Goal: Task Accomplishment & Management: Use online tool/utility

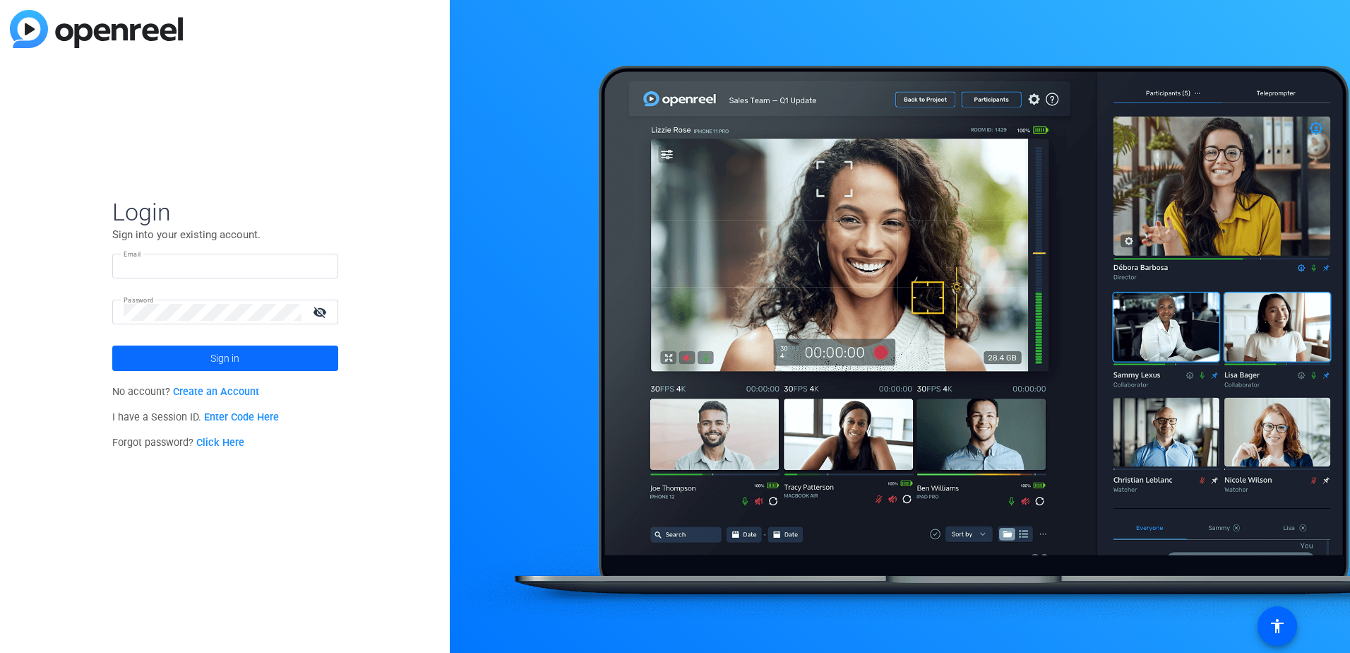
type input "[EMAIL_ADDRESS][DOMAIN_NAME]"
click at [227, 367] on span "Sign in" at bounding box center [224, 357] width 29 height 35
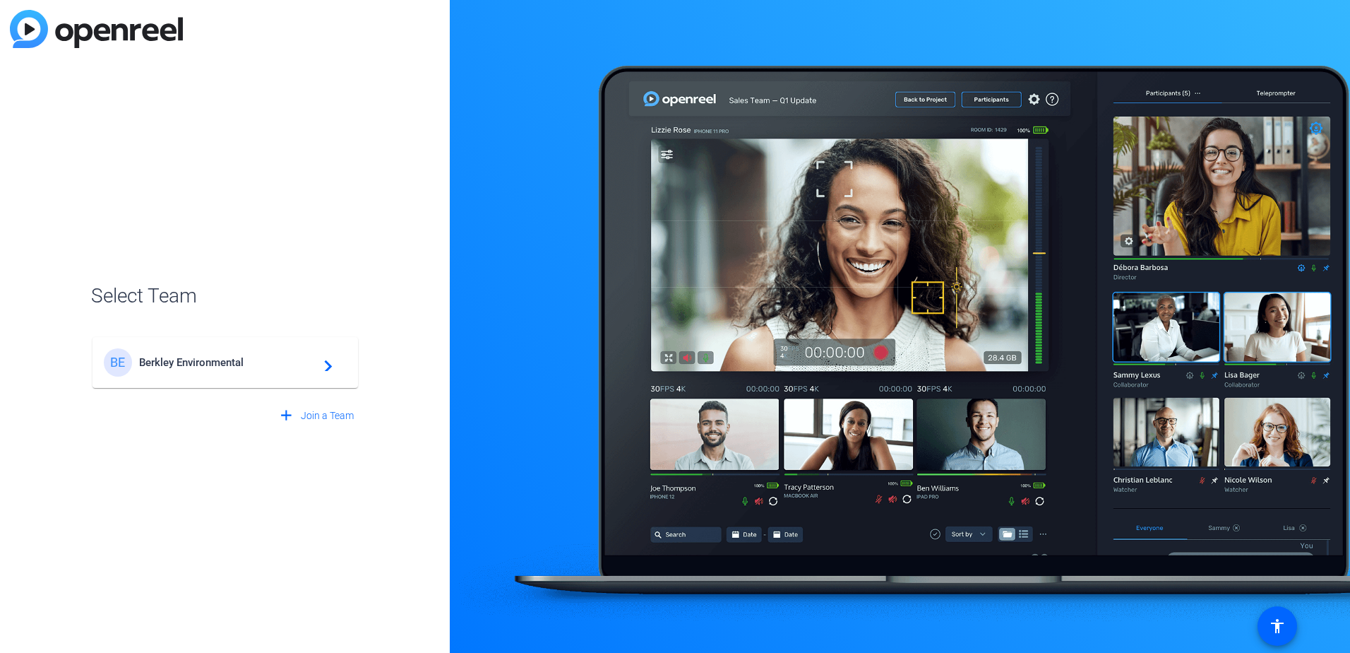
click at [206, 367] on span "Berkley Environmental" at bounding box center [227, 362] width 177 height 13
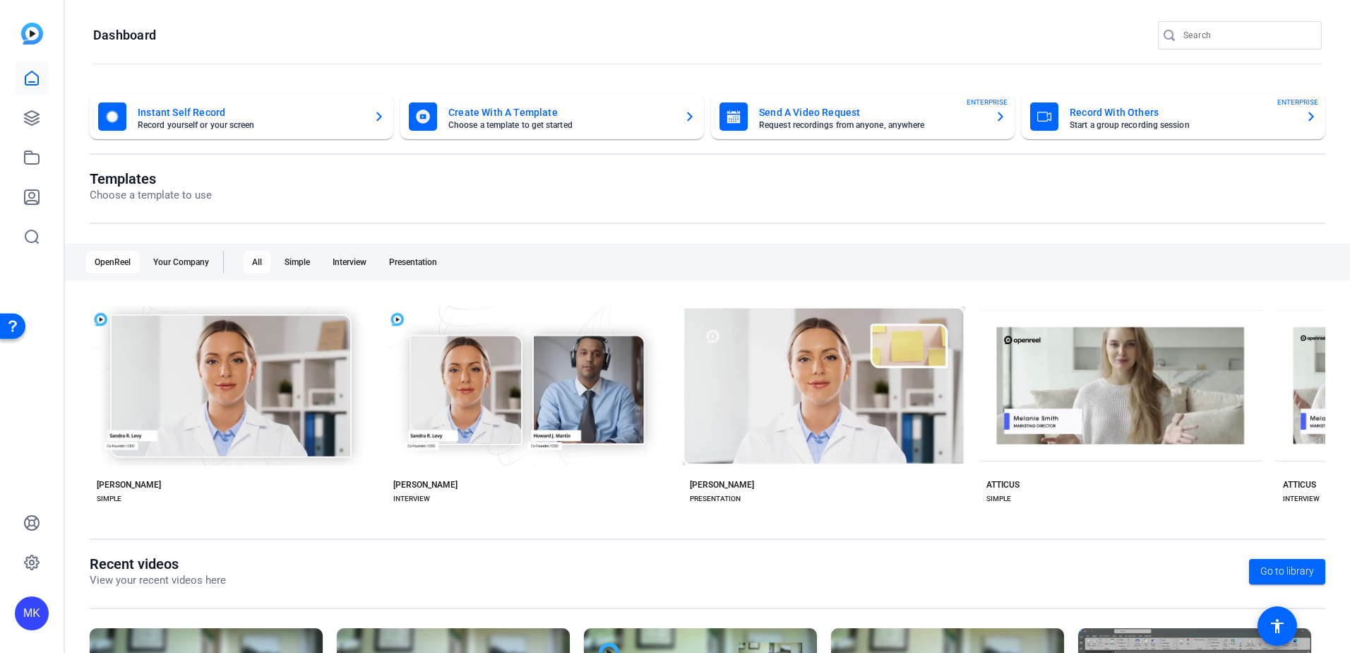
click at [275, 112] on mat-card-title "Instant Self Record" at bounding box center [250, 112] width 225 height 17
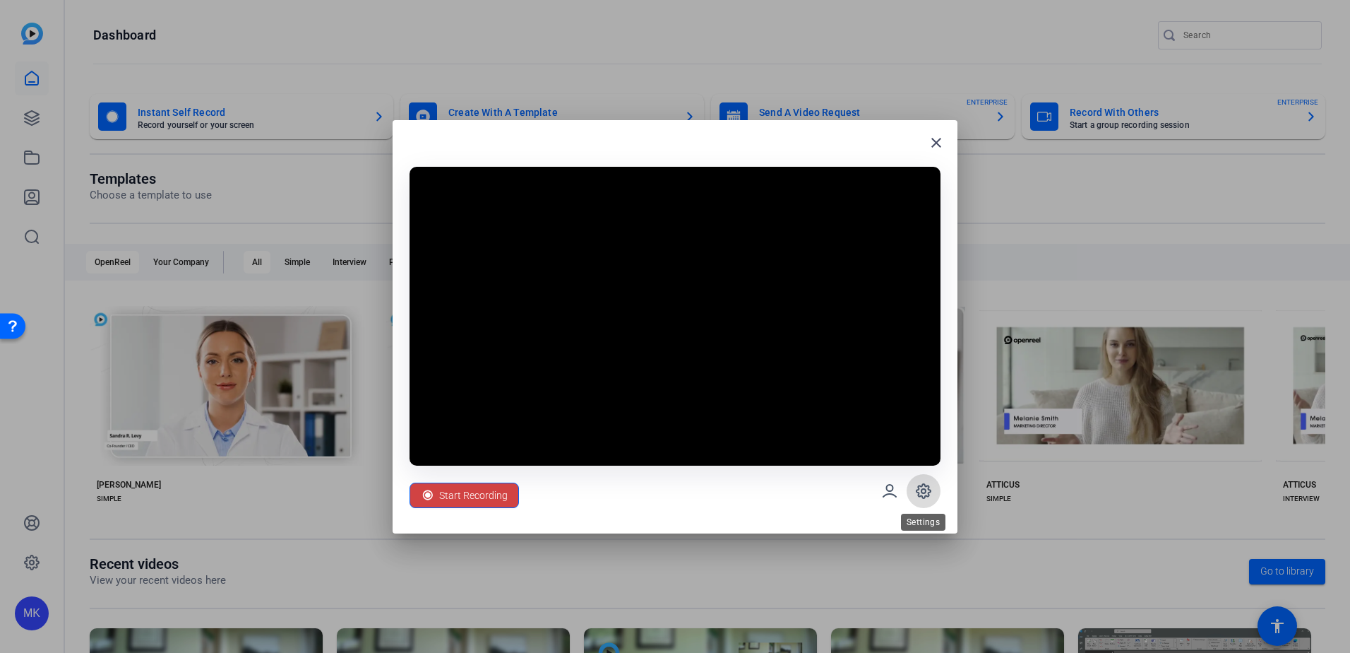
click at [918, 492] on icon at bounding box center [924, 491] width 14 height 14
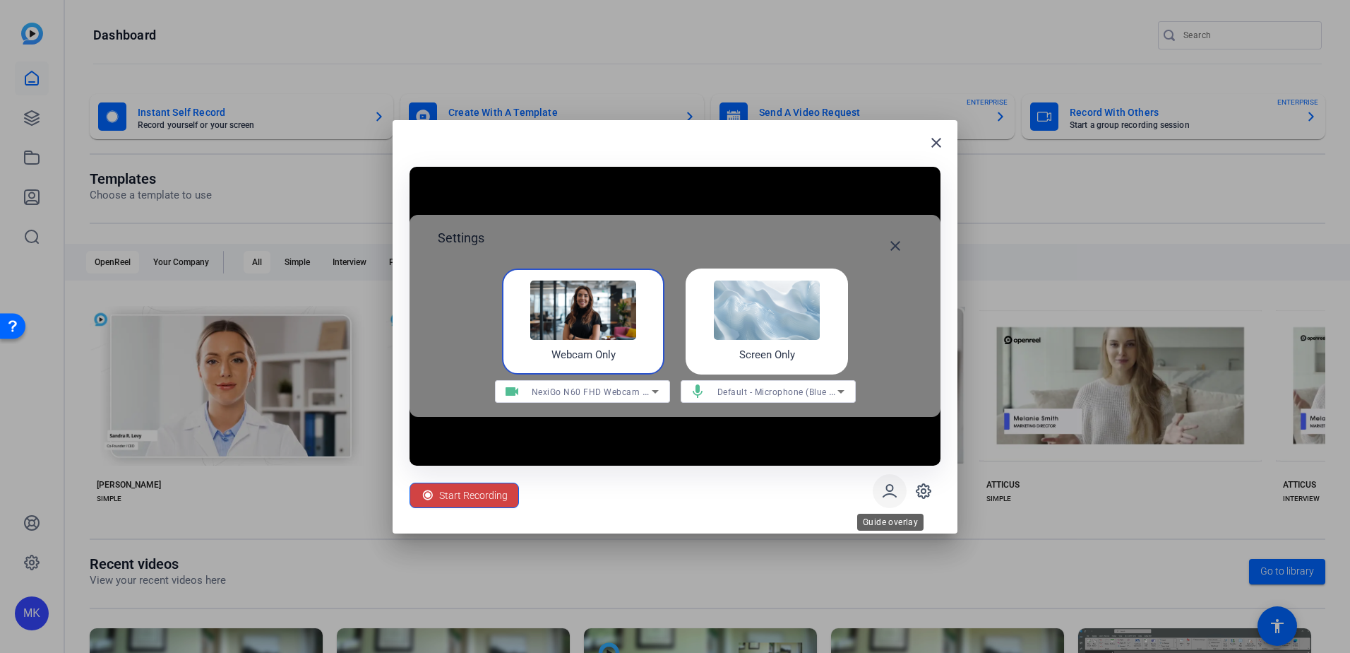
click at [884, 483] on icon at bounding box center [889, 490] width 17 height 17
click at [888, 245] on mat-icon "close" at bounding box center [895, 245] width 17 height 17
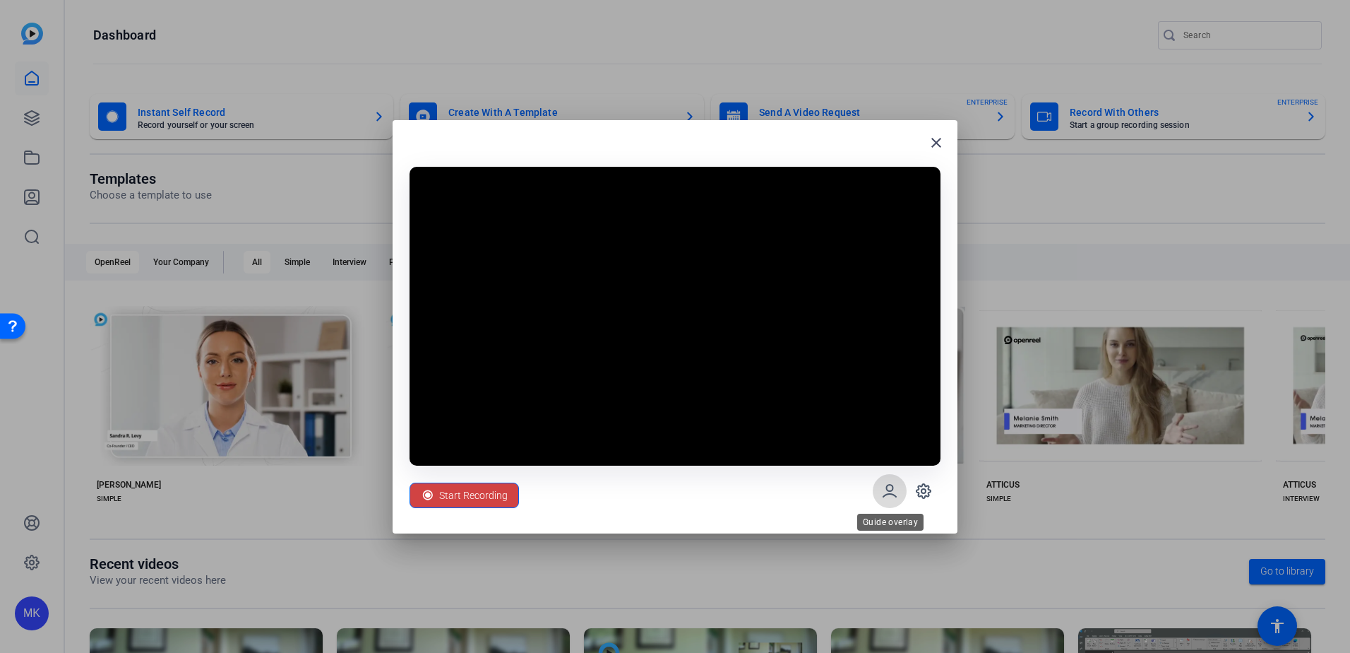
click at [886, 485] on icon at bounding box center [889, 490] width 17 height 17
click at [933, 489] on span at bounding box center [924, 491] width 34 height 34
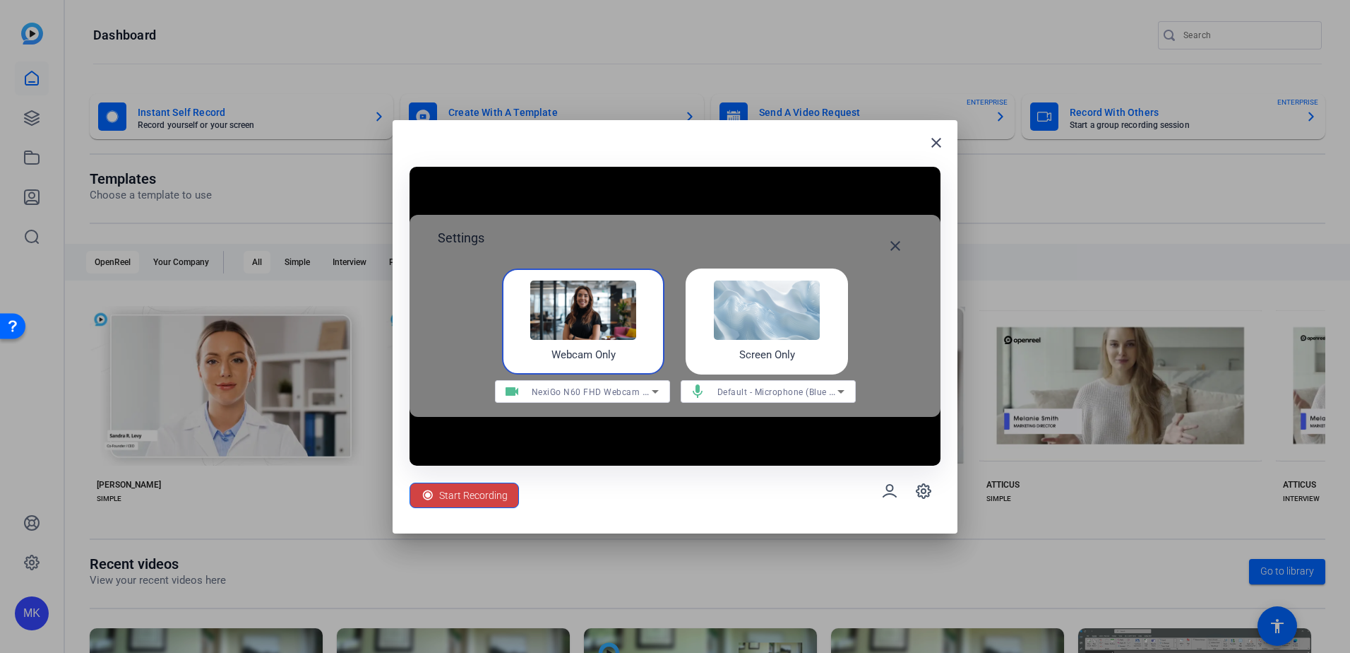
click at [658, 394] on icon at bounding box center [655, 391] width 17 height 17
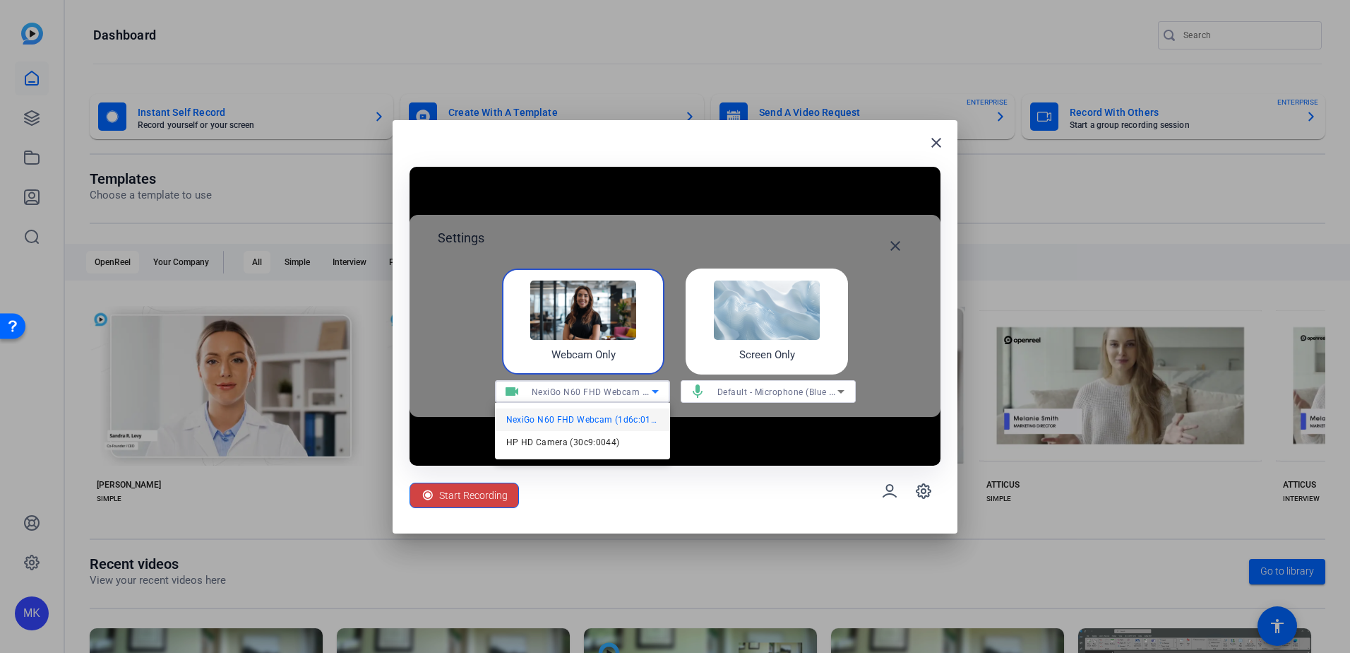
click at [658, 394] on div at bounding box center [675, 326] width 1350 height 653
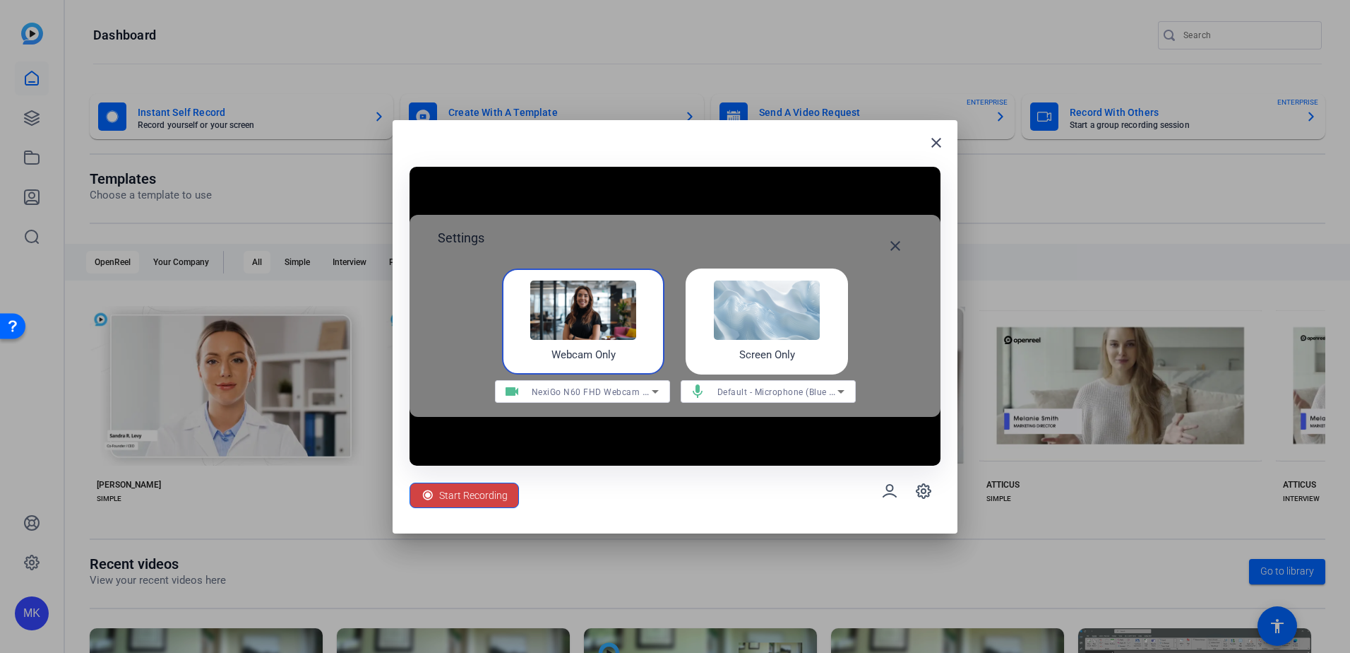
click at [635, 345] on div "Webcam Only" at bounding box center [583, 321] width 162 height 106
click at [893, 242] on mat-icon "close" at bounding box center [895, 245] width 17 height 17
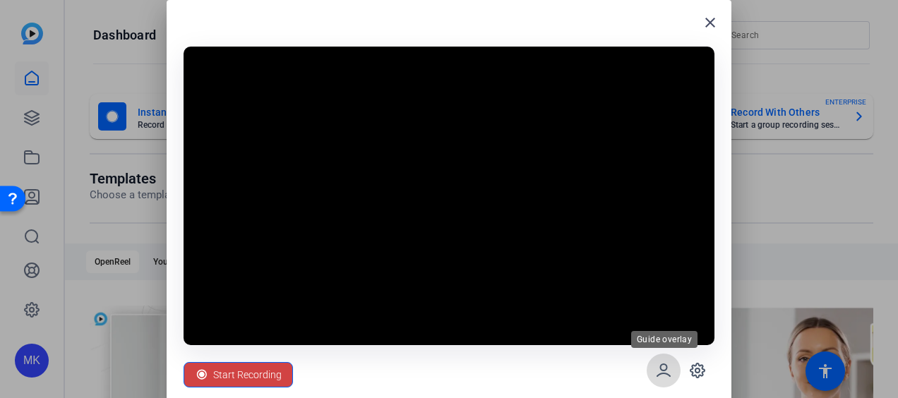
click at [669, 373] on icon at bounding box center [663, 370] width 17 height 17
click at [699, 371] on icon at bounding box center [697, 370] width 17 height 17
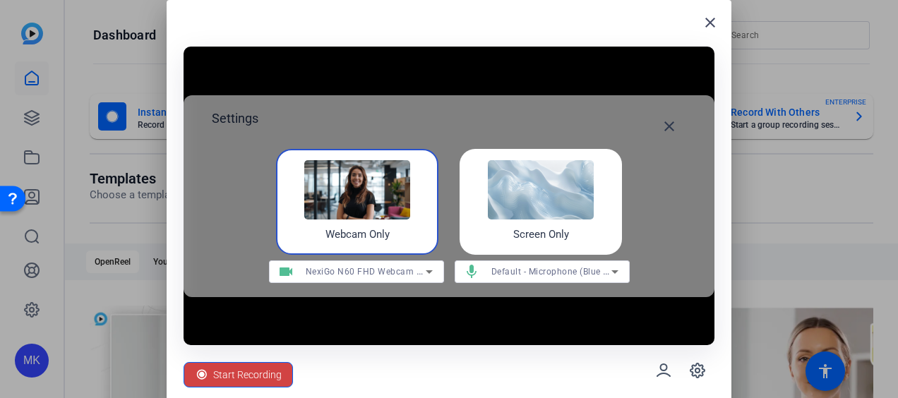
click at [390, 271] on span "NexiGo N60 FHD Webcam (1d6c:0103)" at bounding box center [387, 271] width 162 height 11
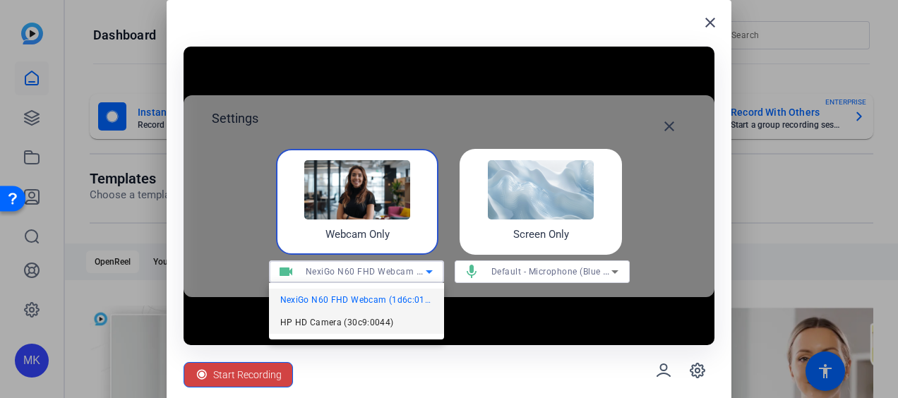
click at [378, 321] on span "HP HD Camera (30c9:0044)" at bounding box center [337, 322] width 114 height 17
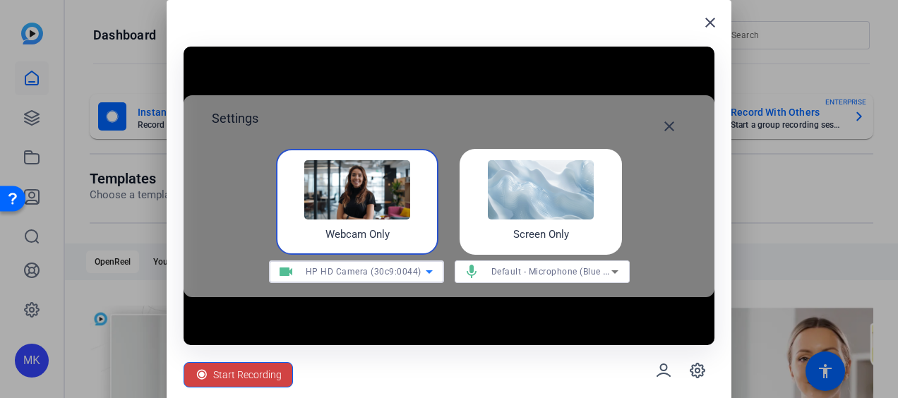
click at [664, 124] on mat-icon "close" at bounding box center [669, 126] width 17 height 17
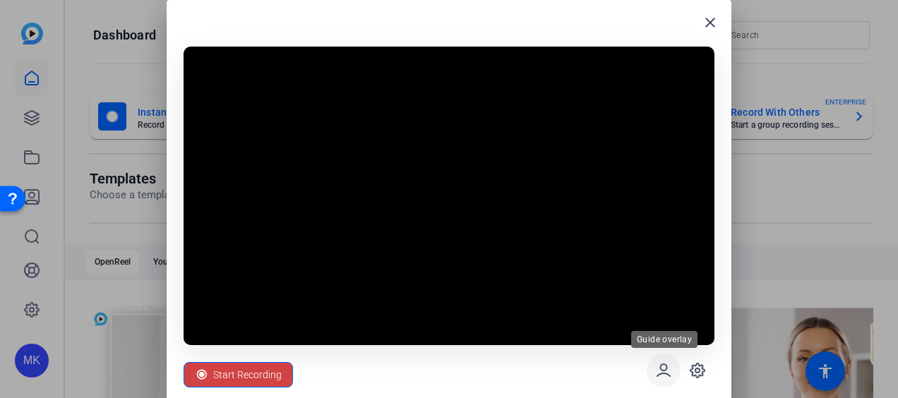
click at [660, 373] on icon at bounding box center [663, 370] width 17 height 17
click at [697, 374] on icon at bounding box center [697, 370] width 17 height 17
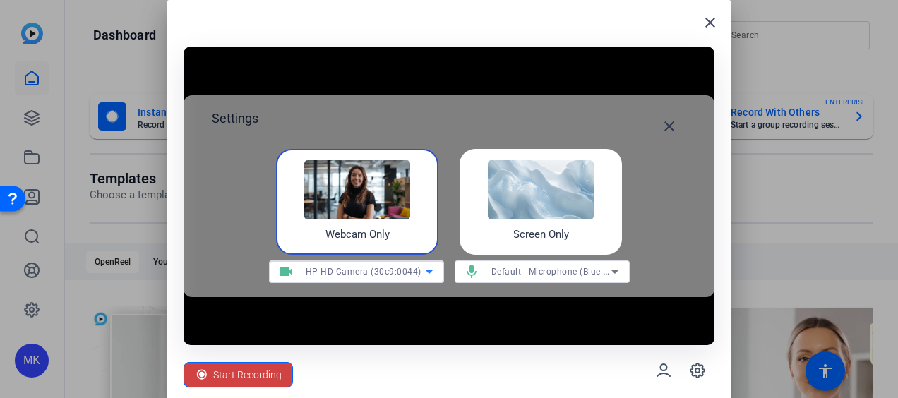
click at [421, 274] on icon at bounding box center [429, 271] width 17 height 17
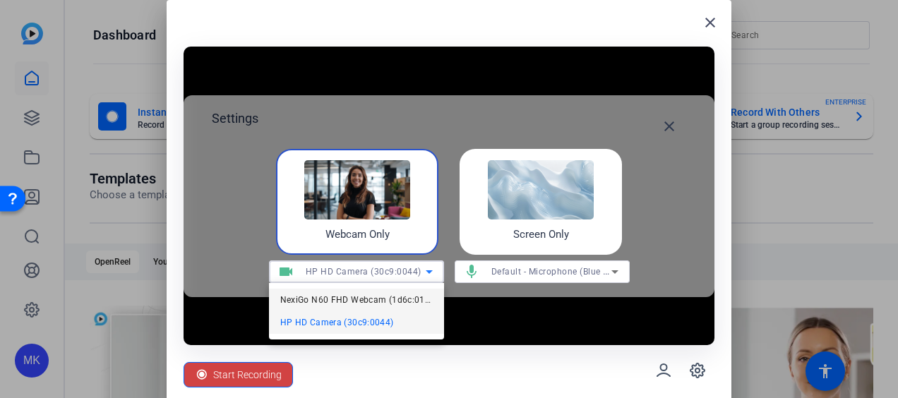
click at [342, 299] on span "NexiGo N60 FHD Webcam (1d6c:0103)" at bounding box center [356, 300] width 153 height 17
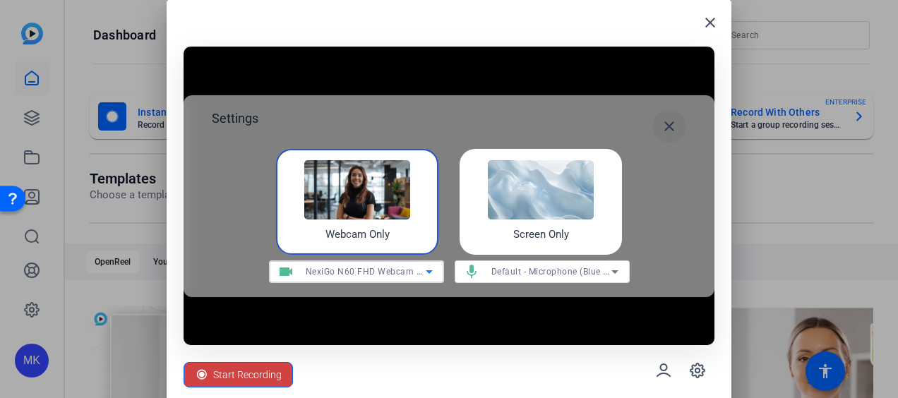
click at [668, 119] on mat-icon "close" at bounding box center [669, 126] width 17 height 17
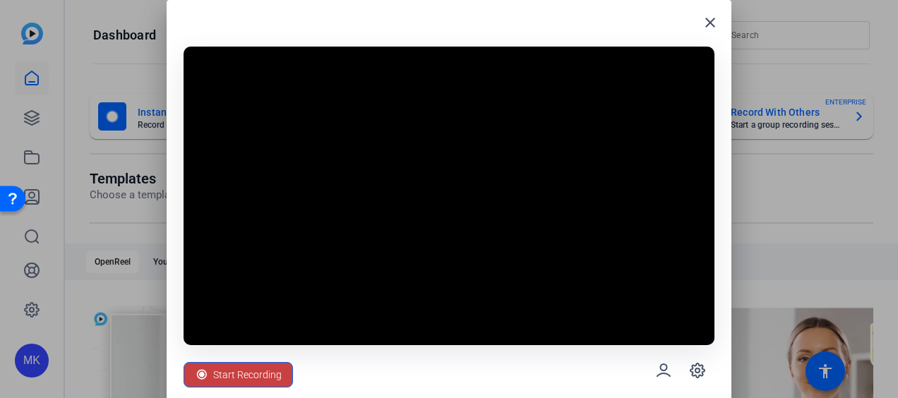
click at [257, 374] on span "Start Recording" at bounding box center [247, 375] width 69 height 27
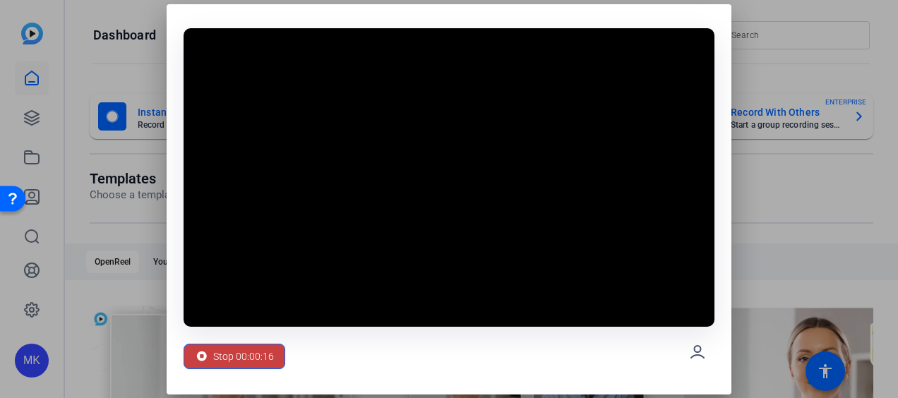
click at [234, 353] on span "Stop 00:00:16" at bounding box center [243, 356] width 61 height 27
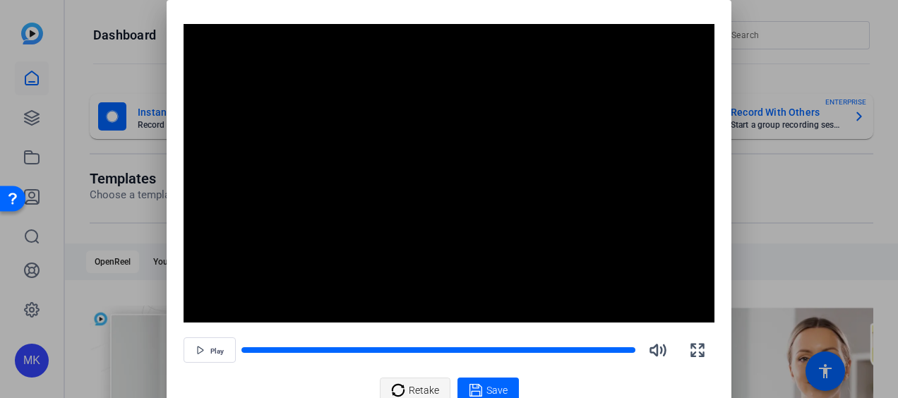
click at [412, 390] on span "Retake" at bounding box center [424, 390] width 30 height 27
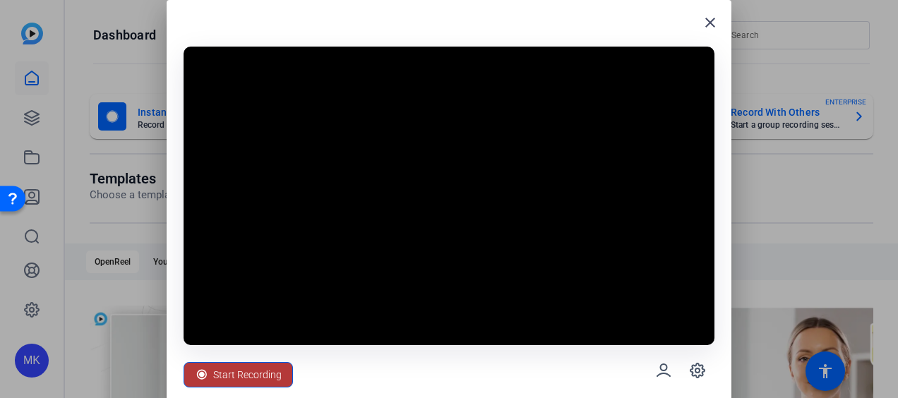
click at [249, 380] on span "Start Recording" at bounding box center [247, 375] width 69 height 27
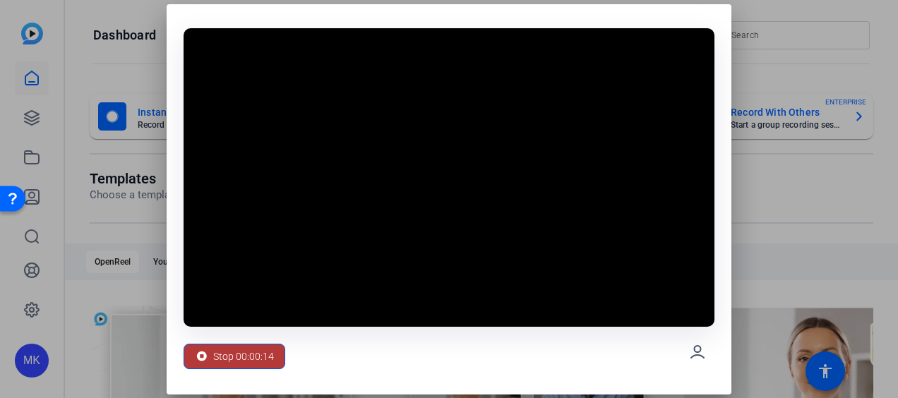
click at [271, 359] on span "Stop 00:00:14" at bounding box center [243, 356] width 61 height 27
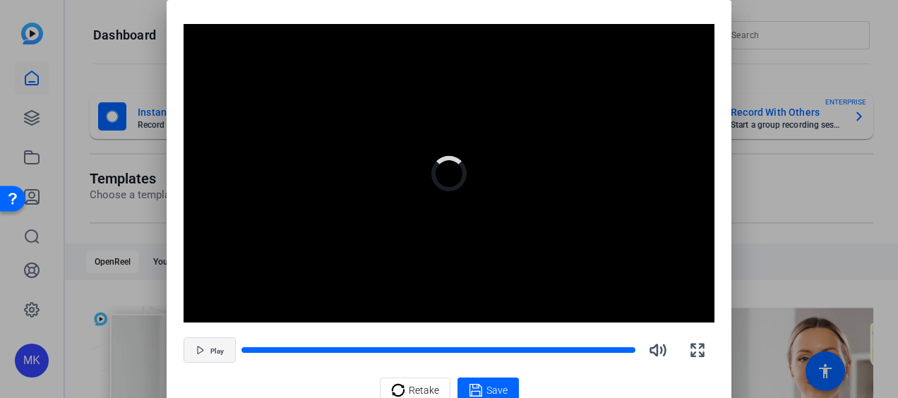
click at [216, 351] on span "Play" at bounding box center [216, 352] width 13 height 8
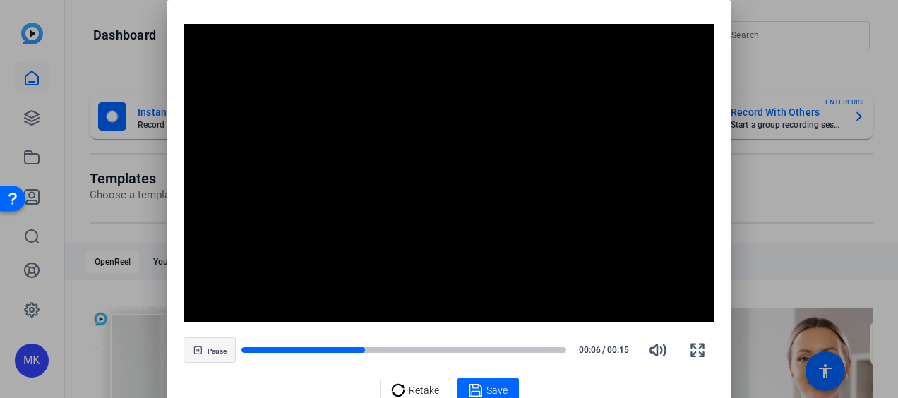
drag, startPoint x: 349, startPoint y: 350, endPoint x: 220, endPoint y: 351, distance: 129.3
click at [220, 351] on div "Pause 00:06 / 00:15" at bounding box center [449, 350] width 531 height 34
drag, startPoint x: 381, startPoint y: 349, endPoint x: 231, endPoint y: 351, distance: 149.8
click at [231, 351] on div "Pause 00:08 / 00:15" at bounding box center [449, 350] width 531 height 34
click at [493, 384] on span "Save" at bounding box center [497, 391] width 21 height 15
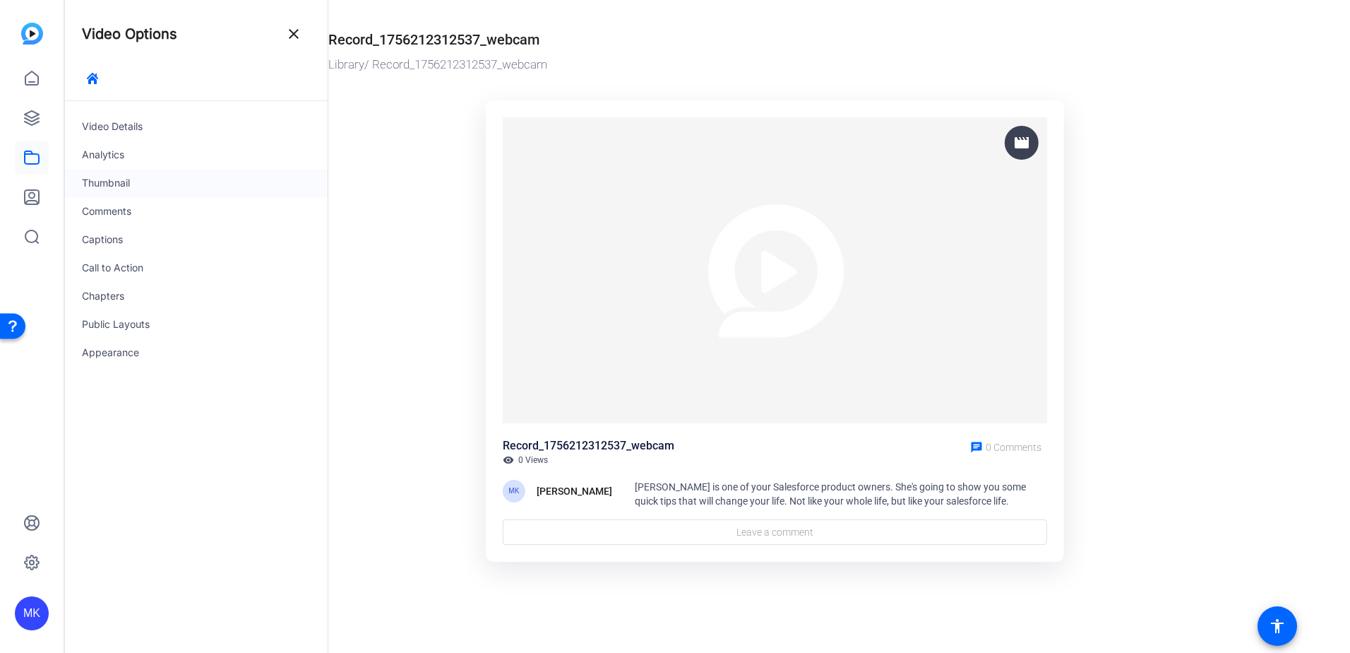
click at [171, 181] on div "Thumbnail" at bounding box center [196, 183] width 263 height 28
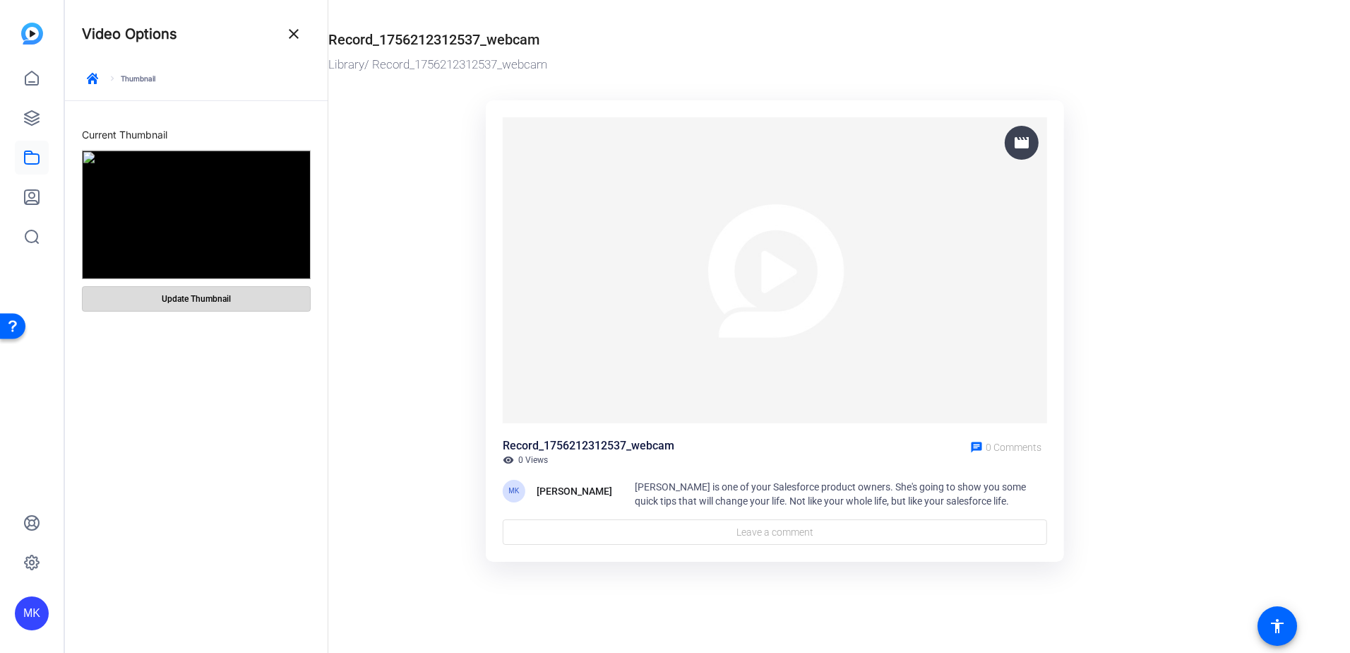
click at [220, 297] on span "Update Thumbnail" at bounding box center [196, 298] width 69 height 11
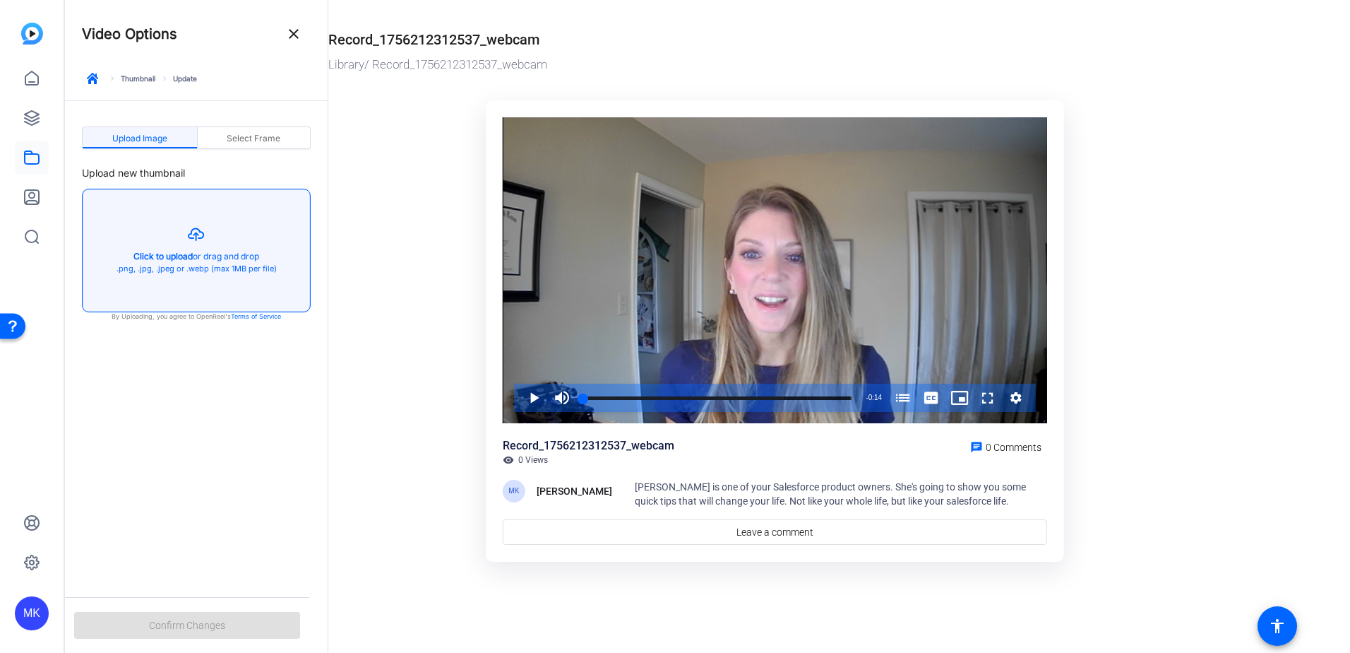
click at [161, 256] on button "button" at bounding box center [196, 250] width 227 height 122
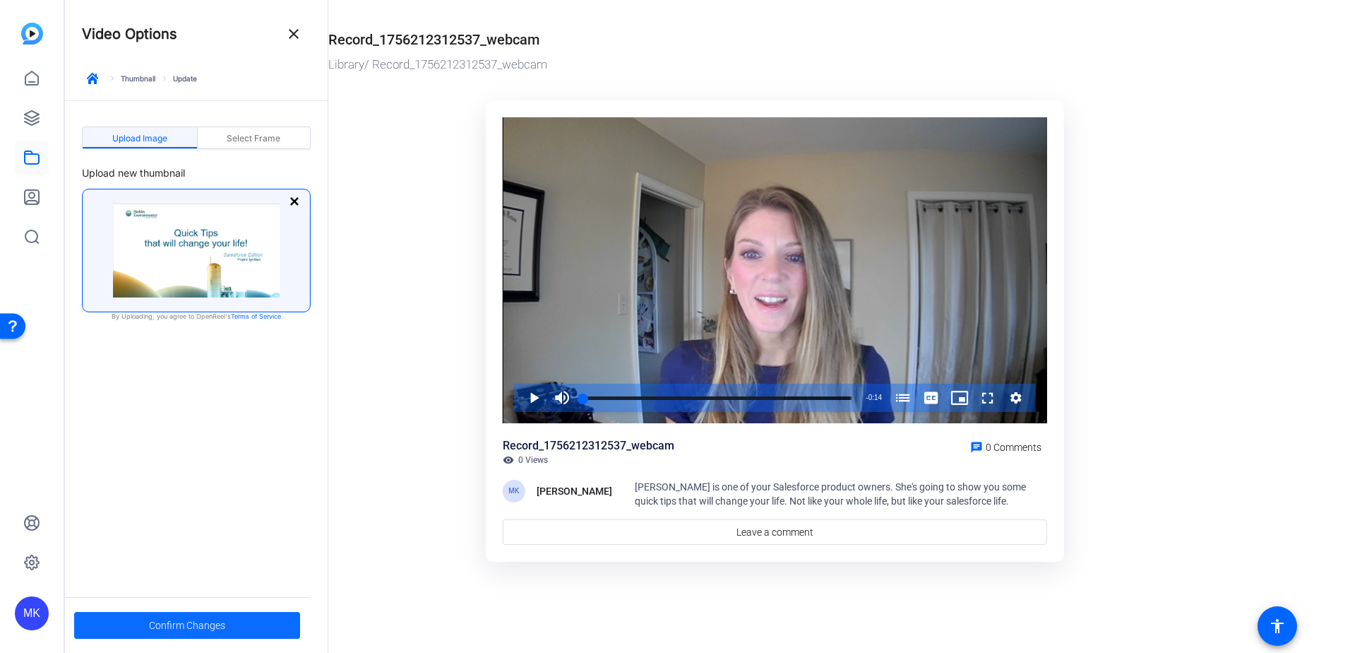
click at [226, 624] on span at bounding box center [187, 625] width 226 height 34
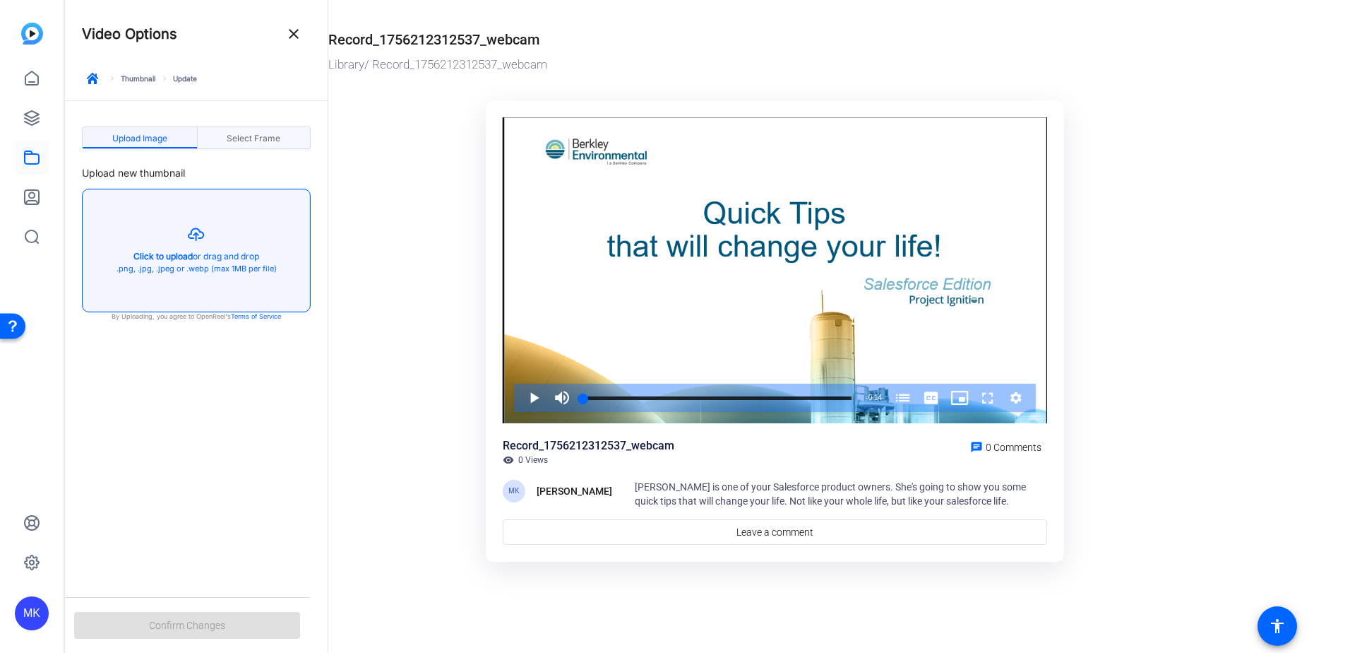
click at [242, 134] on span "Select Frame" at bounding box center [254, 138] width 54 height 8
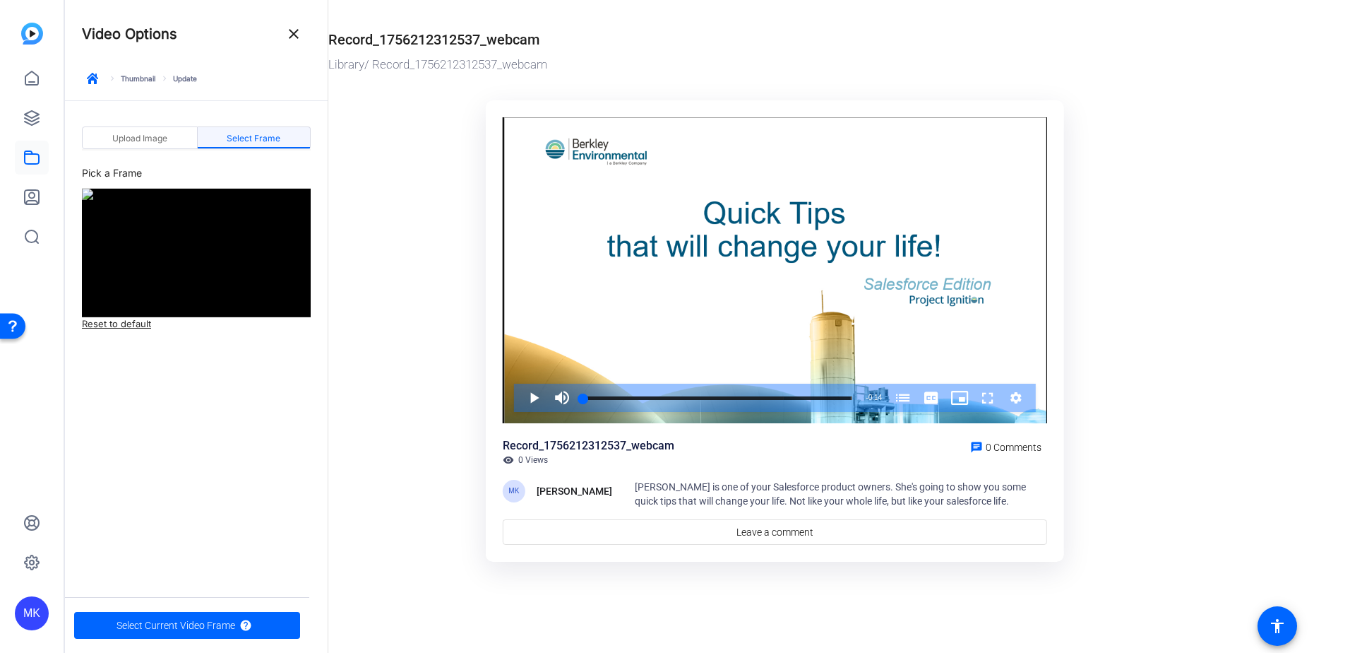
click at [138, 79] on link "keyboard_arrow_right Thumbnail" at bounding box center [131, 78] width 48 height 10
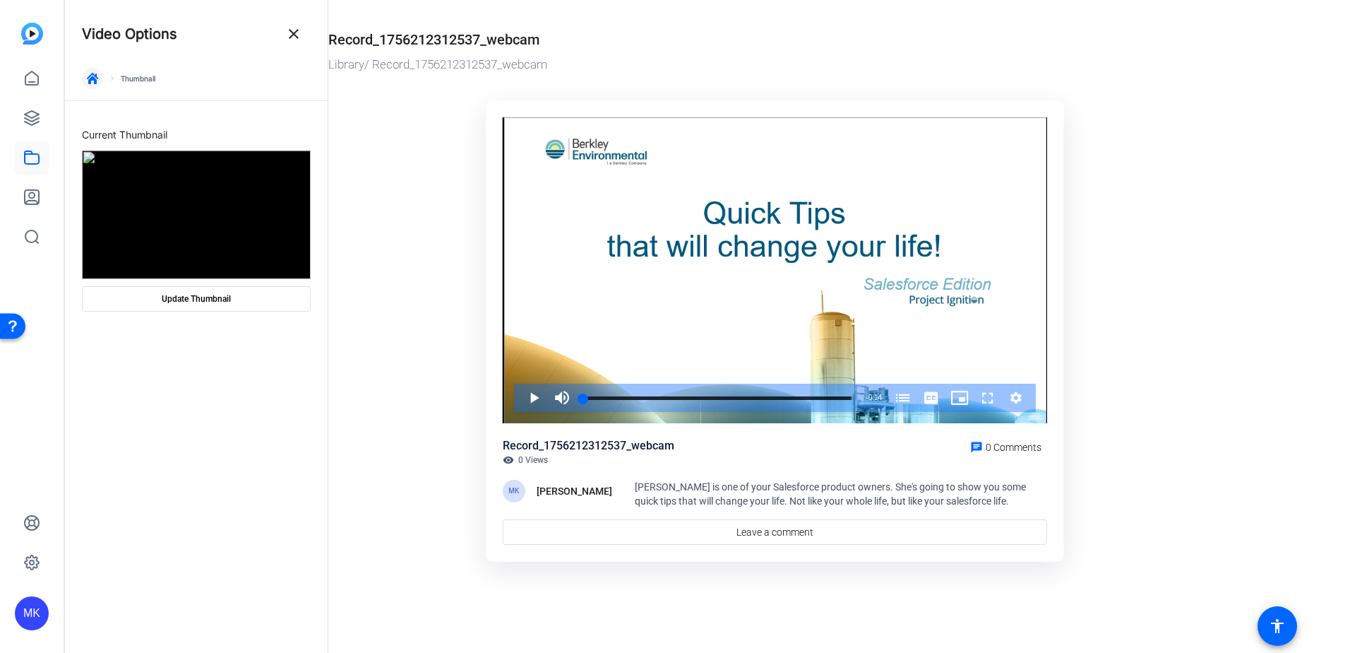
click at [97, 77] on icon "button" at bounding box center [92, 78] width 11 height 11
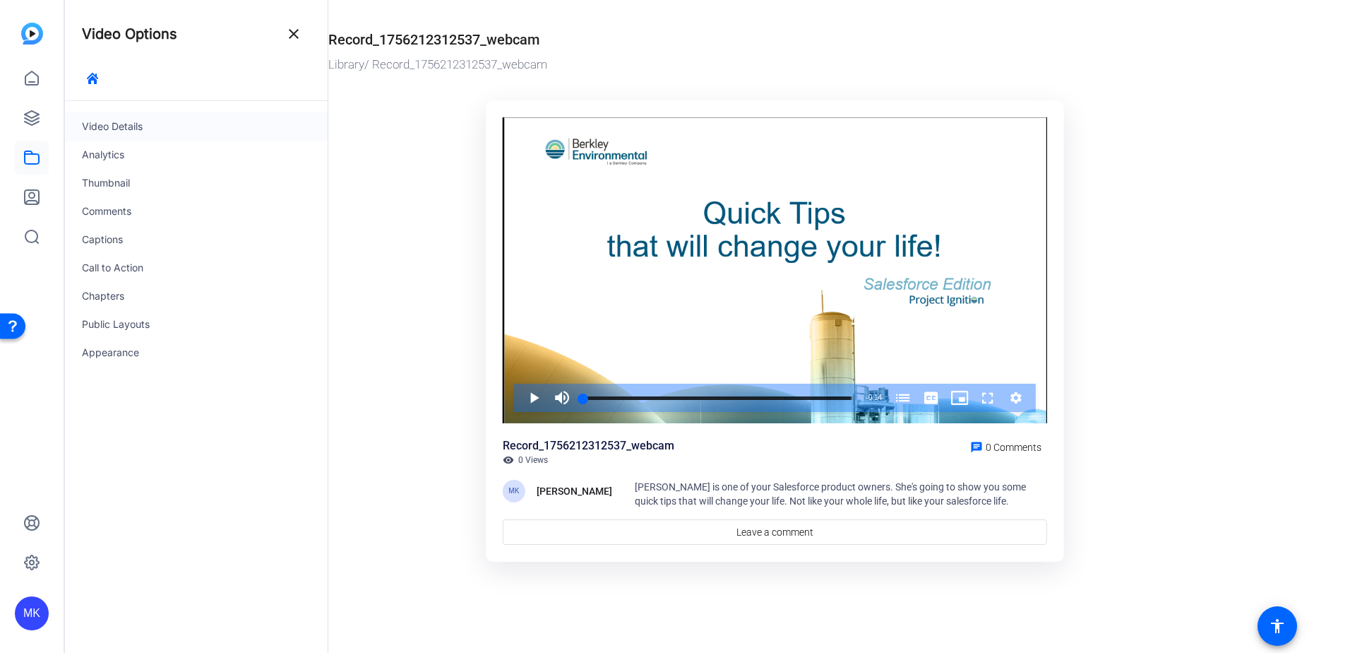
click at [174, 127] on div "Video Details" at bounding box center [196, 126] width 263 height 28
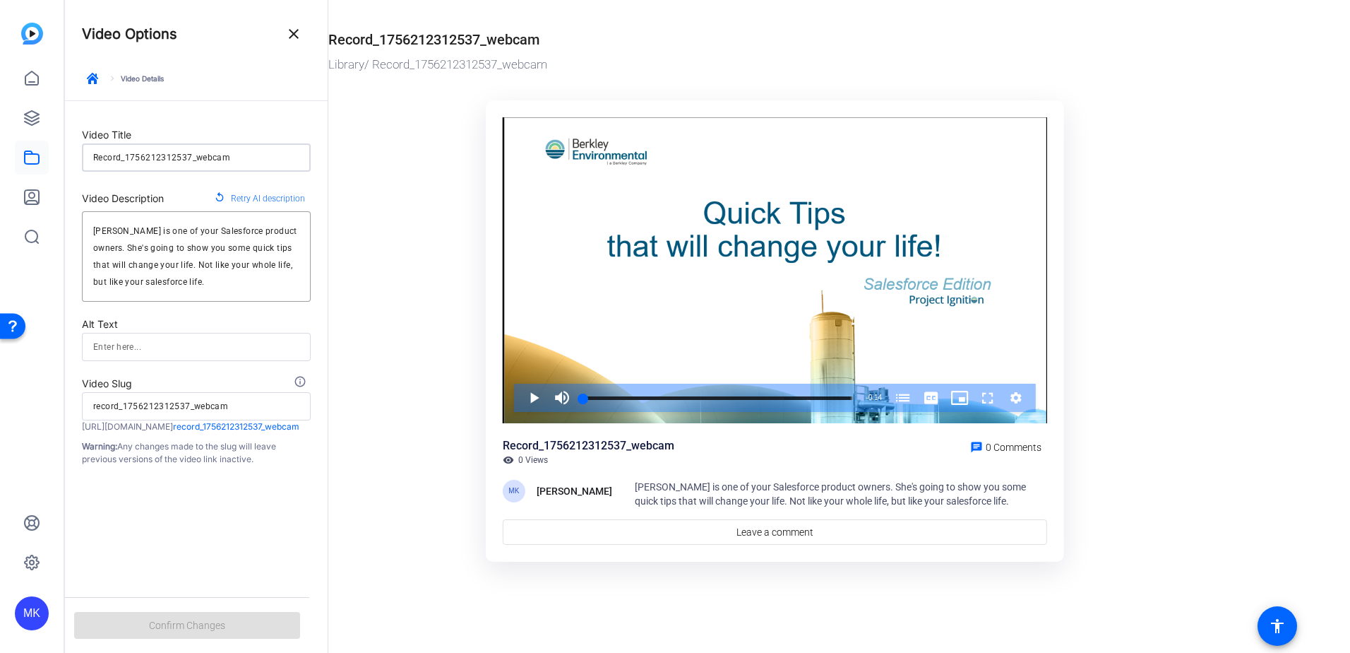
drag, startPoint x: 250, startPoint y: 154, endPoint x: 83, endPoint y: 156, distance: 166.7
click at [83, 156] on div "Record_1756212312537_webcam" at bounding box center [196, 157] width 229 height 28
type input "Q"
type input "q"
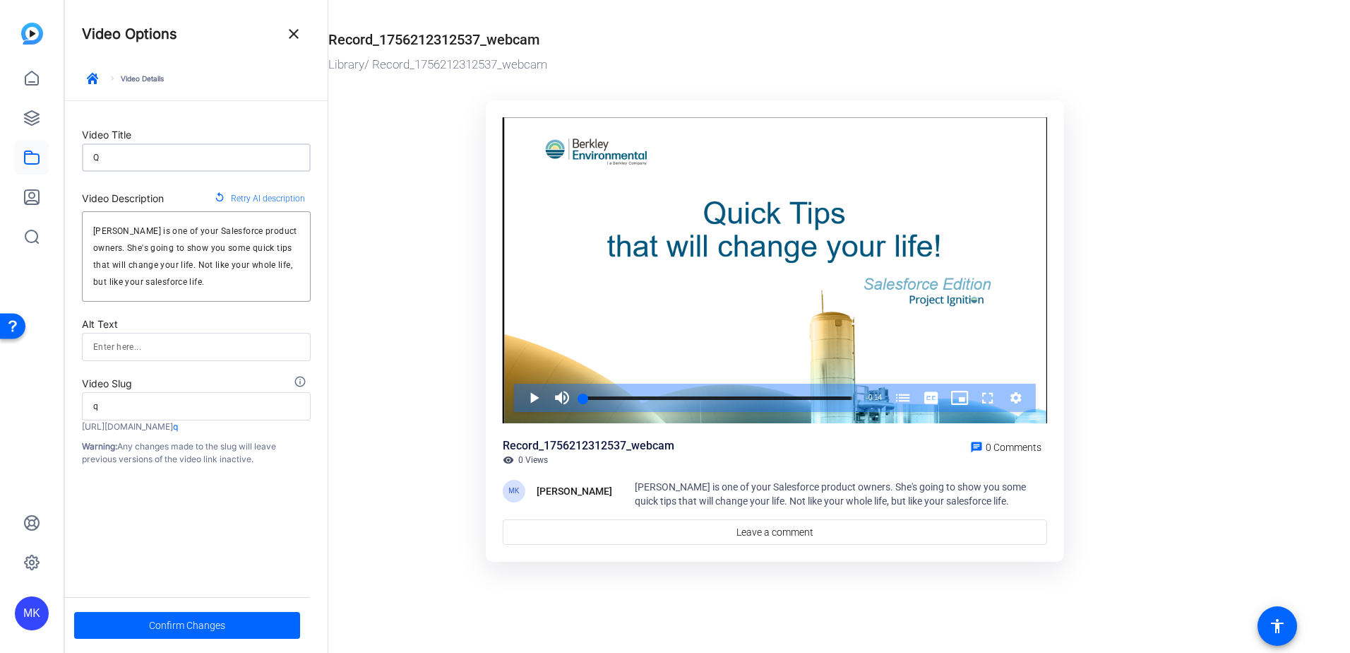
type input "Qu"
type input "qu"
type input "Qui"
type input "qui"
type input "Quic"
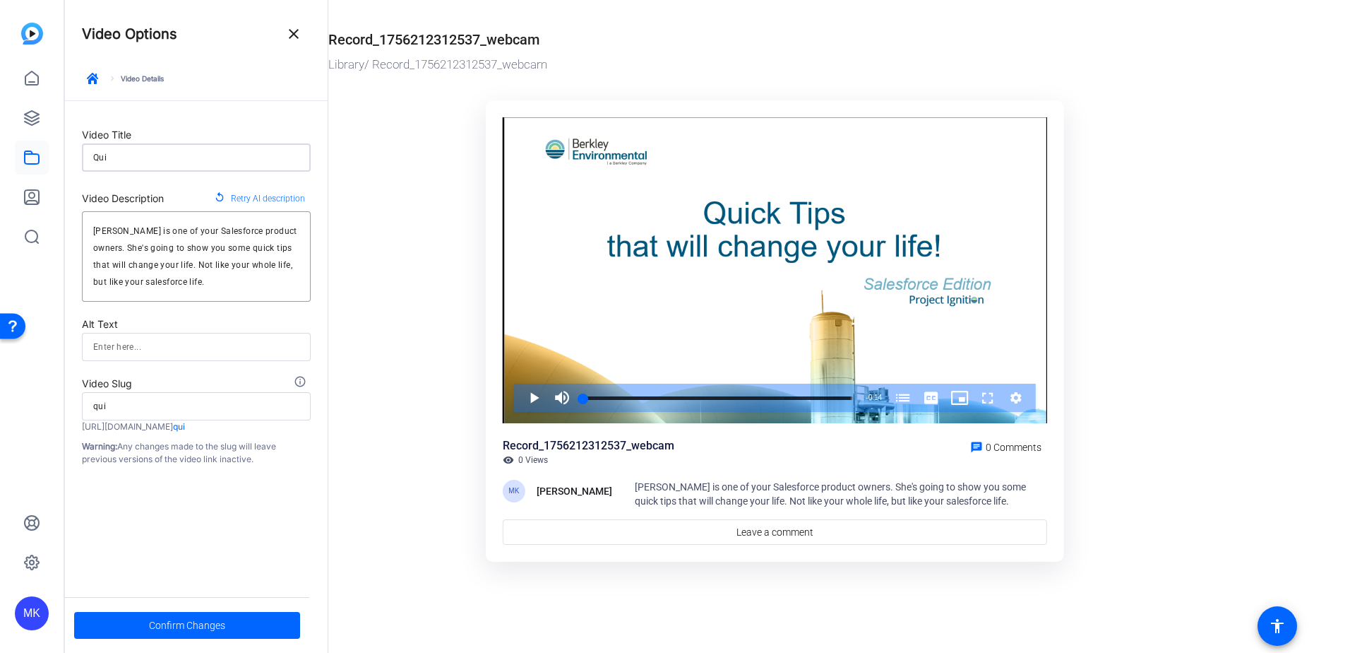
type input "quic"
type input "Quick"
type input "quick"
type input "Quick"
type input "quick"
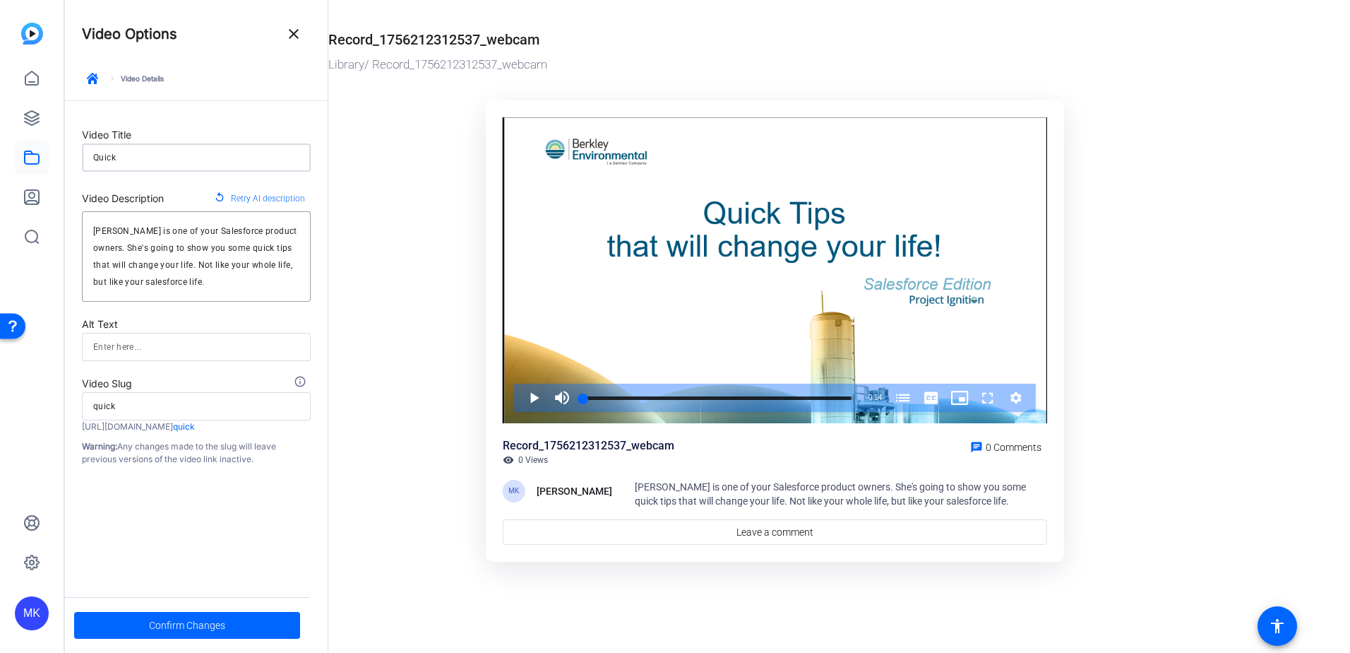
type input "Quick T"
type input "quick-t"
type input "Quick Ti"
type input "quick-ti"
type input "Quick Tiu"
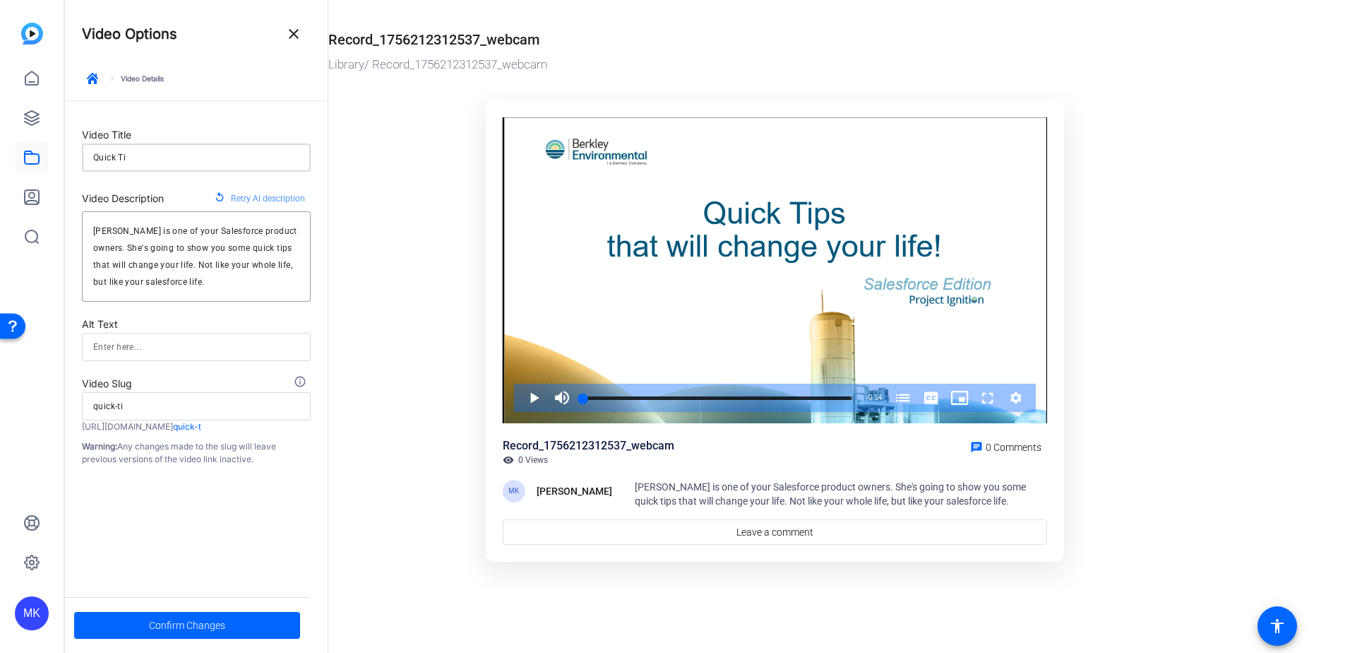
type input "quick-tiu"
type input "Quick Tiup"
type input "quick-tiup"
type input "Quick Tiu"
type input "quick-tiu"
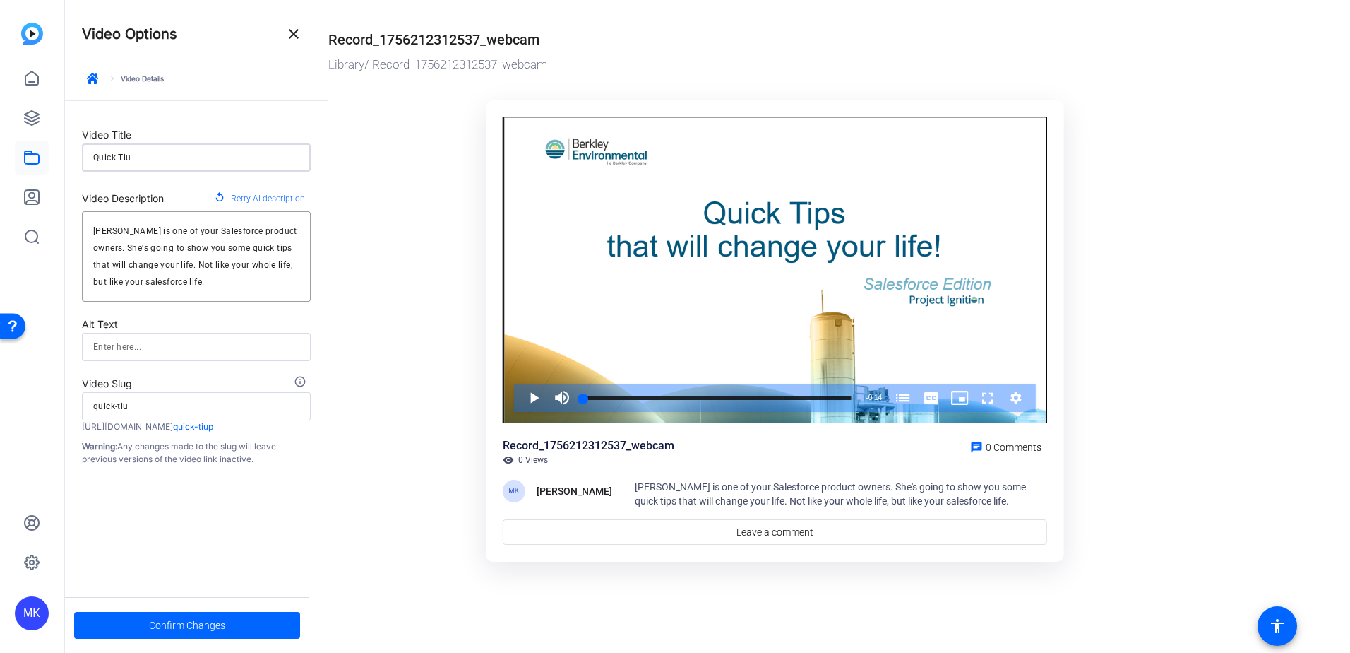
type input "Quick Ti"
type input "quick-ti"
type input "Quick Tip"
type input "quick-tip"
type input "Quick Tips"
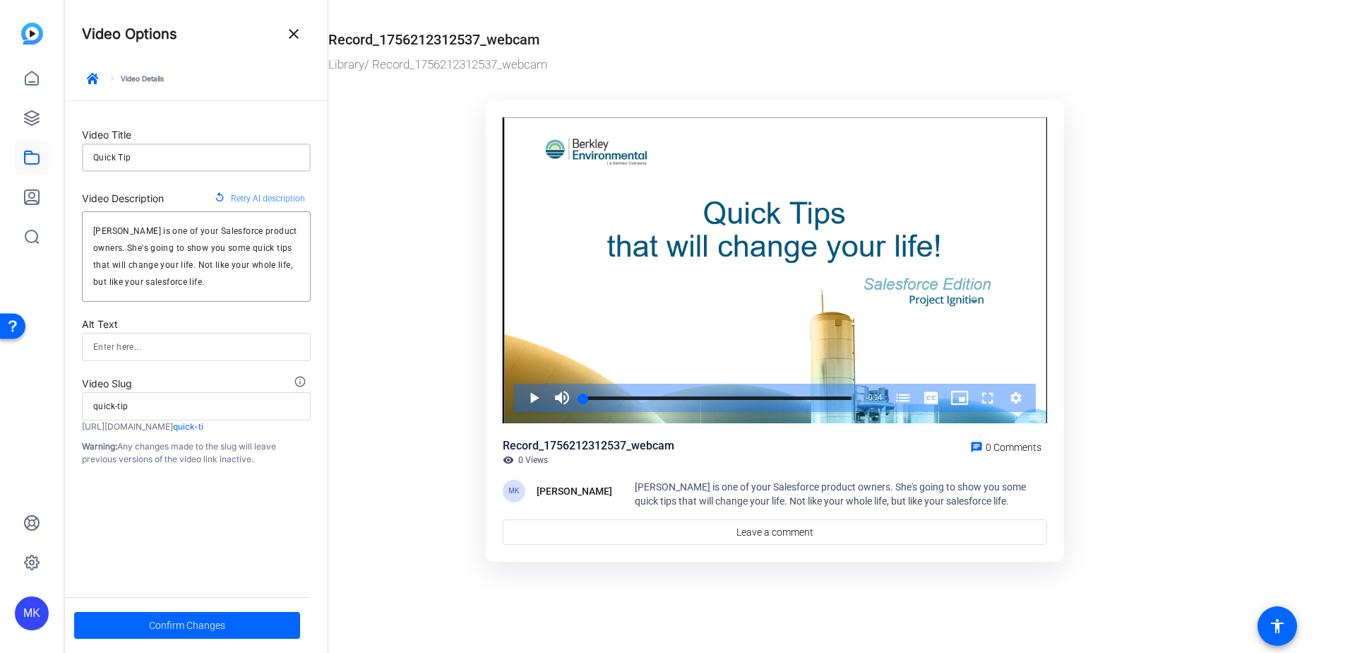
type input "quick-tips"
type input "Quick Tips"
type input "quick-tips"
type input "Quick Tips I"
type input "quick-tips-i"
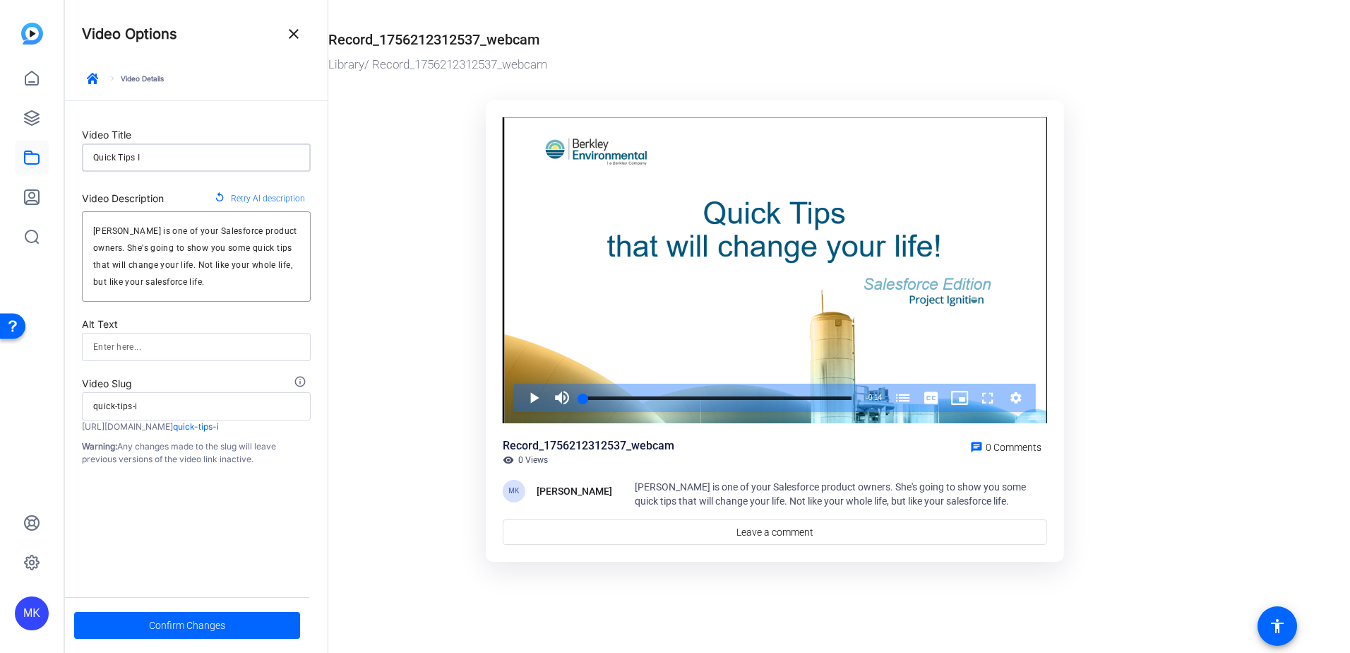
type input "Quick Tips In"
type input "quick-tips-in"
type input "Quick Tips Int"
type input "quick-tips-int"
type input "Quick Tips Intr"
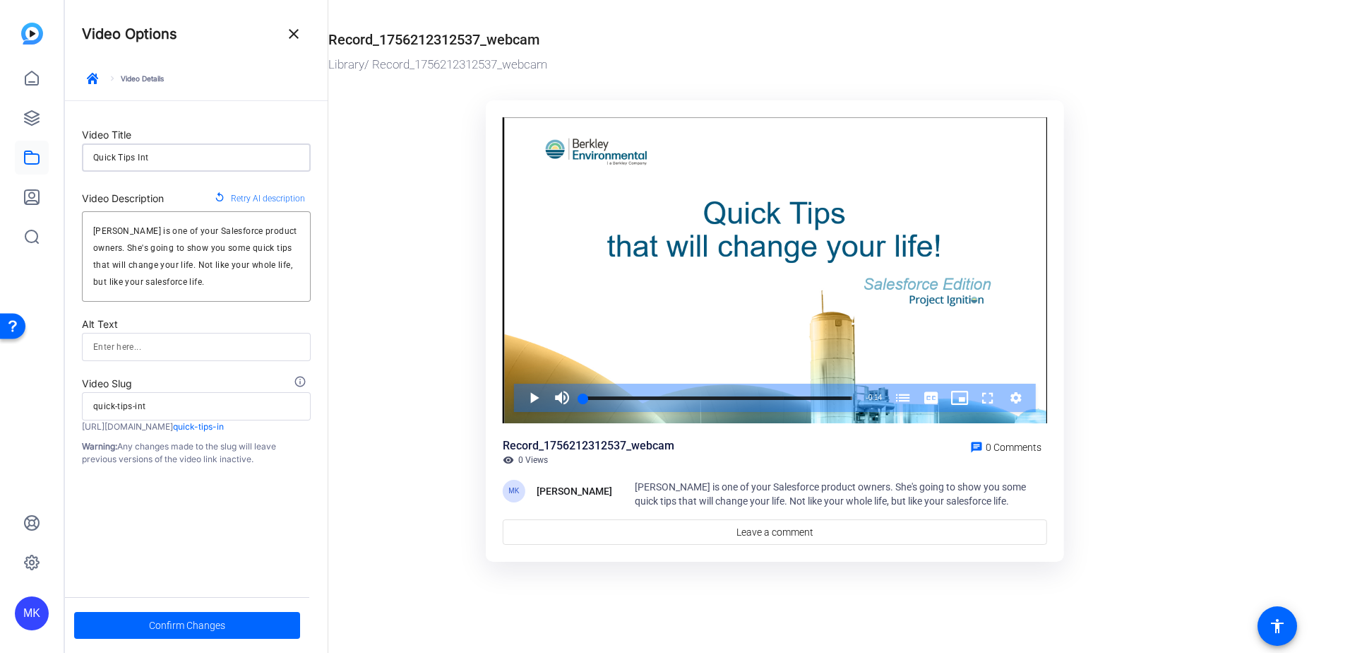
type input "quick-tips-intr"
type input "Quick Tips Intro"
type input "quick-tips-intro"
type input "Quick Tips Intro"
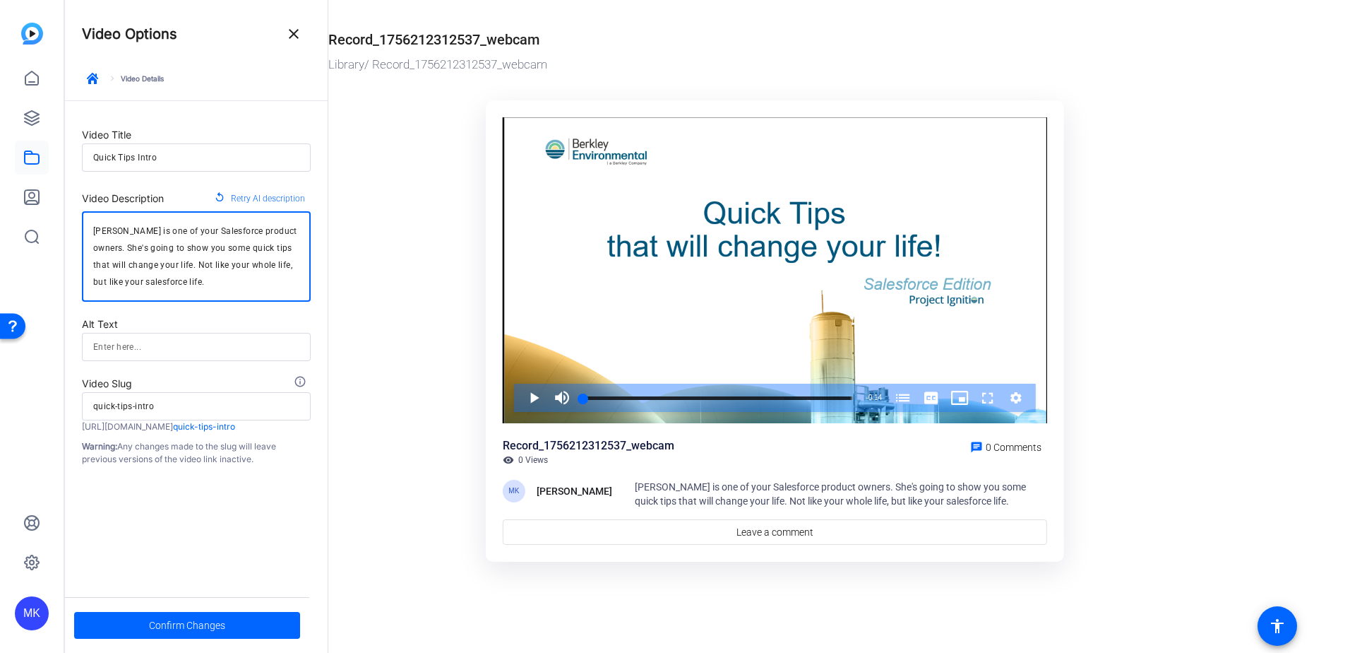
drag, startPoint x: 219, startPoint y: 280, endPoint x: 92, endPoint y: 227, distance: 137.5
click at [92, 227] on div "[PERSON_NAME] is one of your Salesforce product owners. She's going to show you…" at bounding box center [196, 256] width 229 height 90
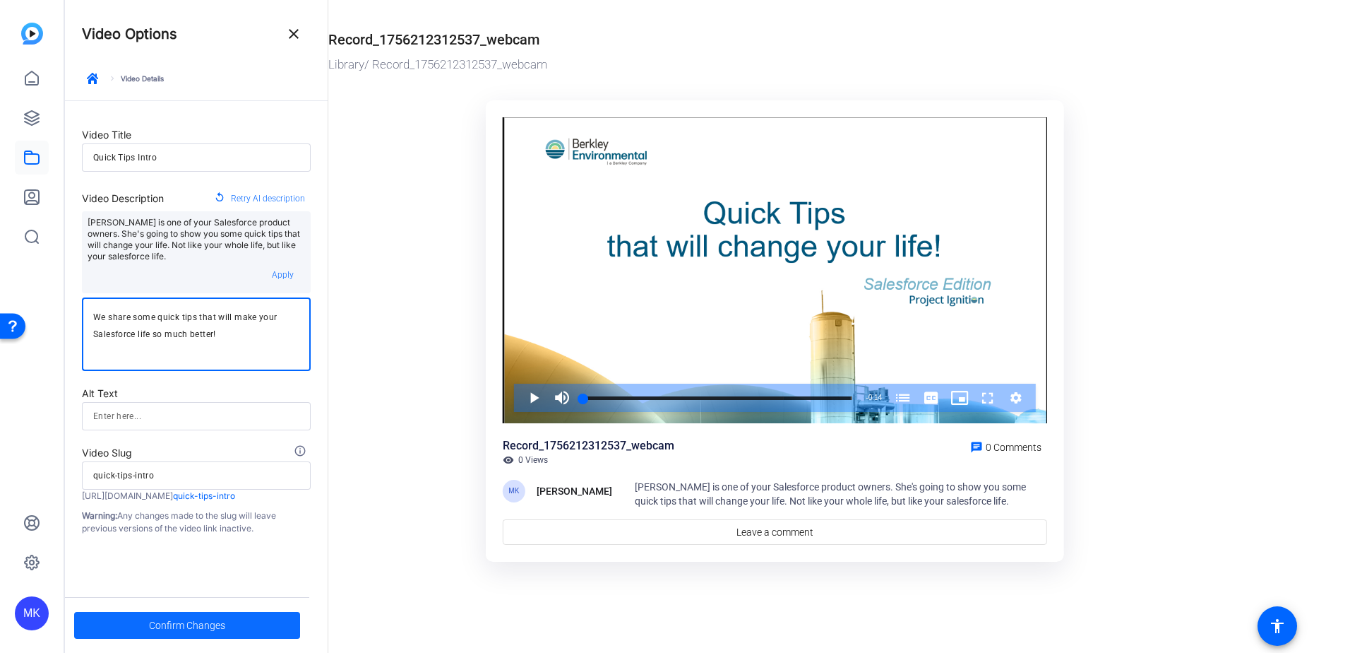
type textarea "We share some quick tips that will make your Salesforce life so much better!"
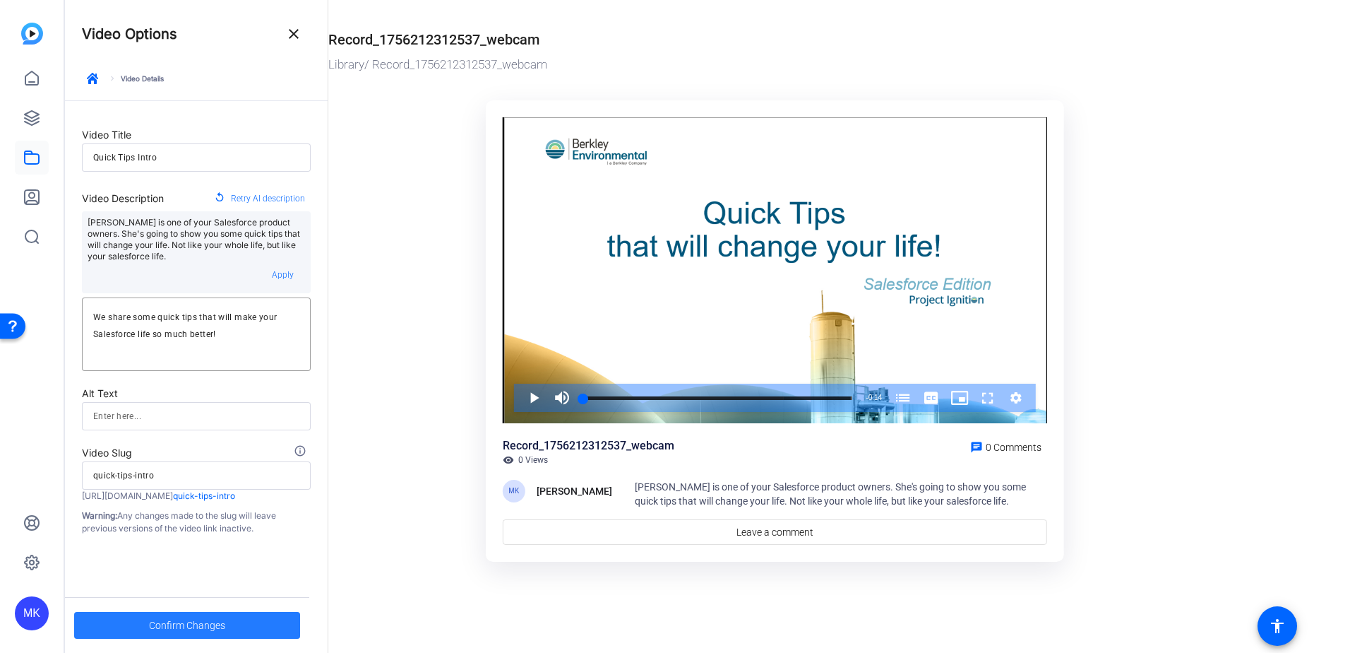
click at [165, 622] on span "Confirm Changes" at bounding box center [187, 625] width 76 height 27
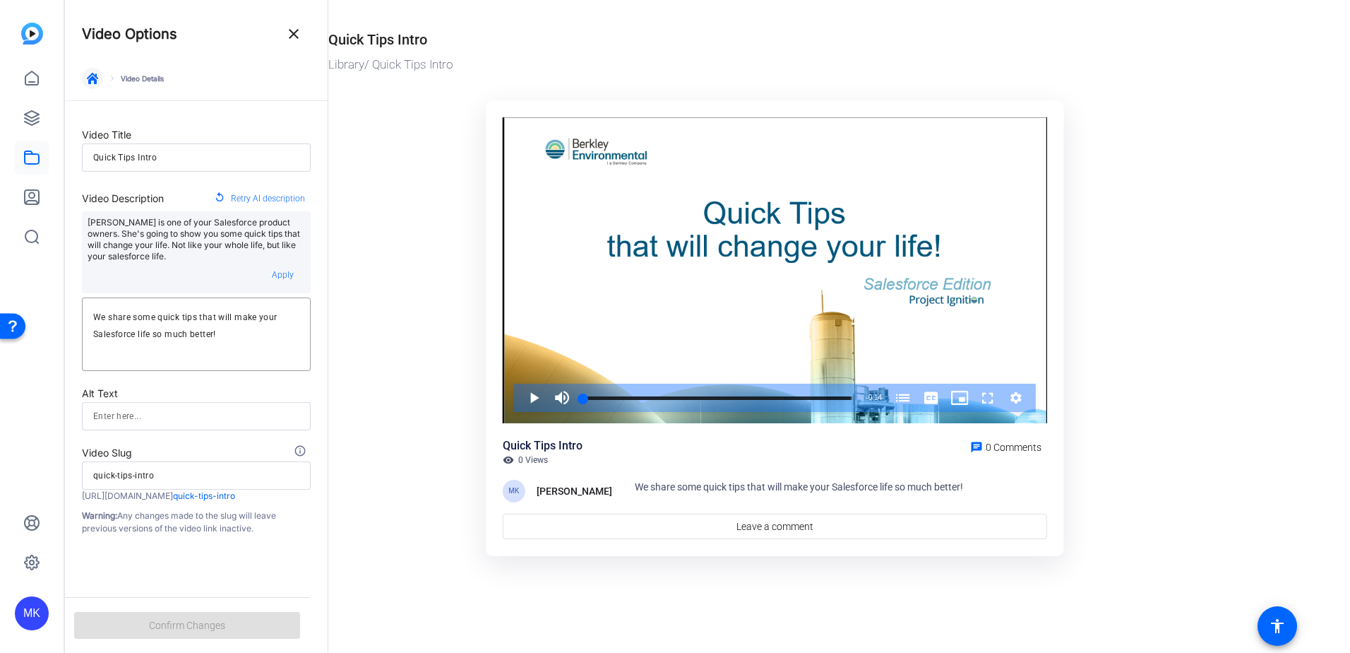
click at [92, 74] on icon "button" at bounding box center [92, 78] width 11 height 11
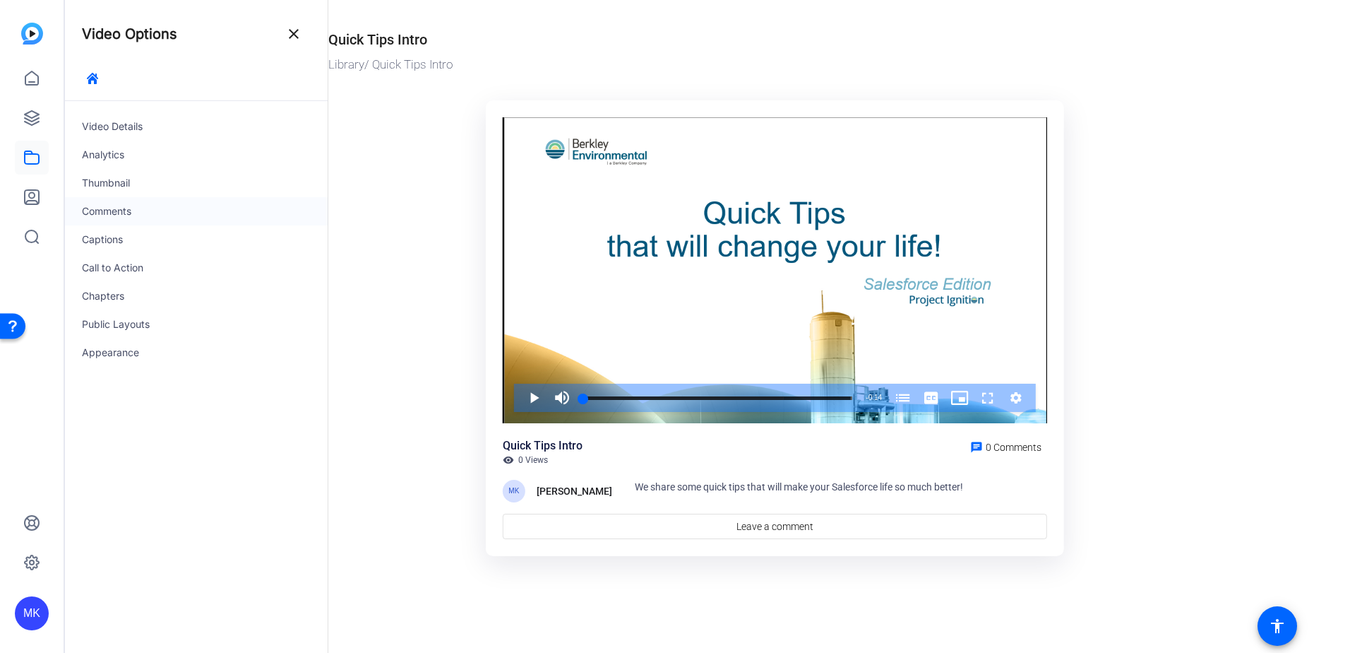
click at [143, 208] on div "Comments" at bounding box center [196, 211] width 263 height 28
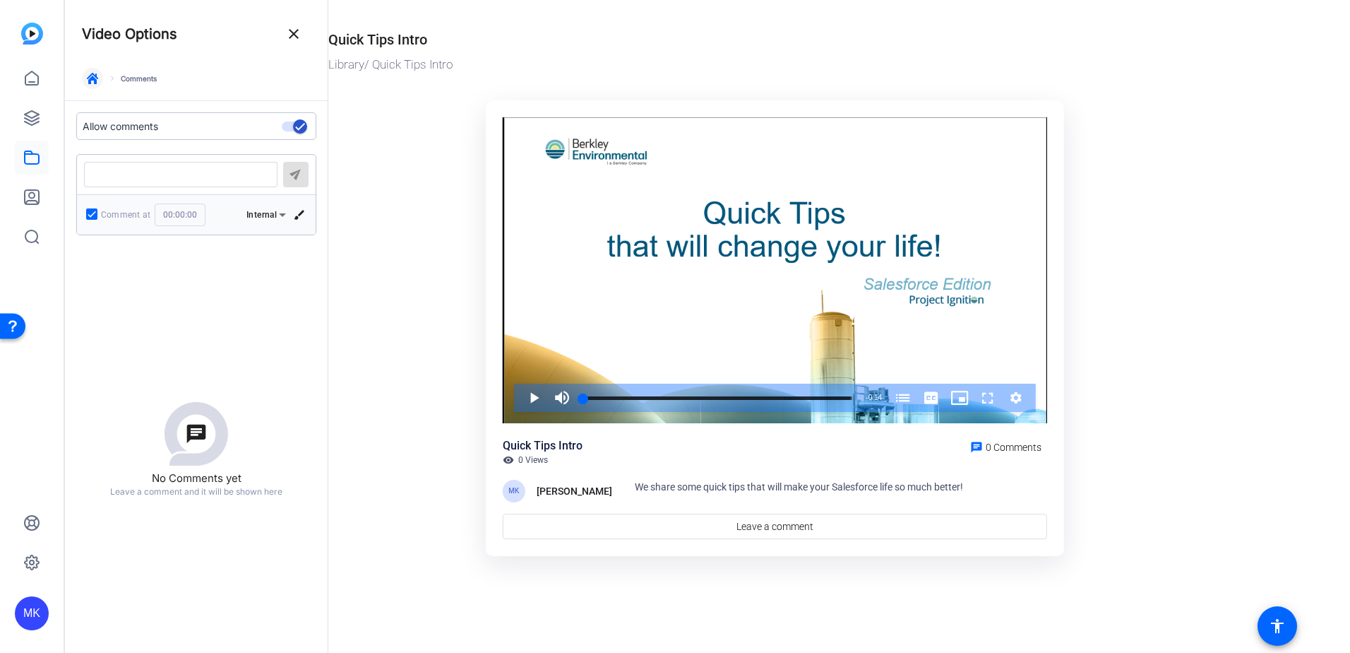
click at [100, 76] on span "button" at bounding box center [93, 78] width 34 height 34
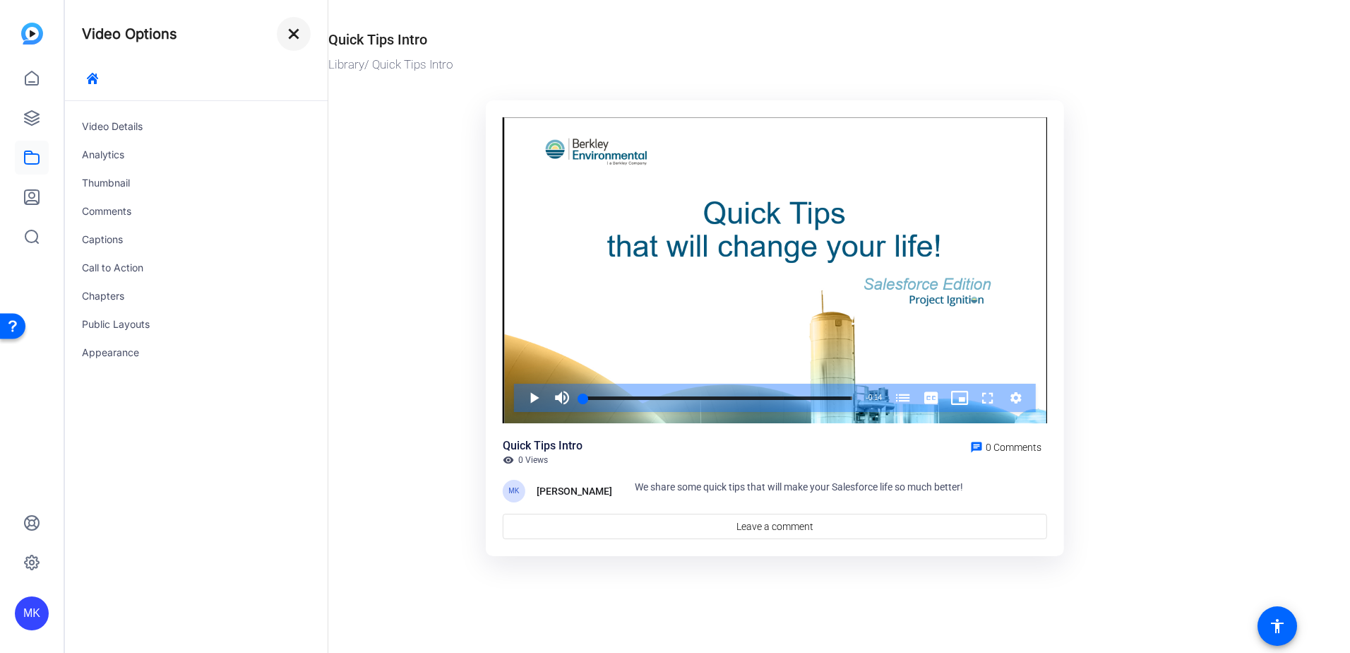
click at [290, 37] on mat-icon "close" at bounding box center [293, 33] width 17 height 17
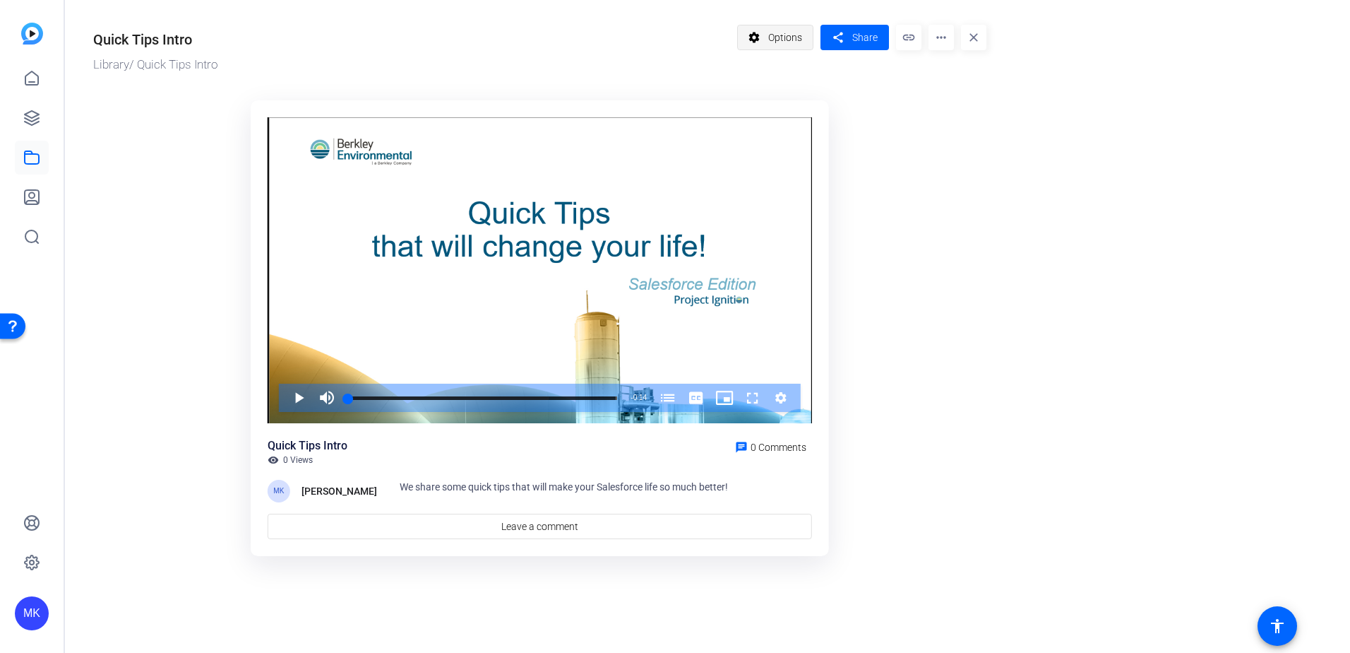
click at [796, 35] on span "Options" at bounding box center [785, 37] width 34 height 27
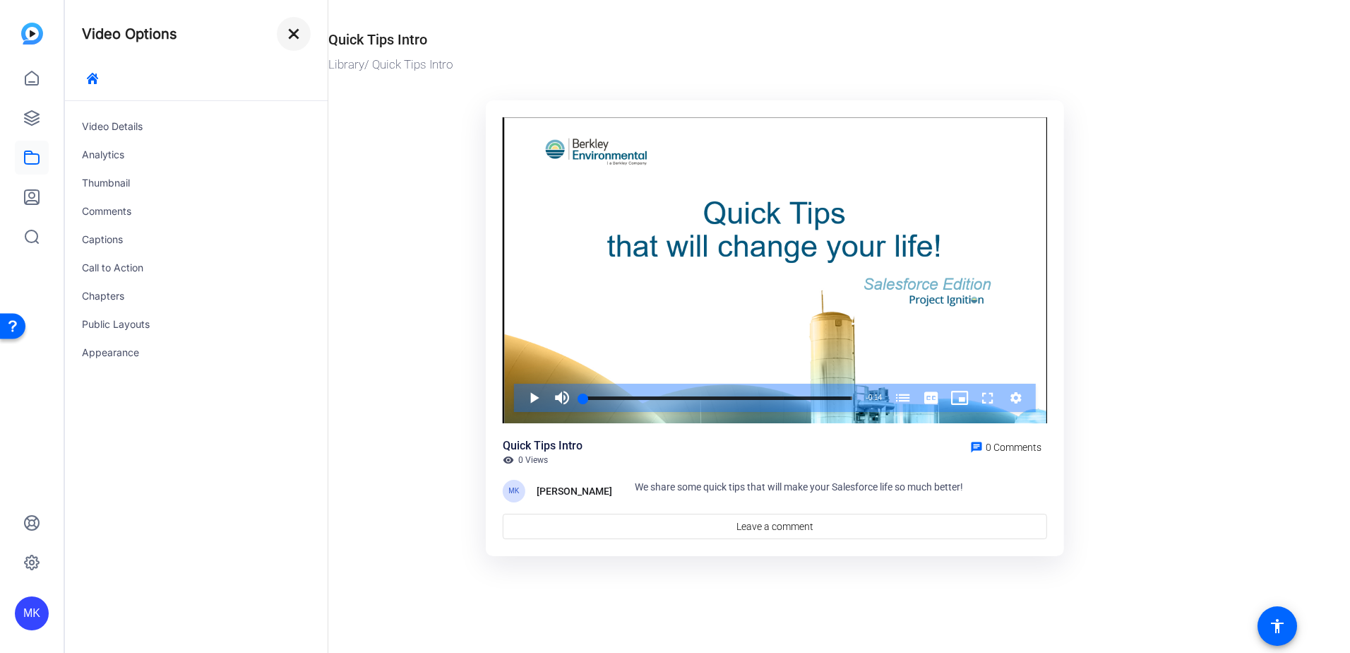
click at [293, 30] on mat-icon "close" at bounding box center [293, 33] width 17 height 17
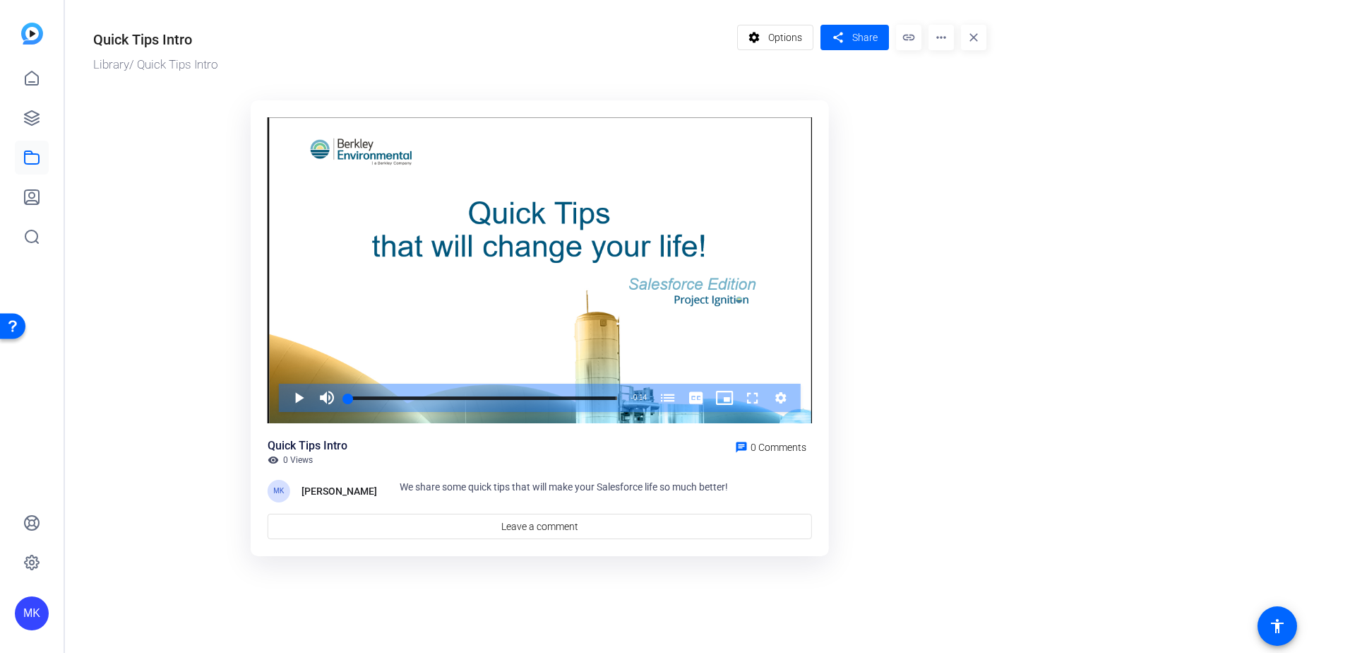
click at [940, 39] on mat-icon "more_horiz" at bounding box center [941, 37] width 25 height 25
click at [865, 42] on div at bounding box center [675, 326] width 1350 height 653
click at [37, 78] on icon at bounding box center [31, 77] width 13 height 13
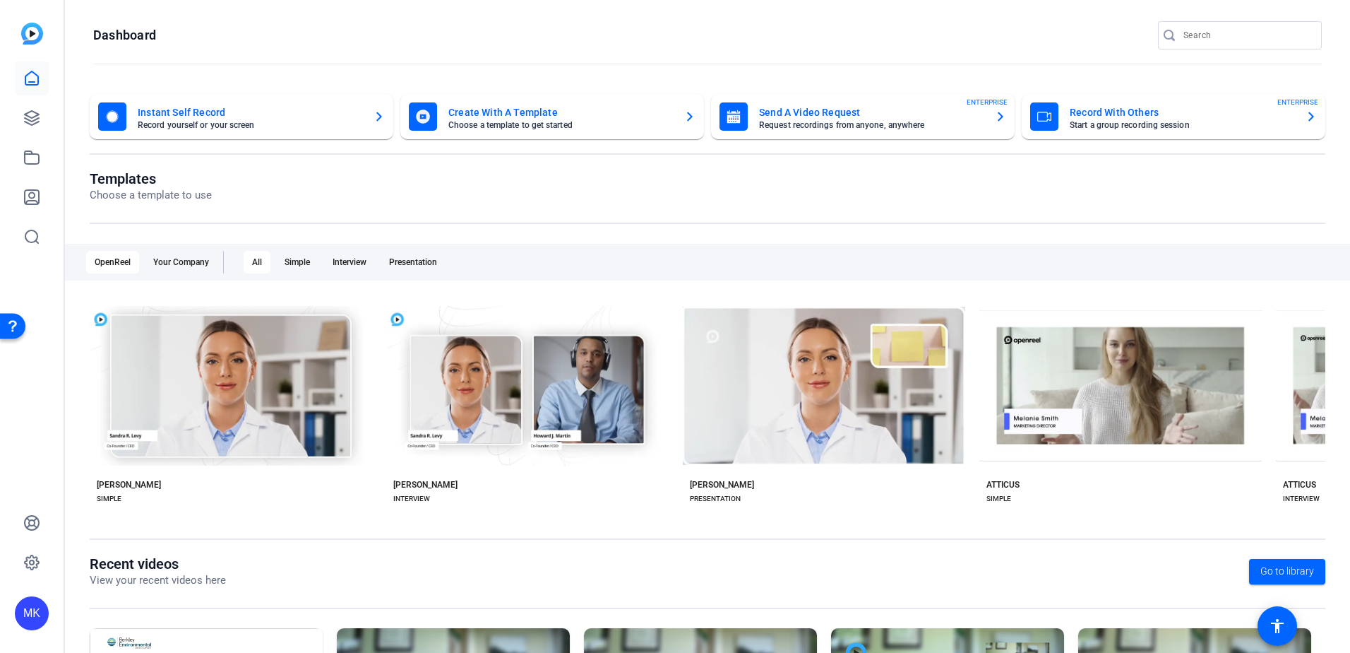
click at [605, 113] on mat-card-title "Create With A Template" at bounding box center [561, 112] width 225 height 17
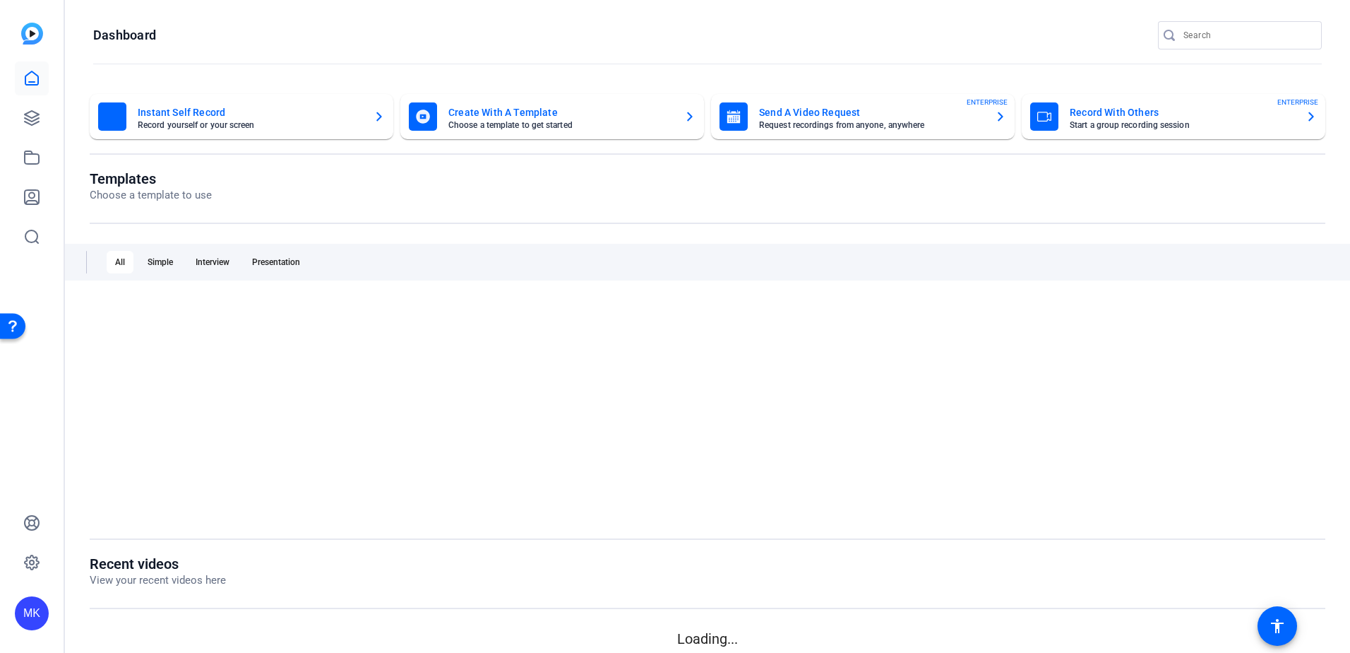
click at [256, 111] on mat-card-title "Instant Self Record" at bounding box center [250, 112] width 225 height 17
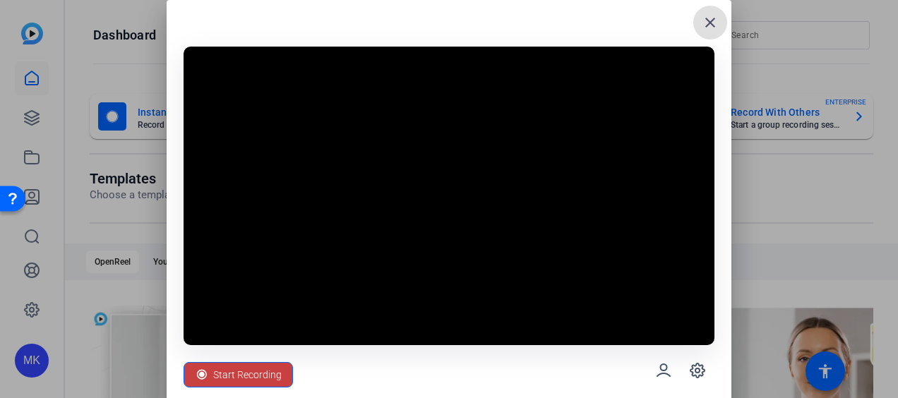
click at [236, 370] on span "Start Recording" at bounding box center [247, 375] width 69 height 27
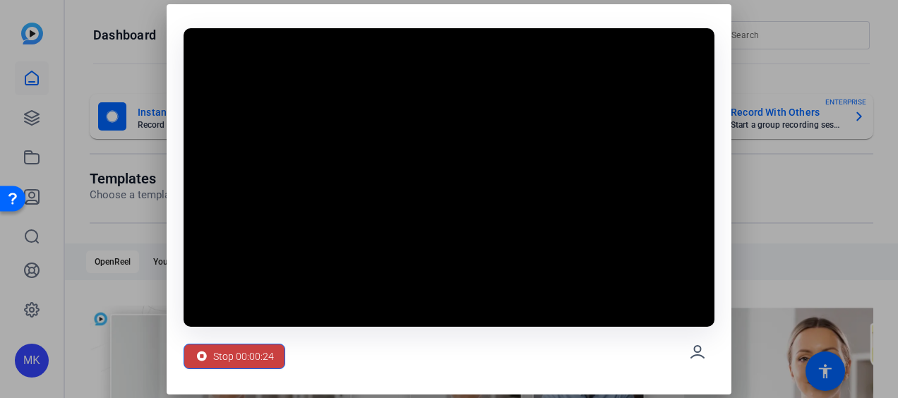
click at [244, 355] on span "Stop 00:00:24" at bounding box center [243, 356] width 61 height 27
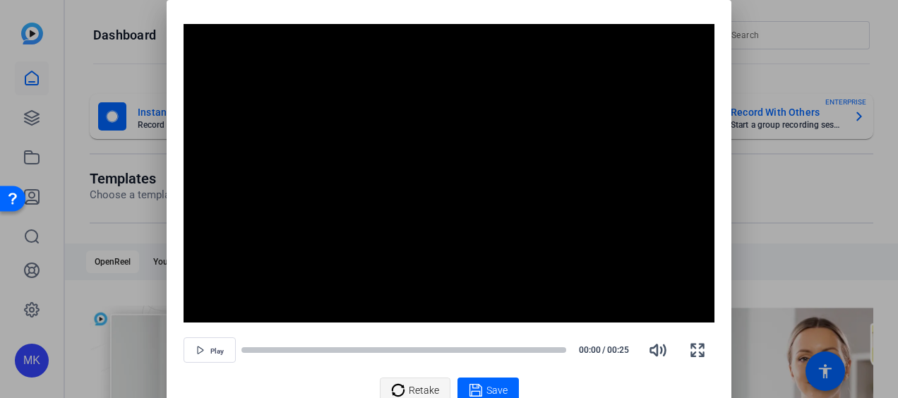
click at [418, 384] on span "Retake" at bounding box center [424, 390] width 30 height 27
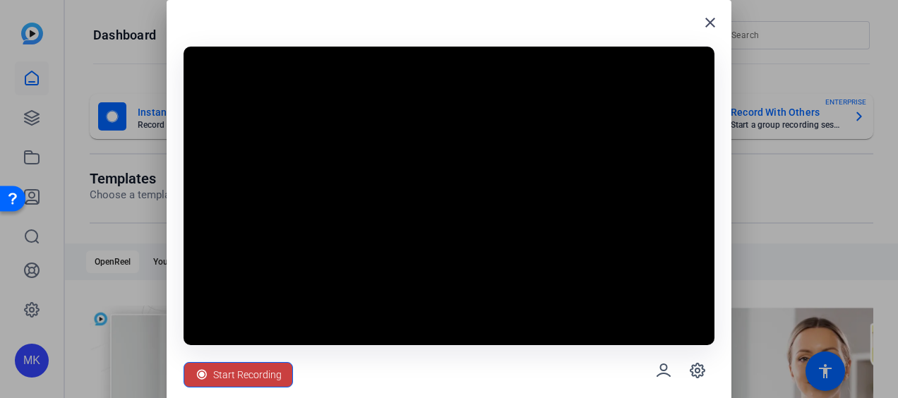
click at [260, 373] on span "Start Recording" at bounding box center [247, 375] width 69 height 27
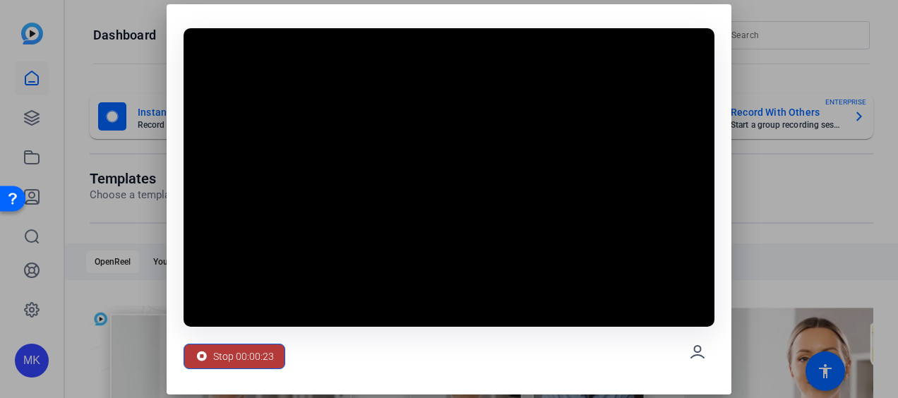
click at [262, 353] on span "Stop 00:00:23" at bounding box center [243, 356] width 61 height 27
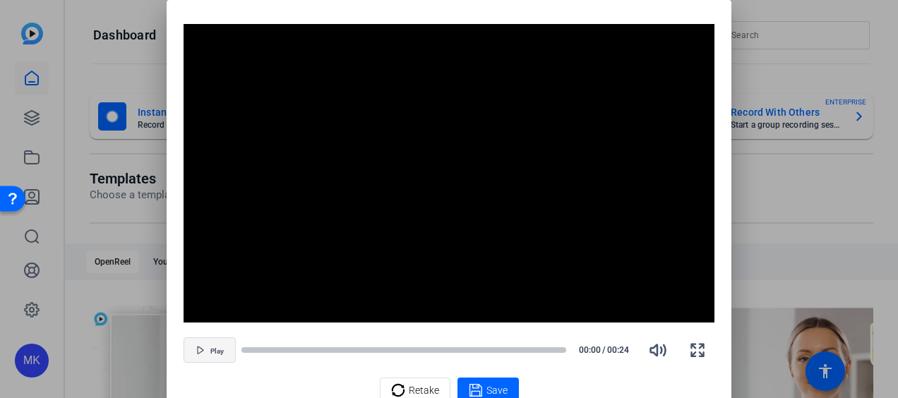
click at [211, 346] on span "Play" at bounding box center [216, 350] width 13 height 11
click at [414, 393] on span "Retake" at bounding box center [424, 390] width 30 height 27
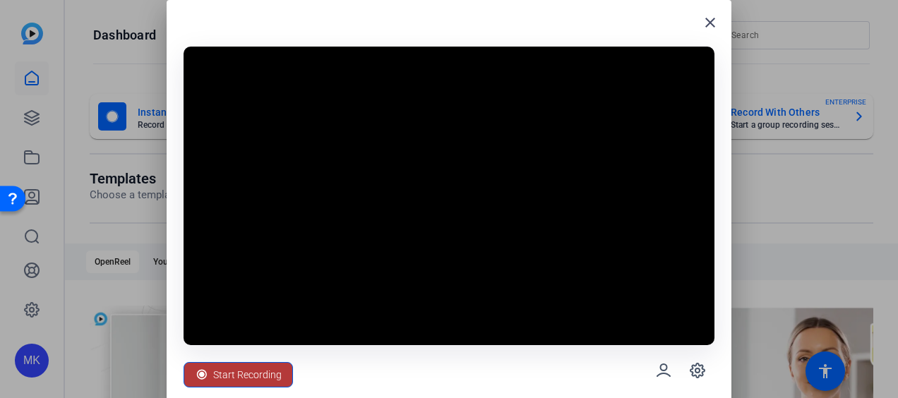
click at [256, 370] on span "Start Recording" at bounding box center [247, 375] width 69 height 27
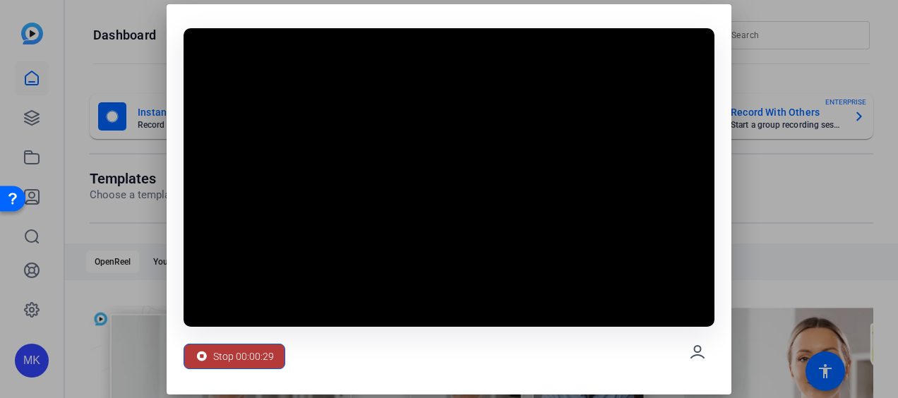
click at [242, 362] on span "Stop 00:00:29" at bounding box center [243, 356] width 61 height 27
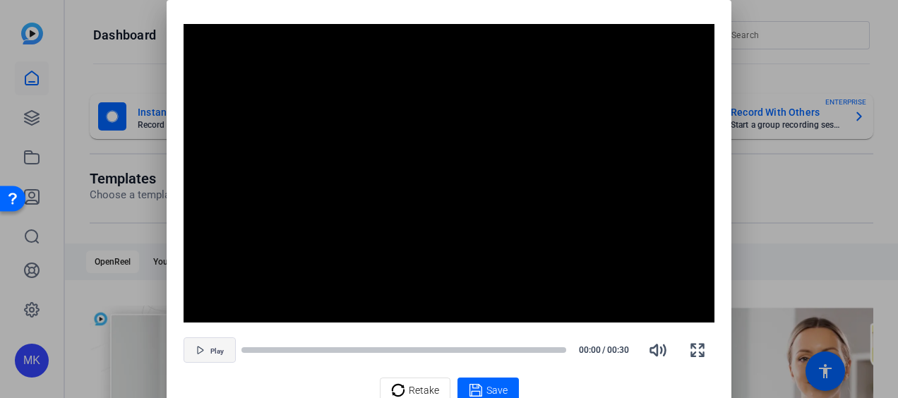
click at [212, 350] on span "Play" at bounding box center [216, 352] width 13 height 8
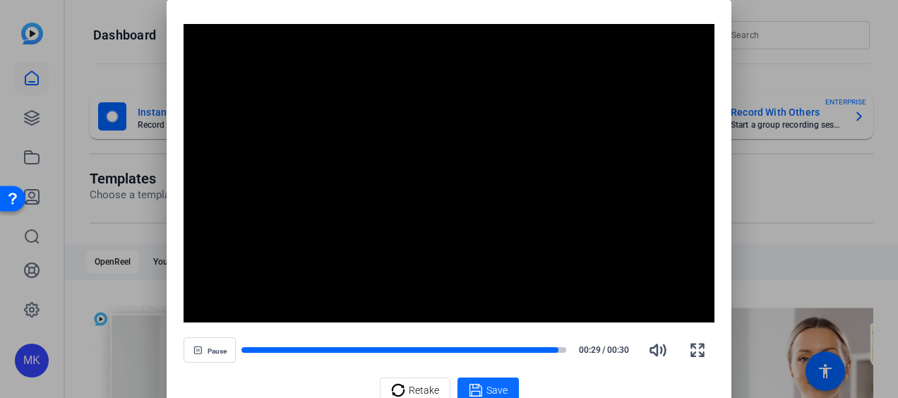
click at [489, 387] on span "Save" at bounding box center [497, 391] width 21 height 15
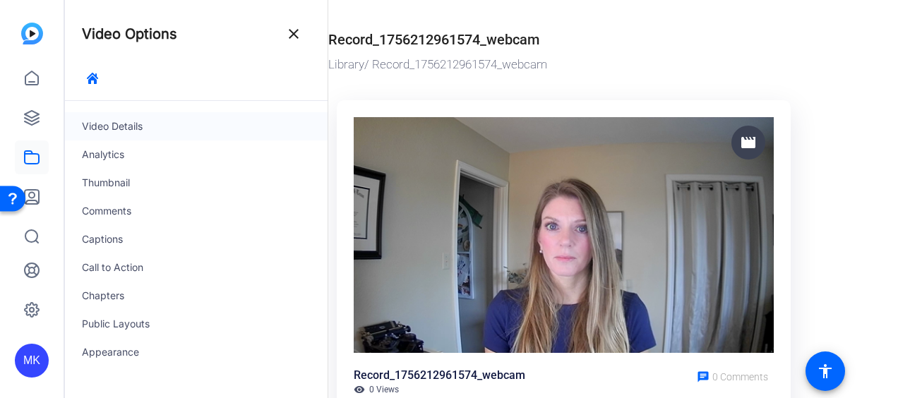
click at [129, 124] on div "Video Details" at bounding box center [196, 126] width 263 height 28
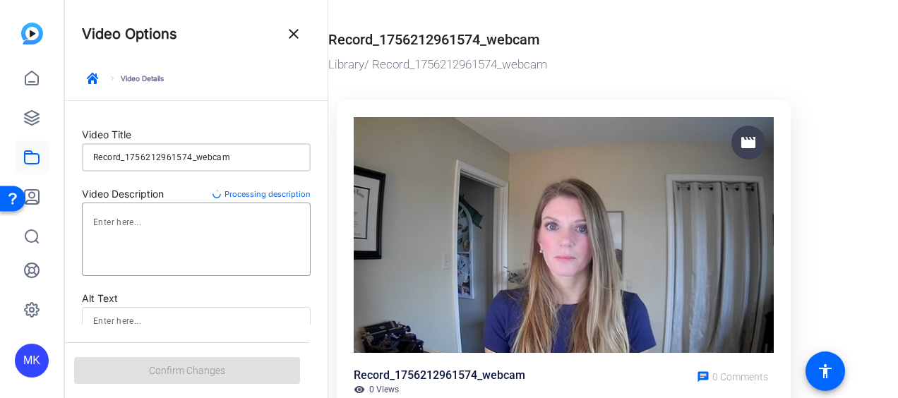
click at [251, 153] on input "Record_1756212961574_webcam" at bounding box center [196, 157] width 206 height 17
drag, startPoint x: 254, startPoint y: 155, endPoint x: 69, endPoint y: 154, distance: 185.8
click at [69, 154] on form "Video Title Record_1756212961574_webcam Video Description Processing descriptio…" at bounding box center [196, 270] width 263 height 339
type input "Q"
type input "q"
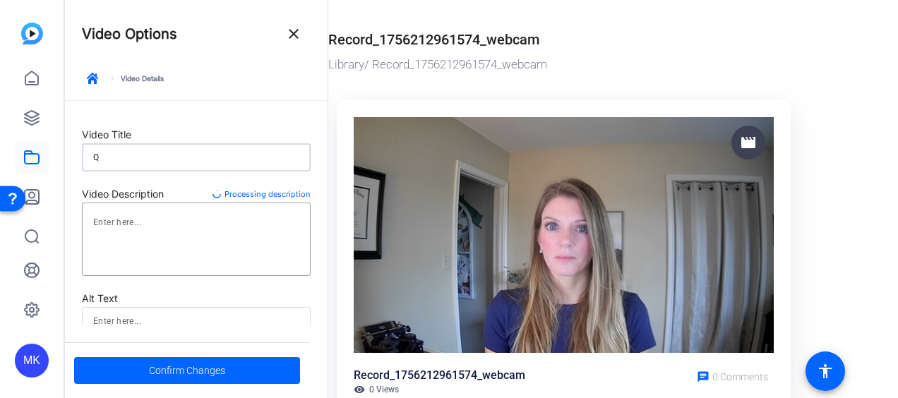
type input "Qu"
type input "qu"
type input "Qui"
type input "qui"
type input "Quic"
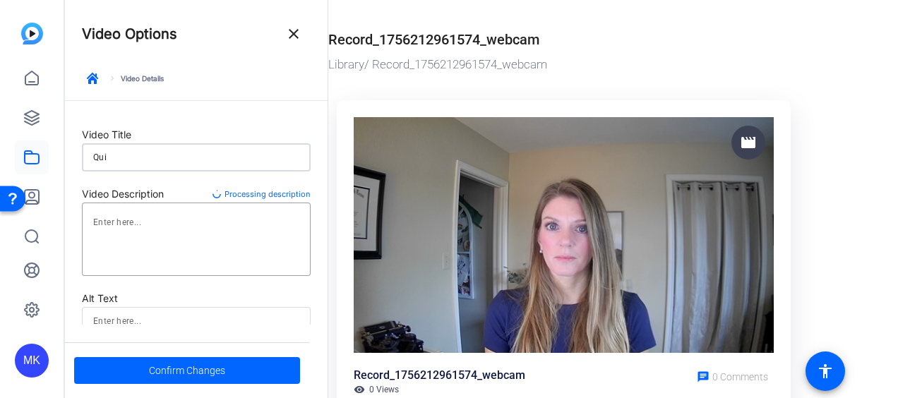
type input "quic"
type input "Quick"
type input "quick"
type input "Quick"
type input "quick"
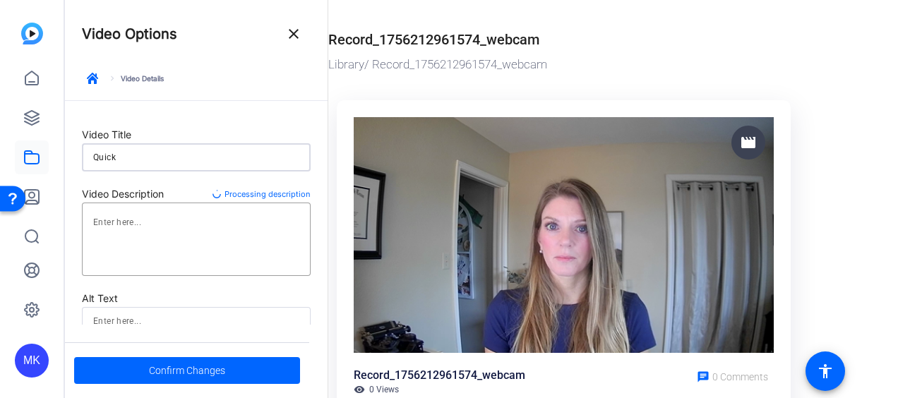
type input "Quick T"
type input "quick-t"
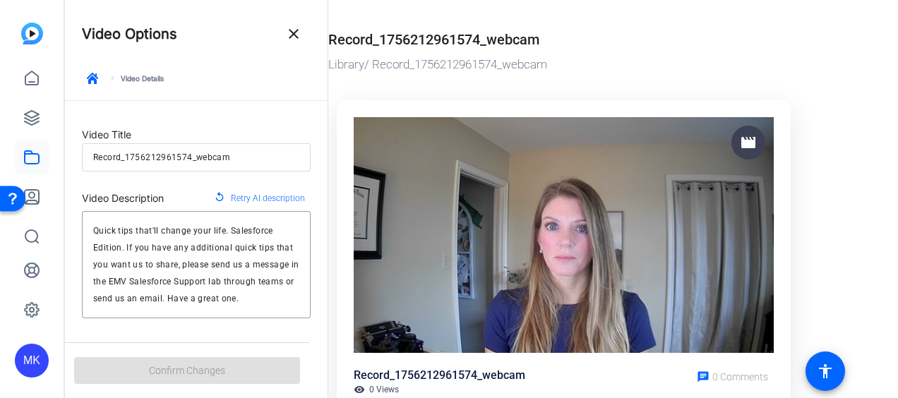
click at [254, 158] on input "Record_1756212961574_webcam" at bounding box center [196, 157] width 206 height 17
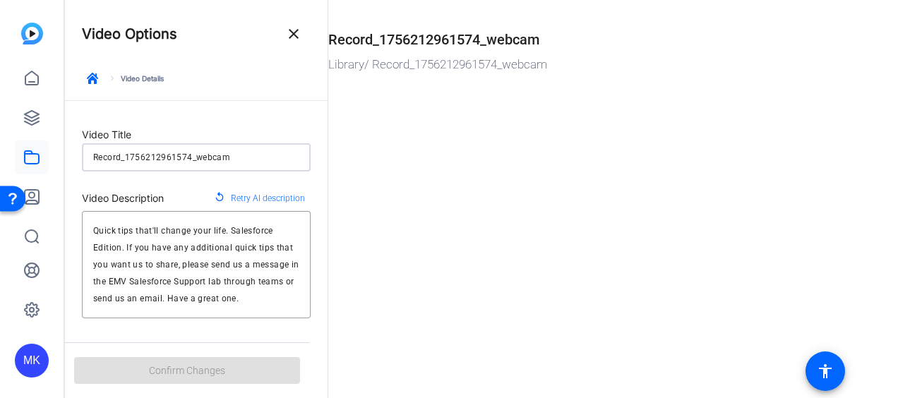
drag, startPoint x: 243, startPoint y: 160, endPoint x: 86, endPoint y: 164, distance: 156.8
click at [86, 164] on div "Record_1756212961574_webcam" at bounding box center [196, 157] width 229 height 28
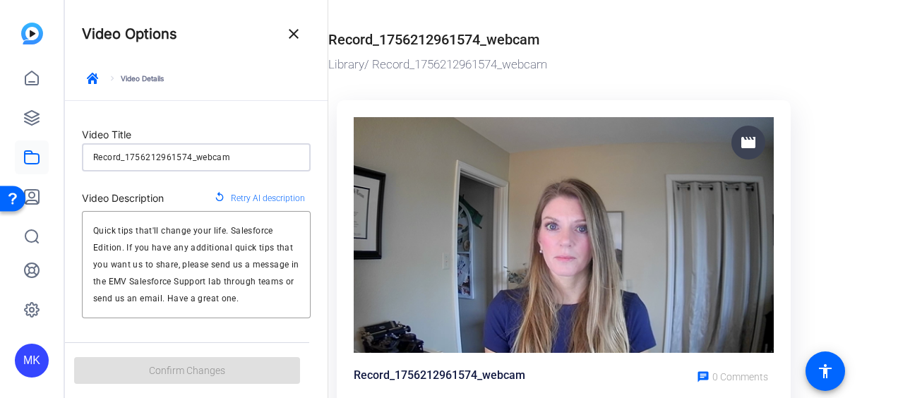
type input "Q"
type input "q"
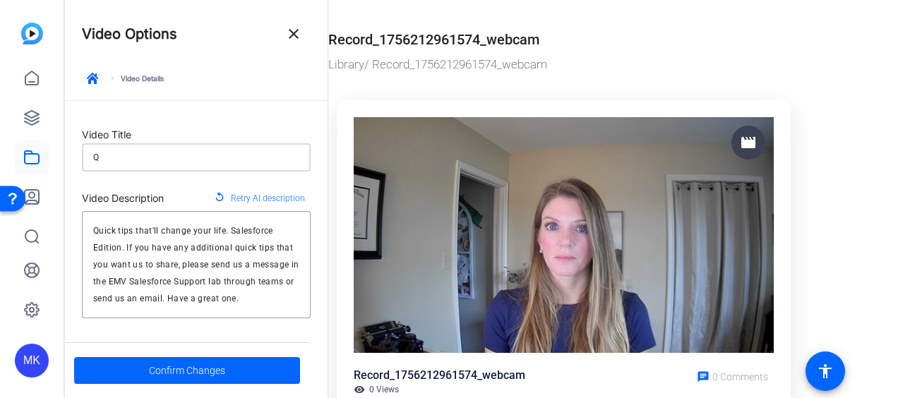
type input "Qu"
type input "qu"
type input "Qui"
type input "qui"
type input "Quic"
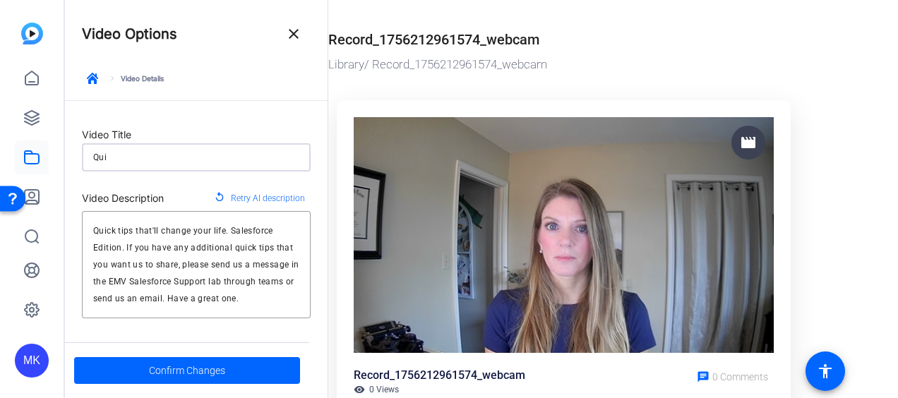
type input "quic"
type input "Quick"
type input "quick"
type input "Quick"
type input "quick"
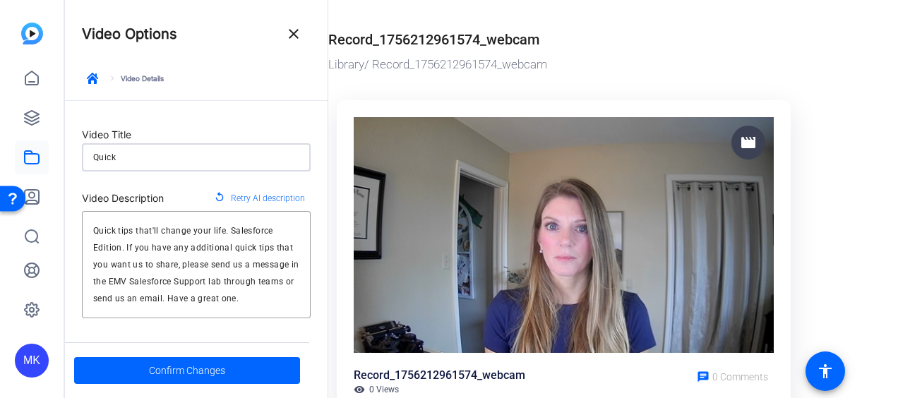
type input "Quick T"
type input "quick-t"
type input "Quick Ti"
type input "quick-ti"
type input "Quick Tip"
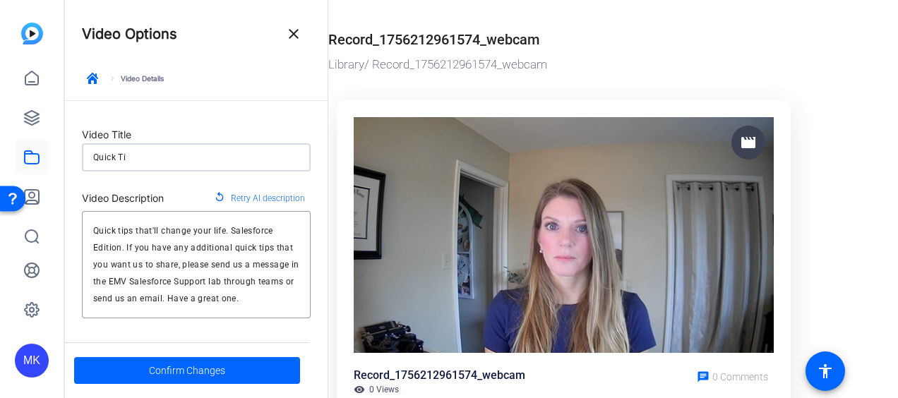
type input "quick-tip"
type input "Quick Tips"
type input "quick-tips"
type input "Quick Tips"
type input "quick-tips"
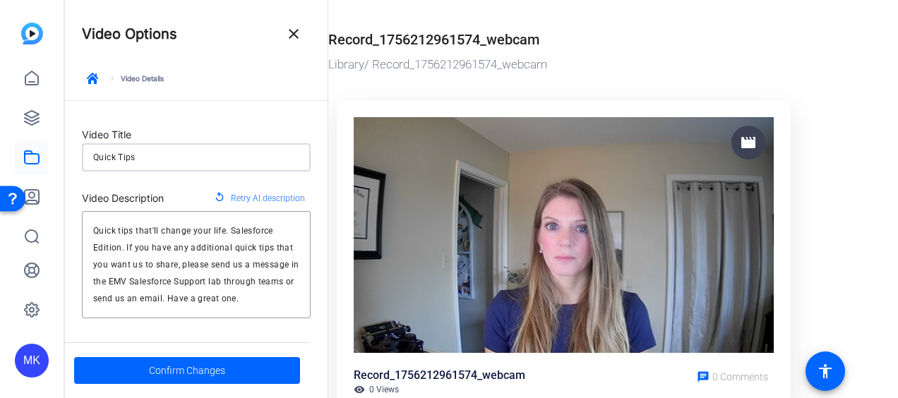
type input "Quick Tips o"
type input "quick-tips-o"
type input "Quick Tips"
type input "quick-tips"
type input "Quick Tips O"
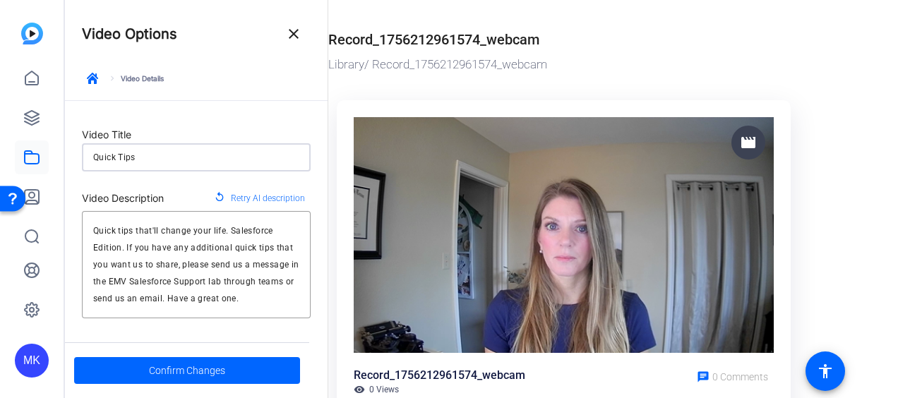
type input "quick-tips-o"
type input "Quick Tips Ou"
type input "quick-tips-ou"
type input "Quick Tips Out"
type input "quick-tips-out"
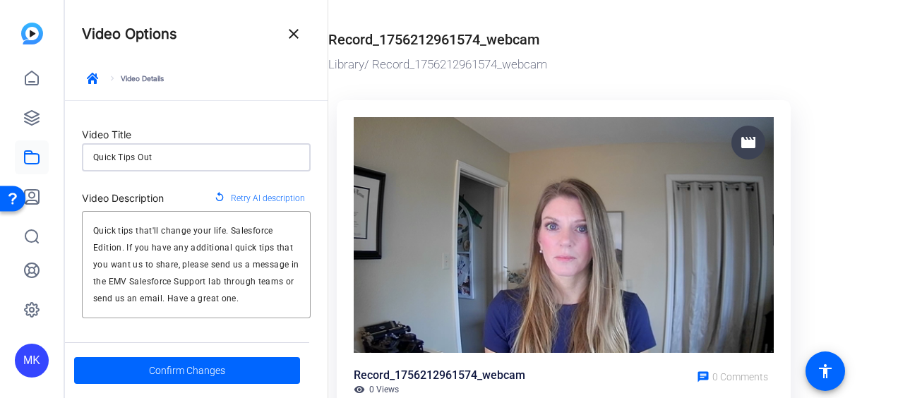
type input "Quick Tips Outt"
type input "quick-tips-outt"
type input "Quick Tips Outtr"
type input "quick-tips-outtr"
type input "Quick Tips Outtro"
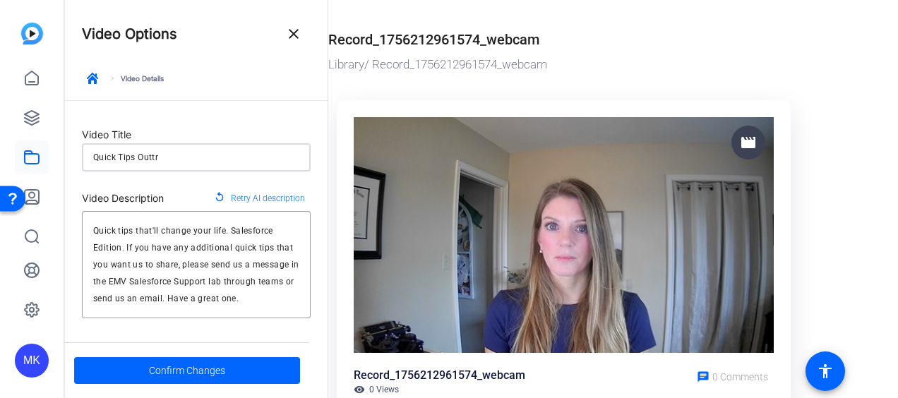
type input "quick-tips-outtro"
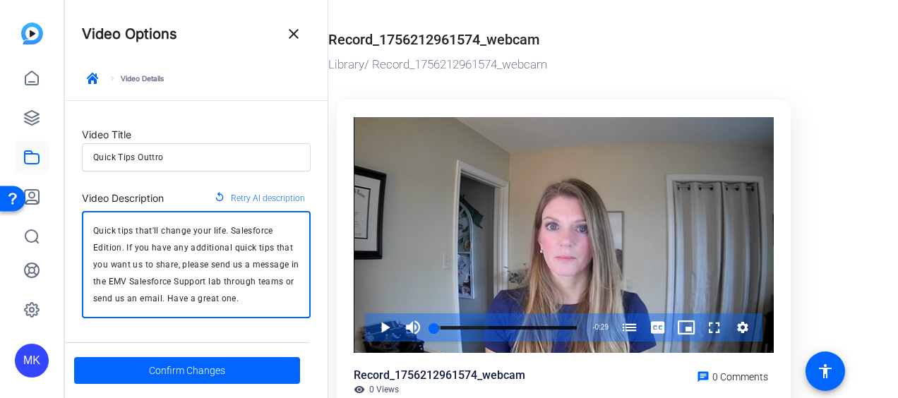
click at [129, 280] on textarea "Quick tips that'll change your life. Salesforce Edition. If you have any additi…" at bounding box center [196, 264] width 206 height 85
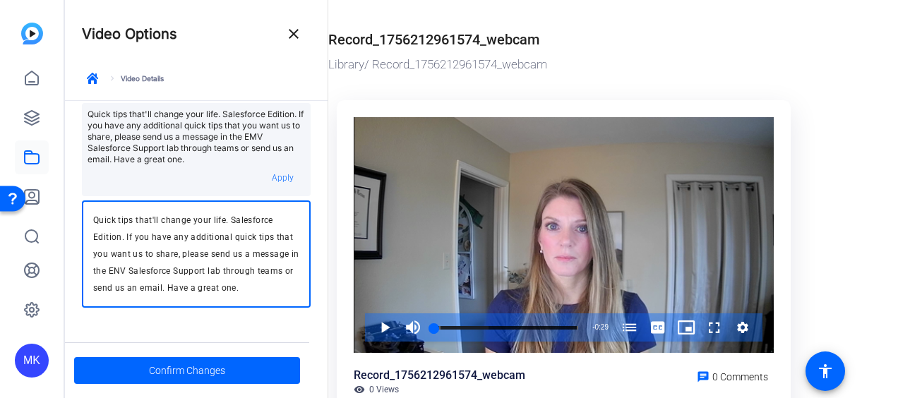
scroll to position [130, 0]
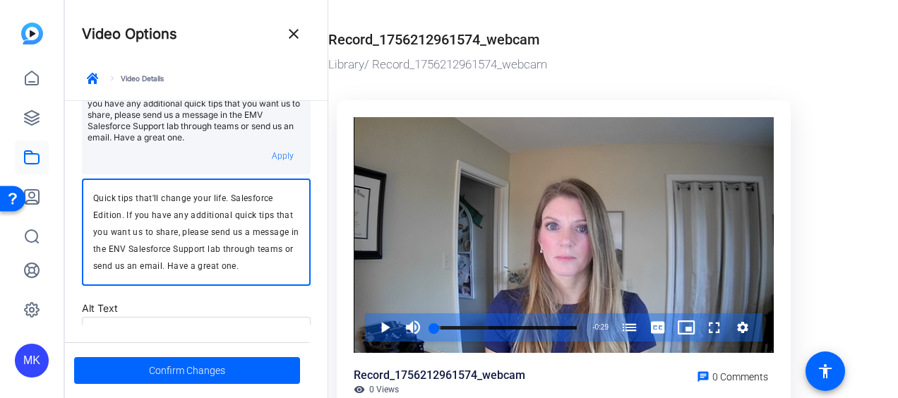
click at [171, 264] on textarea "Quick tips that'll change your life. Salesforce Edition. If you have any additi…" at bounding box center [196, 232] width 206 height 85
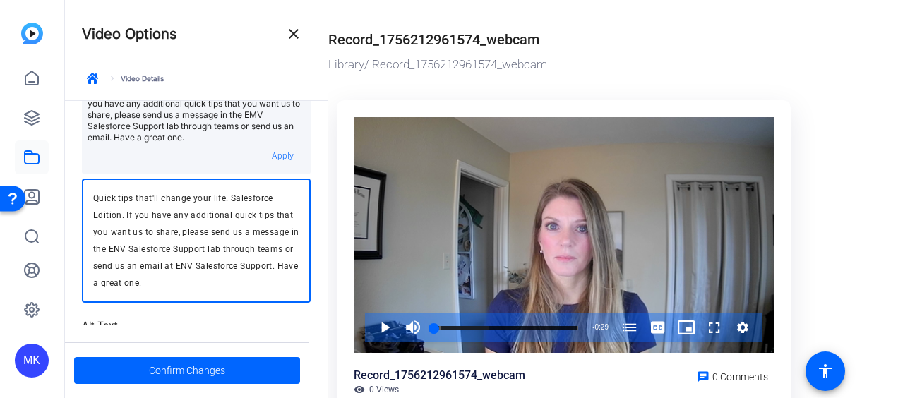
drag, startPoint x: 194, startPoint y: 285, endPoint x: 78, endPoint y: 285, distance: 116.5
click at [78, 285] on form "Video Title Quick Tips Outtro Video Description replay Retry AI description Qui…" at bounding box center [196, 219] width 263 height 496
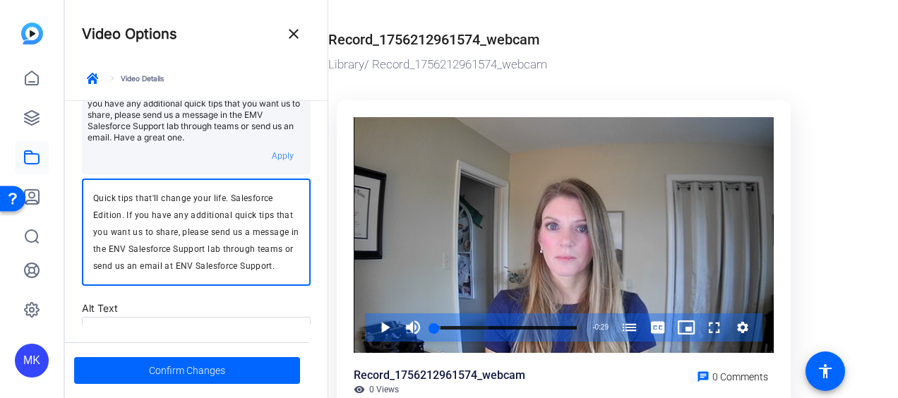
drag, startPoint x: 124, startPoint y: 213, endPoint x: 94, endPoint y: 202, distance: 31.5
click at [94, 202] on textarea "Quick tips that'll change your life. Salesforce Edition. If you have any additi…" at bounding box center [196, 232] width 206 height 85
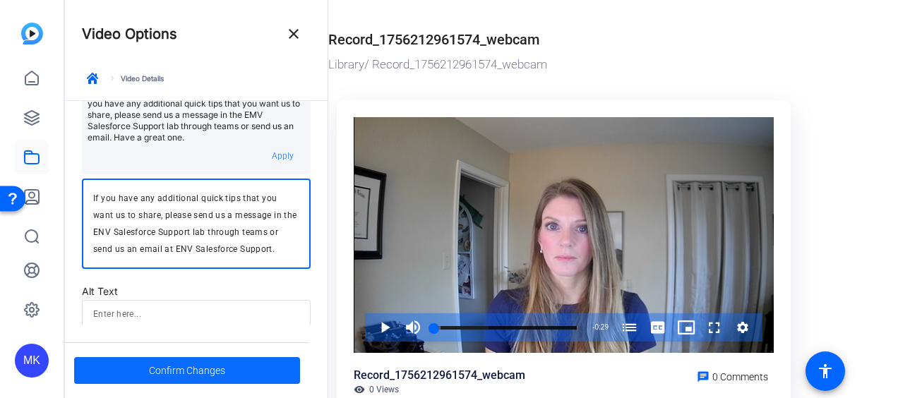
type textarea "If you have any additional quick tips that you want us to share, please send us…"
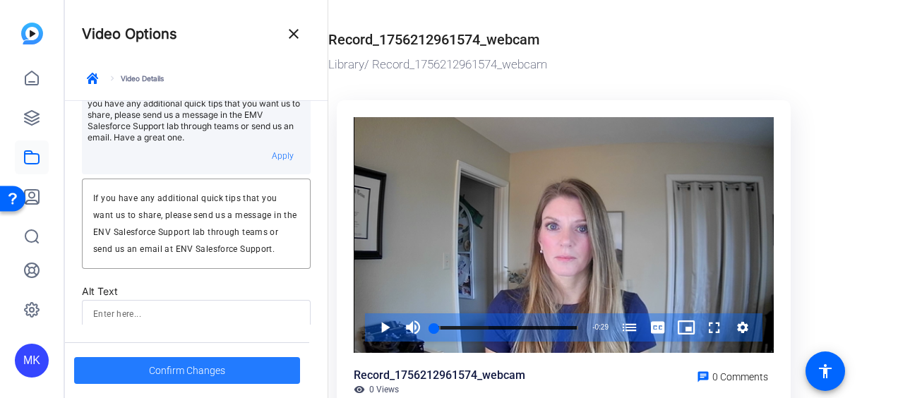
click at [188, 372] on span "Confirm Changes" at bounding box center [187, 370] width 76 height 27
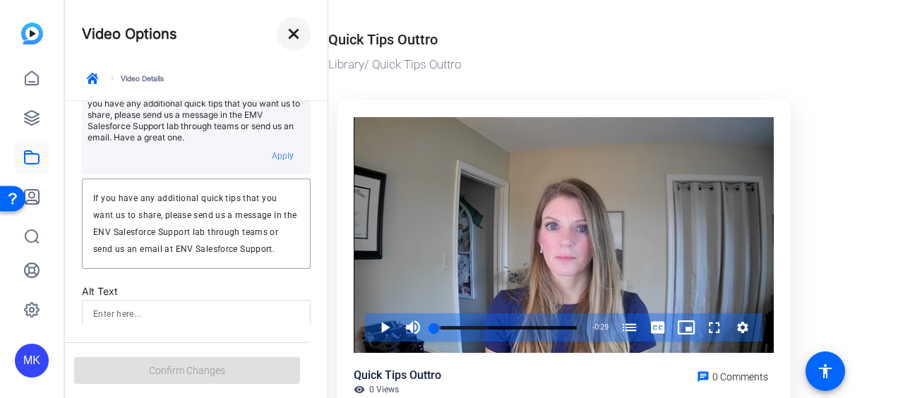
click at [295, 30] on mat-icon "close" at bounding box center [293, 33] width 17 height 17
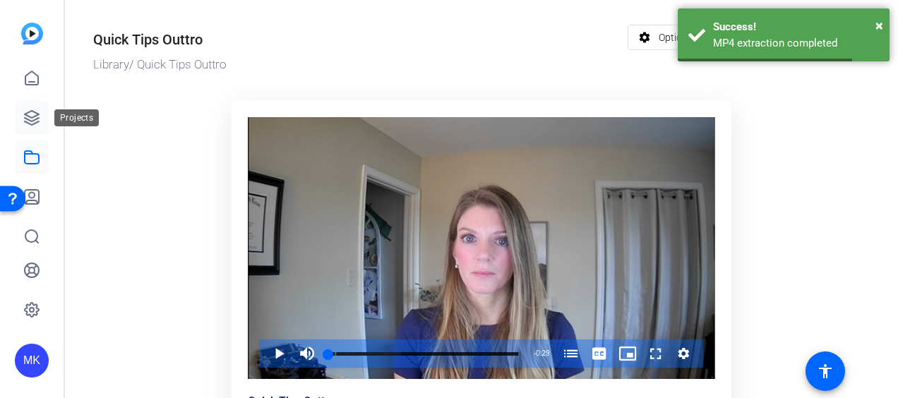
click at [32, 116] on icon at bounding box center [31, 117] width 17 height 17
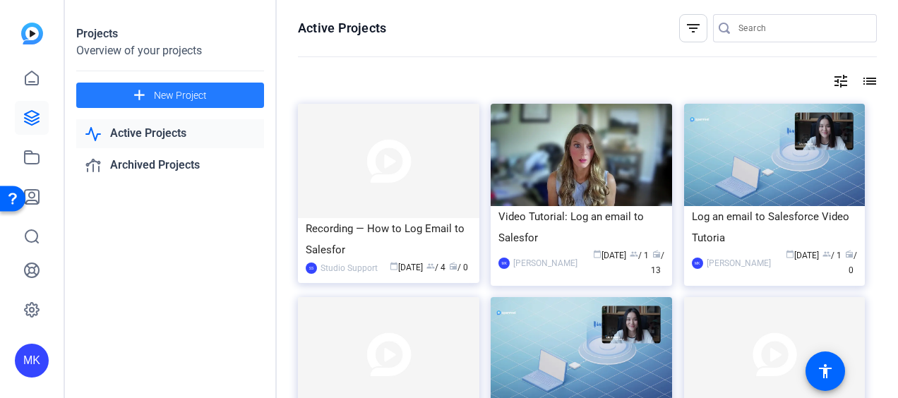
click at [213, 92] on span at bounding box center [170, 95] width 188 height 34
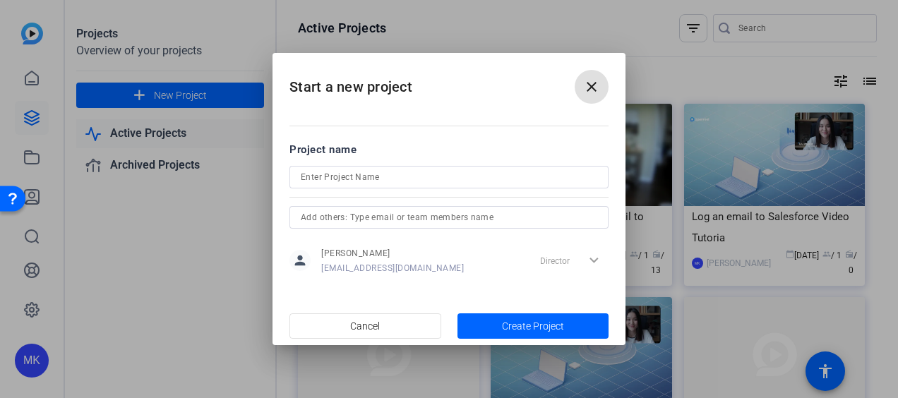
click at [364, 176] on input at bounding box center [449, 177] width 297 height 17
type input "Quick Tips that will change your life"
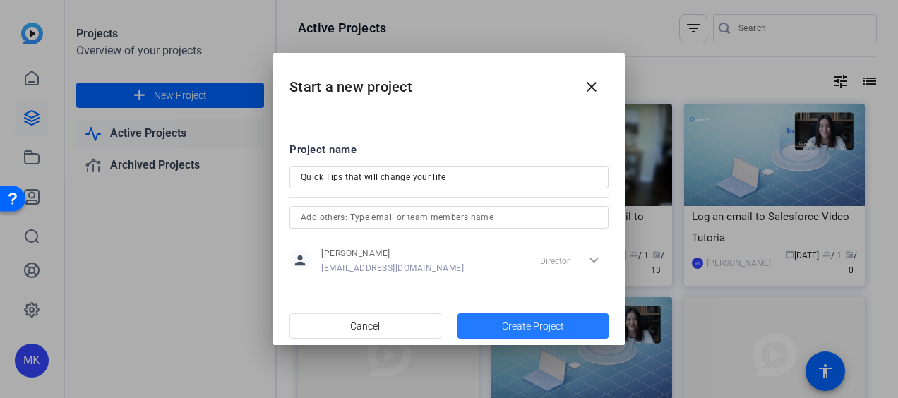
click at [520, 322] on span "Create Project" at bounding box center [533, 326] width 62 height 15
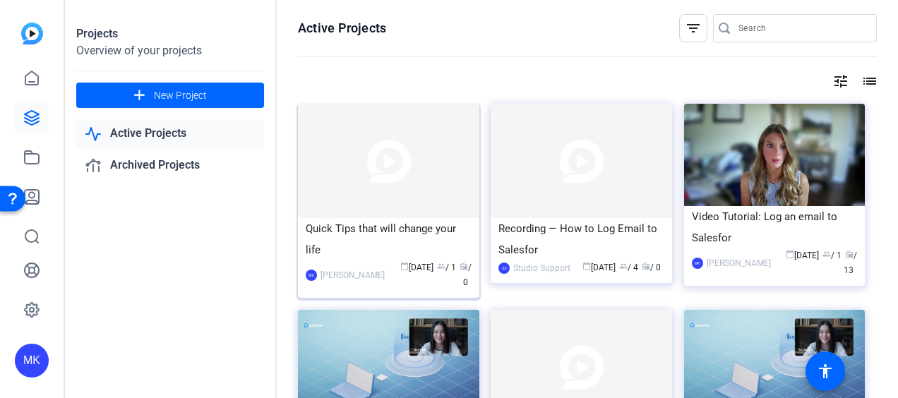
click at [379, 240] on div "Quick Tips that will change your life" at bounding box center [389, 239] width 166 height 42
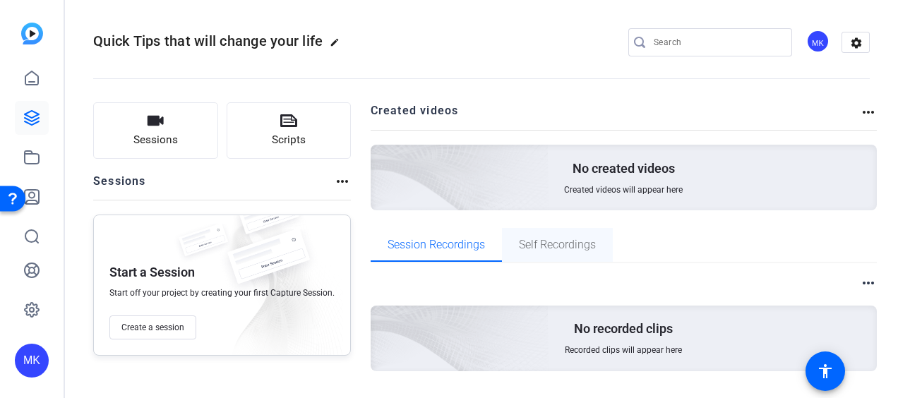
click at [551, 247] on span "Self Recordings" at bounding box center [557, 244] width 77 height 11
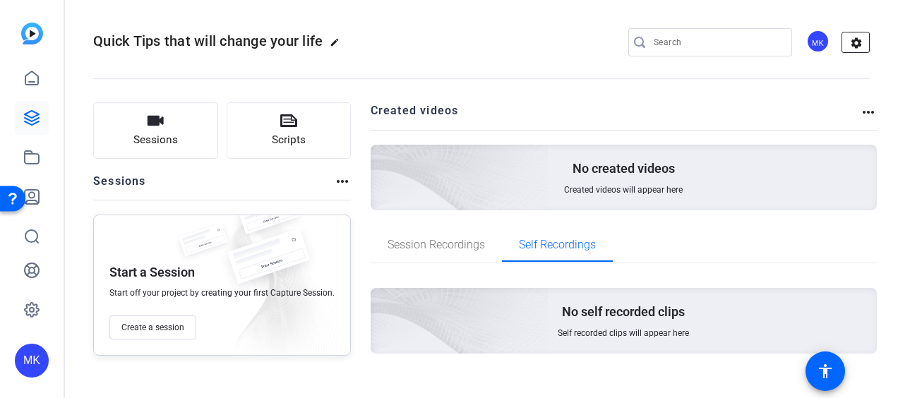
click at [846, 40] on mat-icon "settings" at bounding box center [857, 42] width 28 height 21
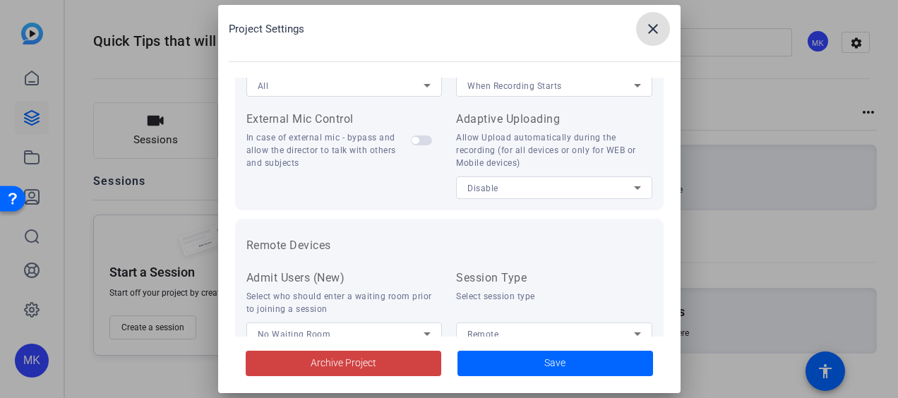
scroll to position [386, 0]
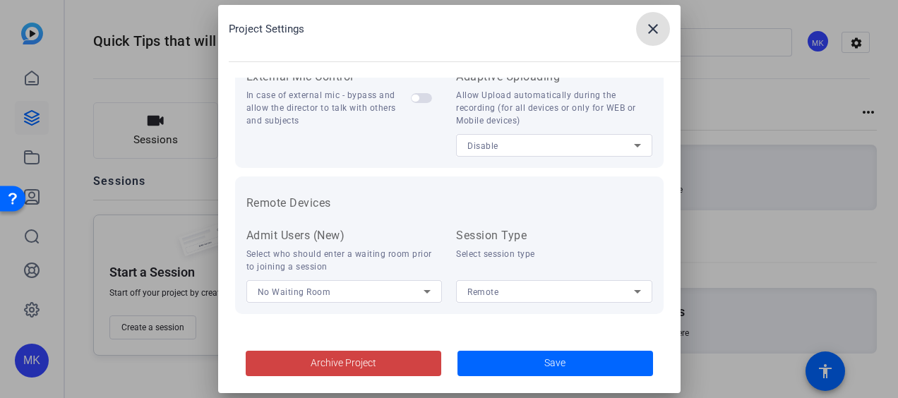
click at [658, 14] on span at bounding box center [653, 29] width 34 height 34
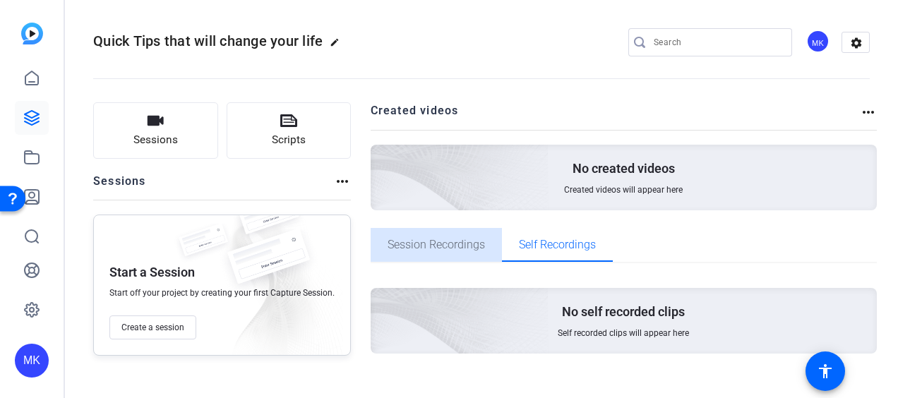
click at [452, 254] on span "Session Recordings" at bounding box center [436, 245] width 97 height 34
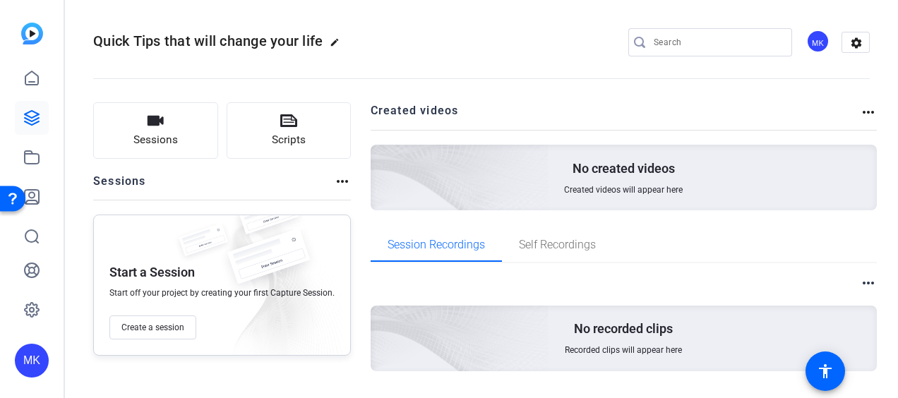
click at [865, 112] on mat-icon "more_horiz" at bounding box center [868, 112] width 17 height 17
click at [861, 280] on div at bounding box center [449, 199] width 898 height 398
click at [862, 280] on mat-icon "more_horiz" at bounding box center [868, 283] width 17 height 17
click at [838, 297] on span "View Archived Clips" at bounding box center [819, 301] width 80 height 17
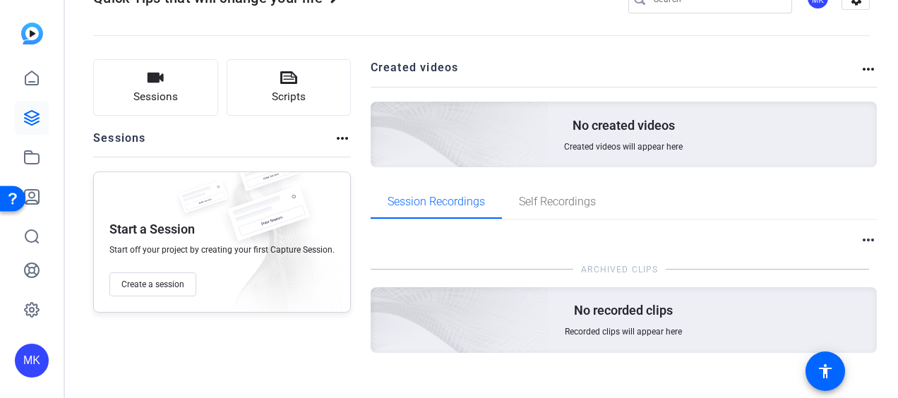
scroll to position [61, 0]
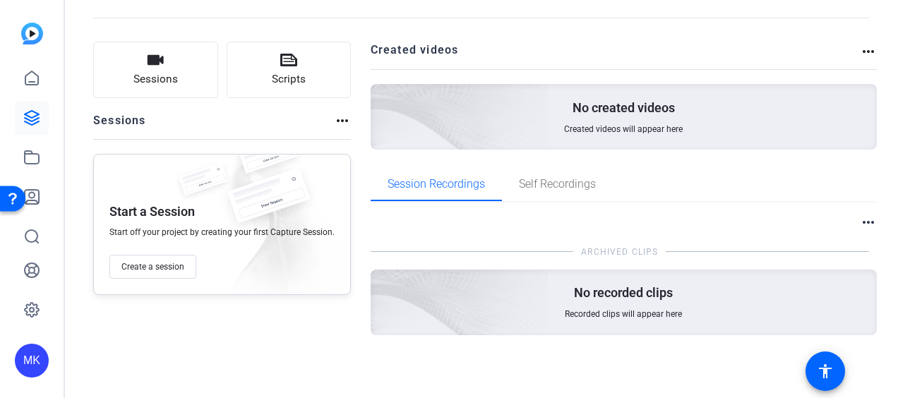
click at [343, 119] on mat-icon "more_horiz" at bounding box center [342, 120] width 17 height 17
click at [266, 122] on div at bounding box center [449, 199] width 898 height 398
click at [28, 154] on icon at bounding box center [31, 157] width 17 height 17
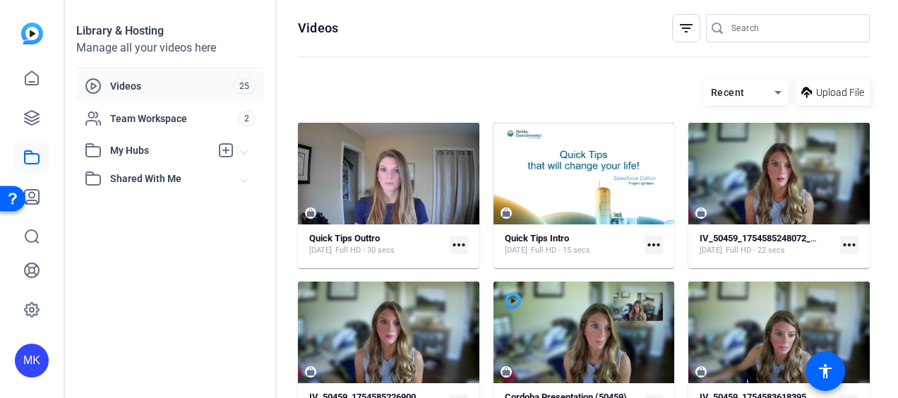
click at [454, 246] on mat-icon "more_horiz" at bounding box center [459, 245] width 18 height 18
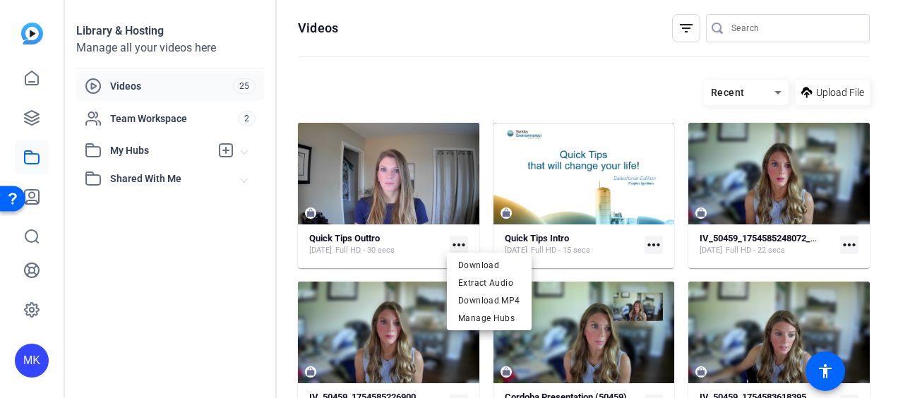
click at [431, 102] on div at bounding box center [449, 199] width 898 height 398
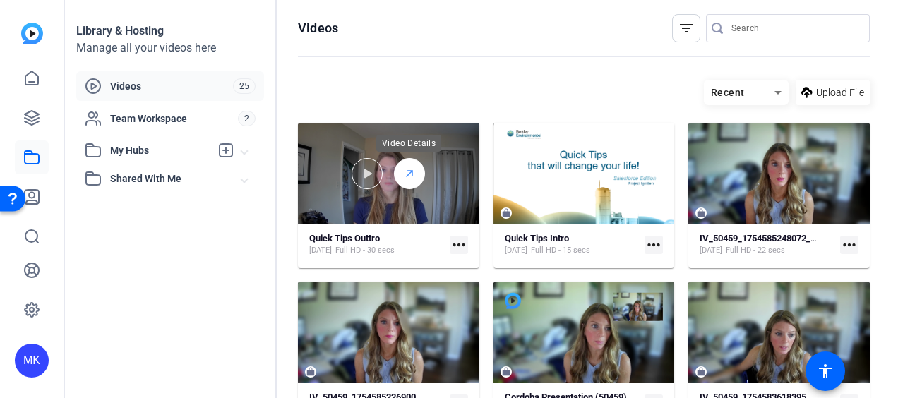
click at [404, 177] on icon at bounding box center [409, 173] width 11 height 17
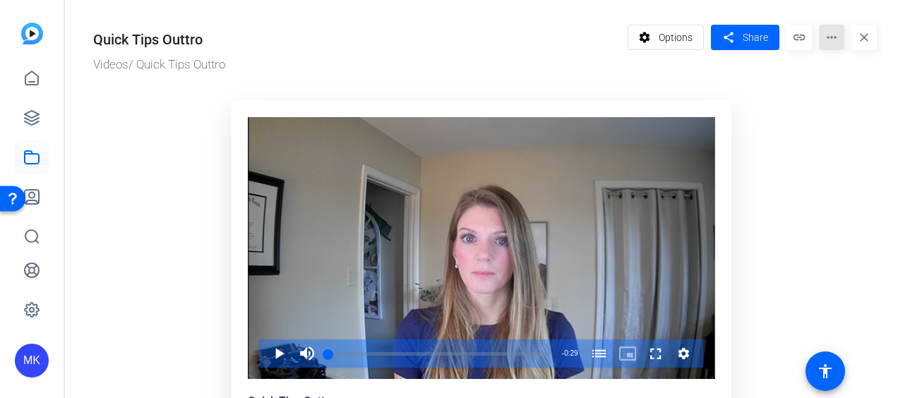
click at [825, 40] on mat-icon "more_horiz" at bounding box center [831, 37] width 25 height 25
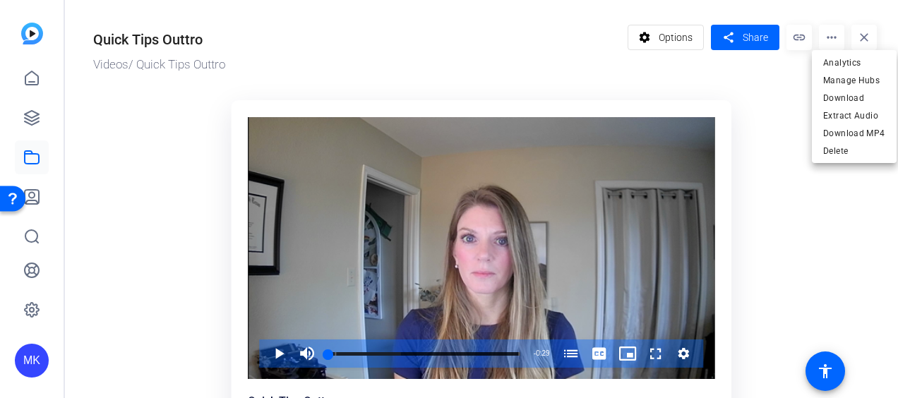
click at [790, 38] on div at bounding box center [449, 199] width 898 height 398
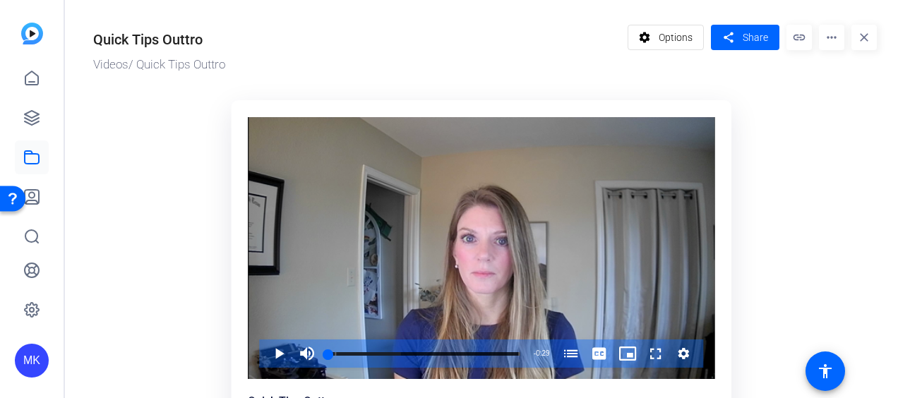
click at [796, 43] on mat-icon "link" at bounding box center [799, 37] width 25 height 25
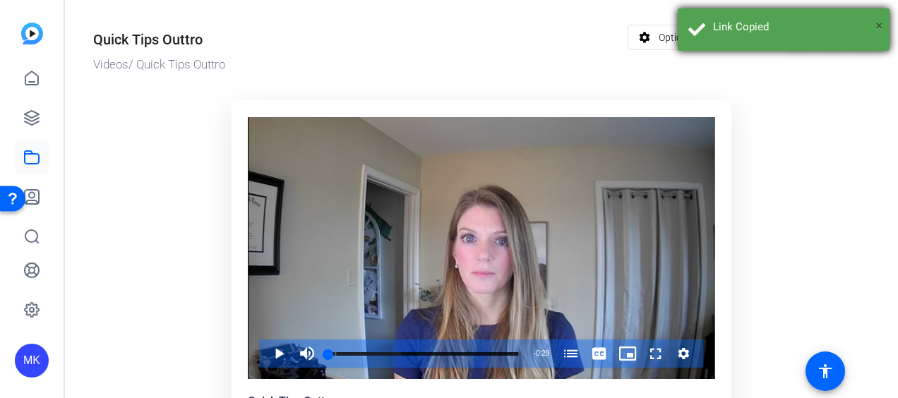
click at [880, 23] on span "×" at bounding box center [880, 25] width 8 height 17
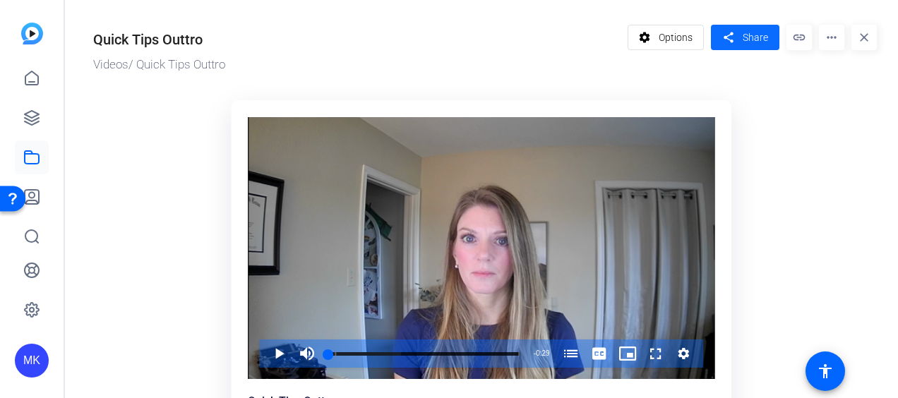
click at [727, 37] on mat-icon "share" at bounding box center [729, 37] width 18 height 19
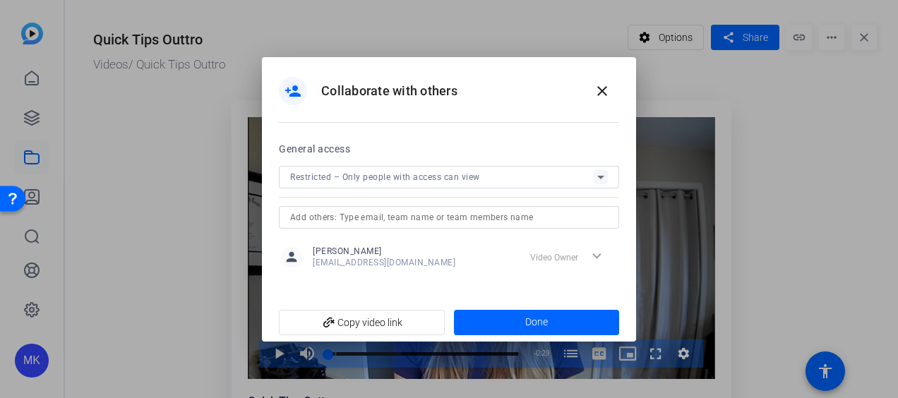
click at [376, 179] on span "Restricted – Only people with access can view" at bounding box center [385, 177] width 190 height 10
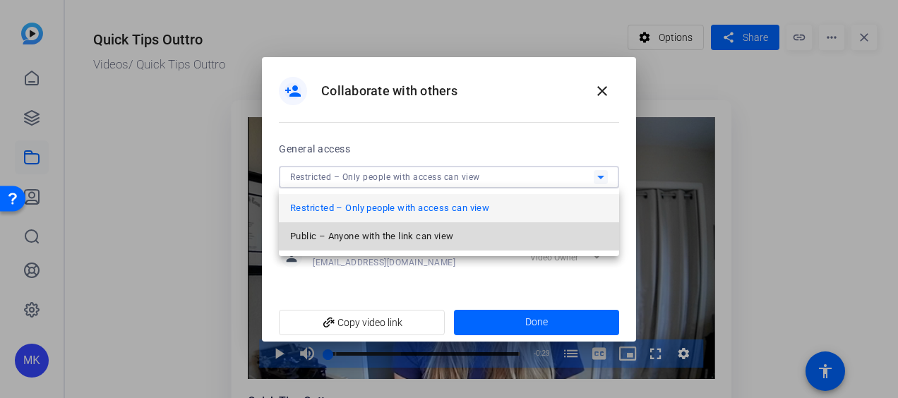
click at [384, 239] on span "Public – Anyone with the link can view" at bounding box center [371, 236] width 163 height 17
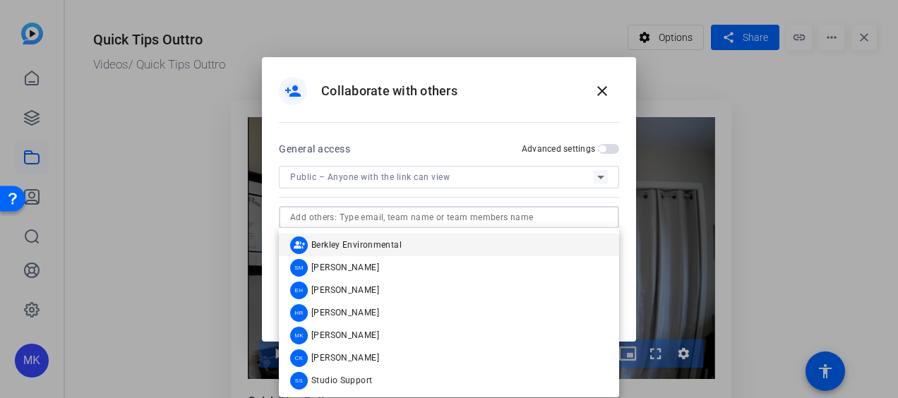
click at [370, 219] on input "text" at bounding box center [449, 217] width 318 height 17
click at [344, 384] on span "Studio Support" at bounding box center [341, 380] width 61 height 11
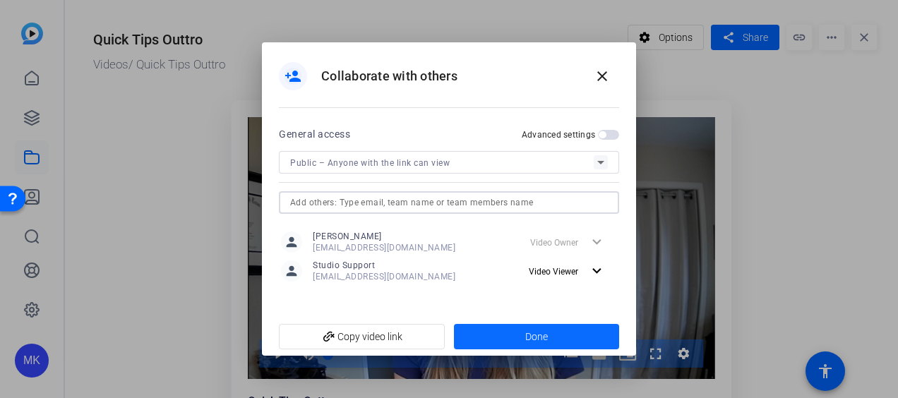
click at [508, 333] on span at bounding box center [537, 337] width 166 height 34
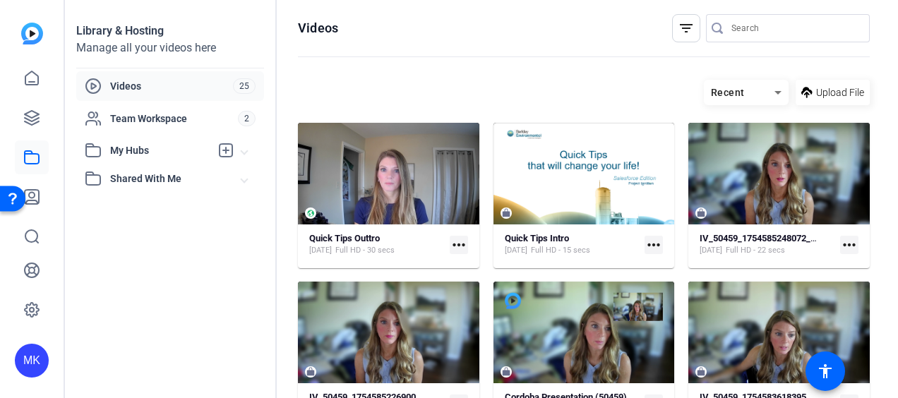
click at [651, 242] on mat-icon "more_horiz" at bounding box center [654, 245] width 18 height 18
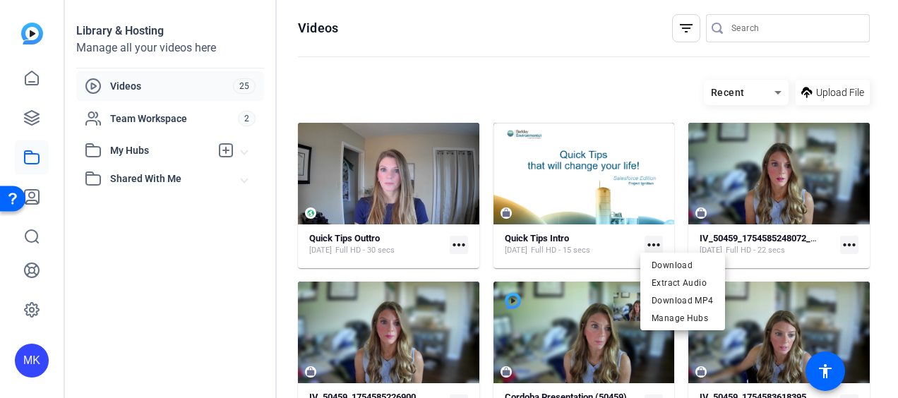
click at [608, 174] on div at bounding box center [449, 199] width 898 height 398
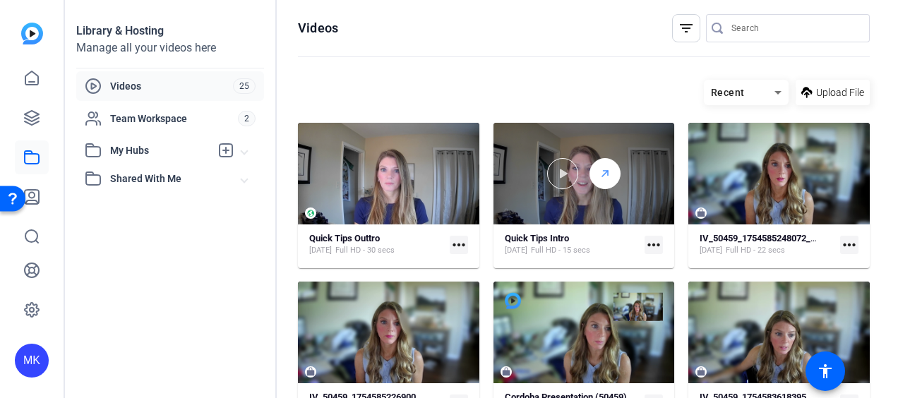
click at [607, 167] on icon at bounding box center [605, 173] width 11 height 17
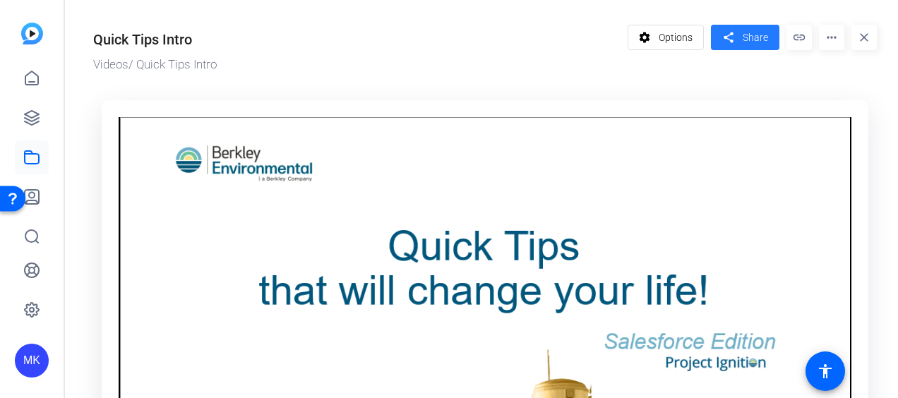
click at [728, 42] on mat-icon "share" at bounding box center [729, 37] width 18 height 19
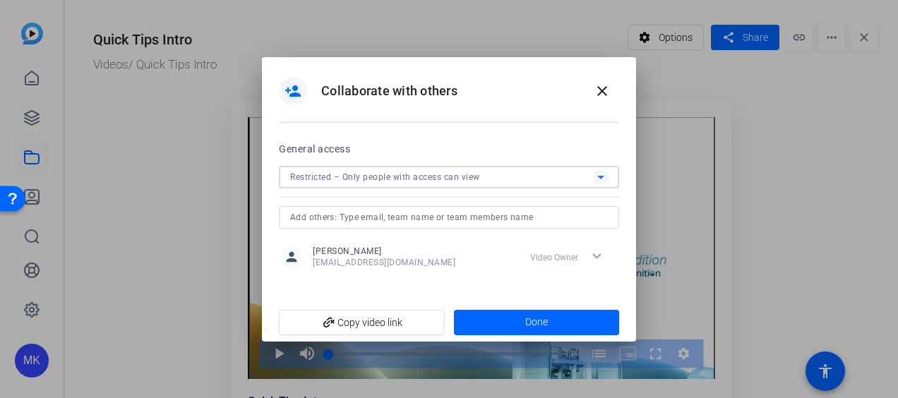
click at [342, 170] on div "Restricted – Only people with access can view" at bounding box center [442, 177] width 304 height 18
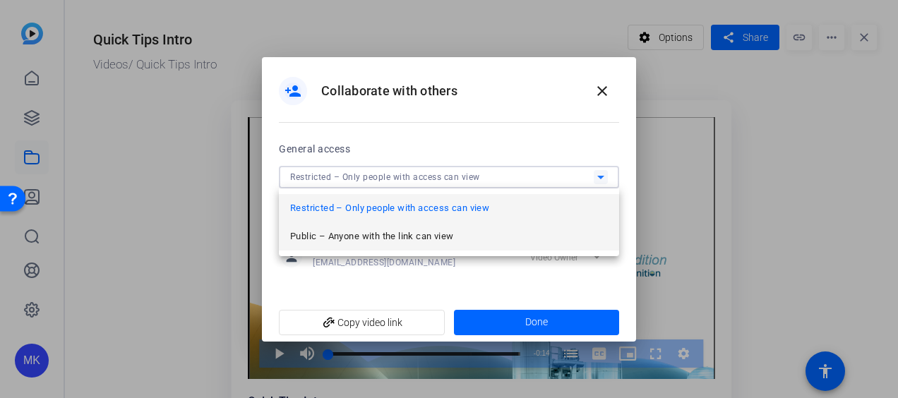
click at [343, 239] on span "Public – Anyone with the link can view" at bounding box center [371, 236] width 163 height 17
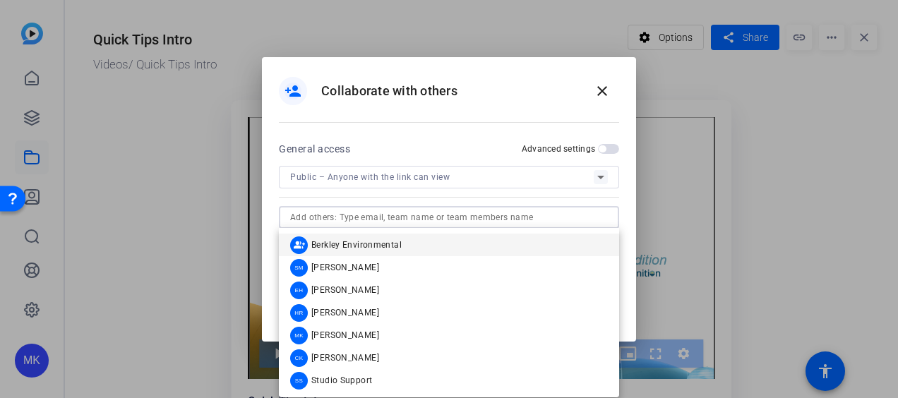
click at [351, 209] on input "text" at bounding box center [449, 217] width 318 height 17
click at [373, 378] on mat-option "SS Studio Support" at bounding box center [449, 380] width 340 height 23
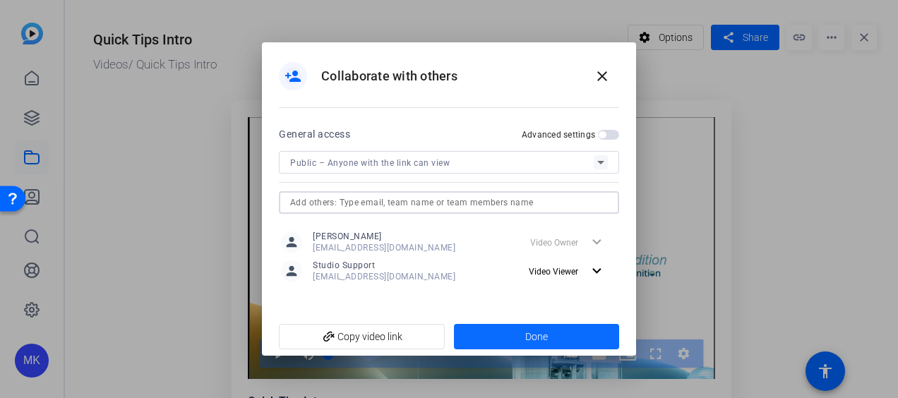
click at [548, 334] on span at bounding box center [537, 337] width 166 height 34
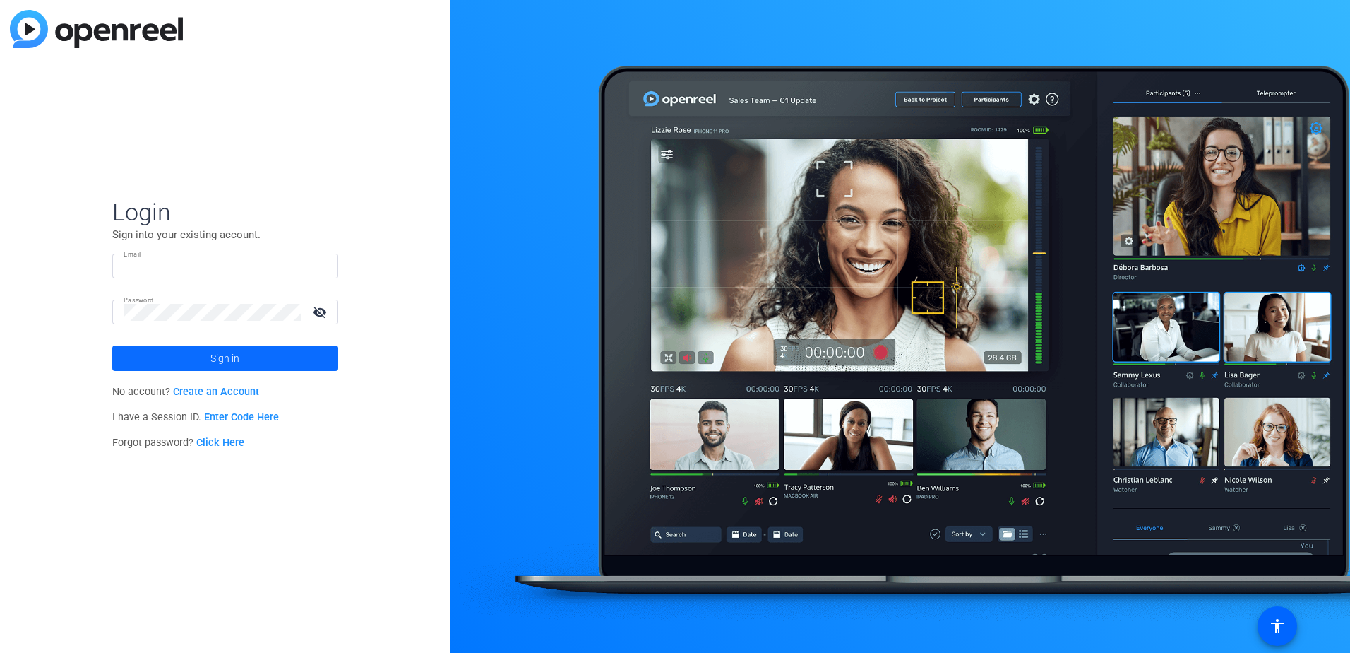
type input "[EMAIL_ADDRESS][DOMAIN_NAME]"
click at [234, 363] on span "Sign in" at bounding box center [224, 357] width 29 height 35
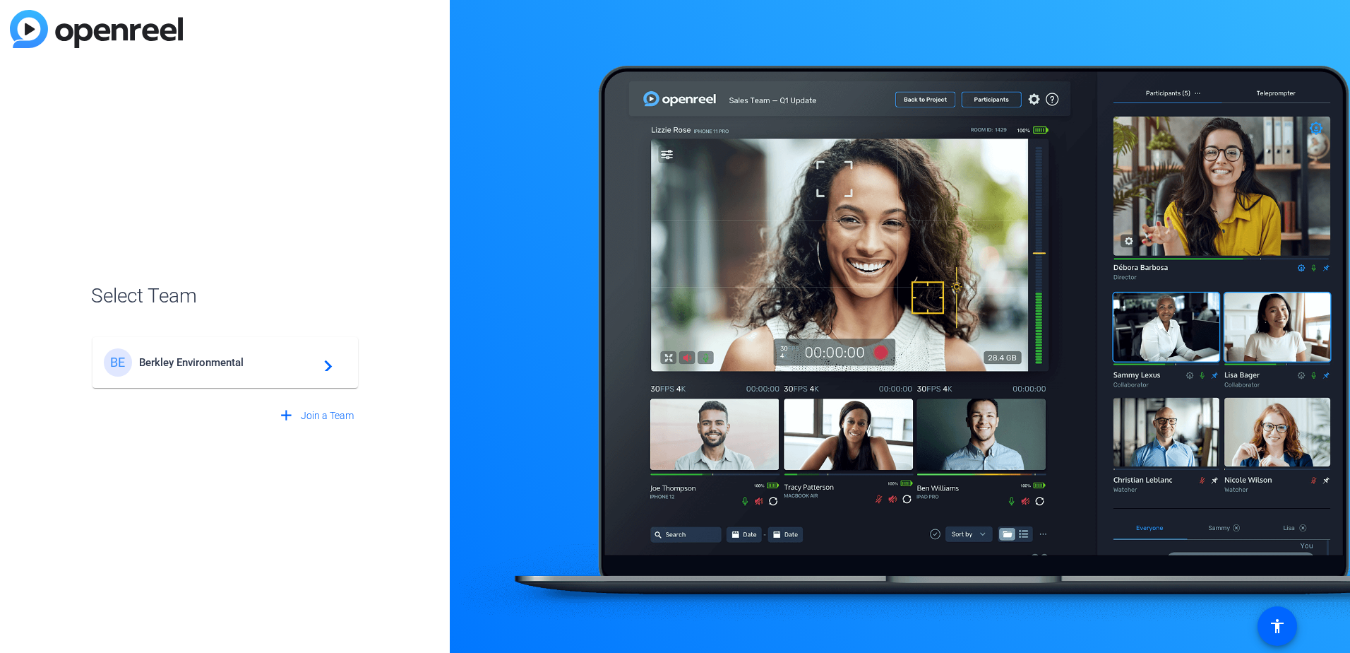
click at [242, 350] on div "BE Berkley Environmental navigate_next" at bounding box center [225, 362] width 243 height 28
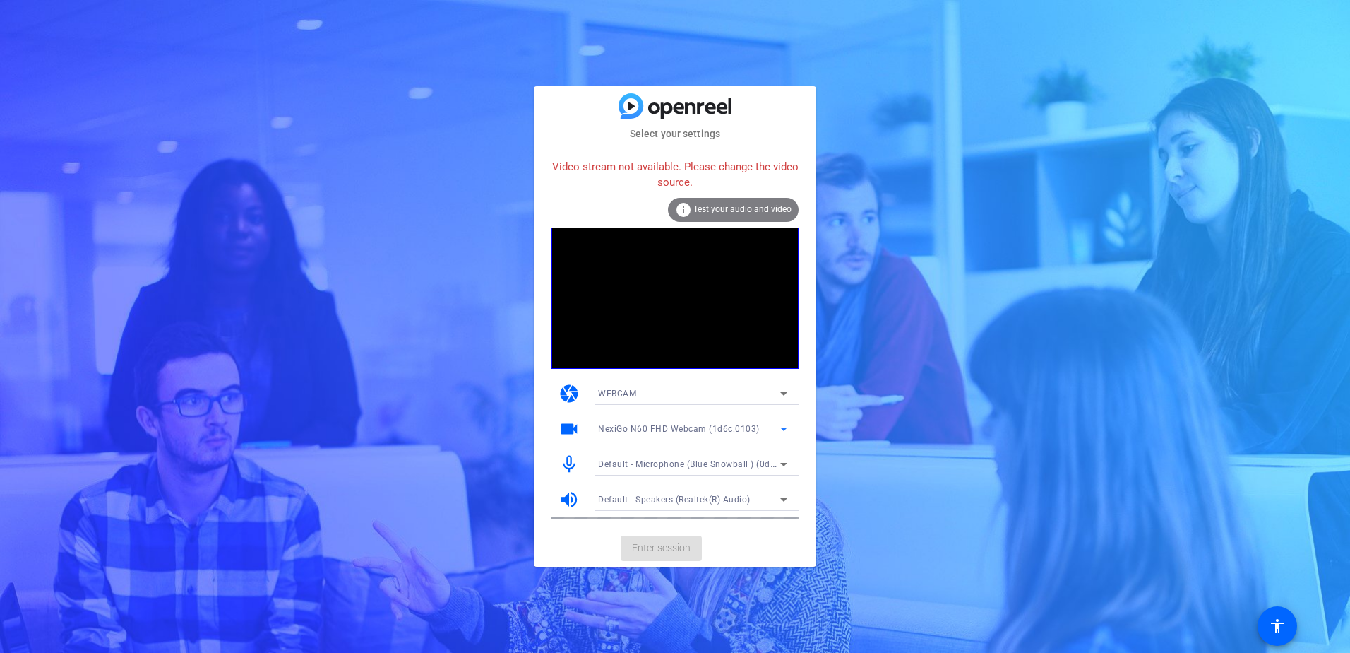
click at [677, 422] on div "NexiGo N60 FHD Webcam (1d6c:0103)" at bounding box center [689, 429] width 182 height 18
click at [667, 453] on span "NexiGo N60 FHD Webcam (1d6c:0103)" at bounding box center [677, 457] width 158 height 17
click at [658, 425] on span "NexiGo N60 FHD Webcam (1d6c:0103)" at bounding box center [679, 429] width 162 height 10
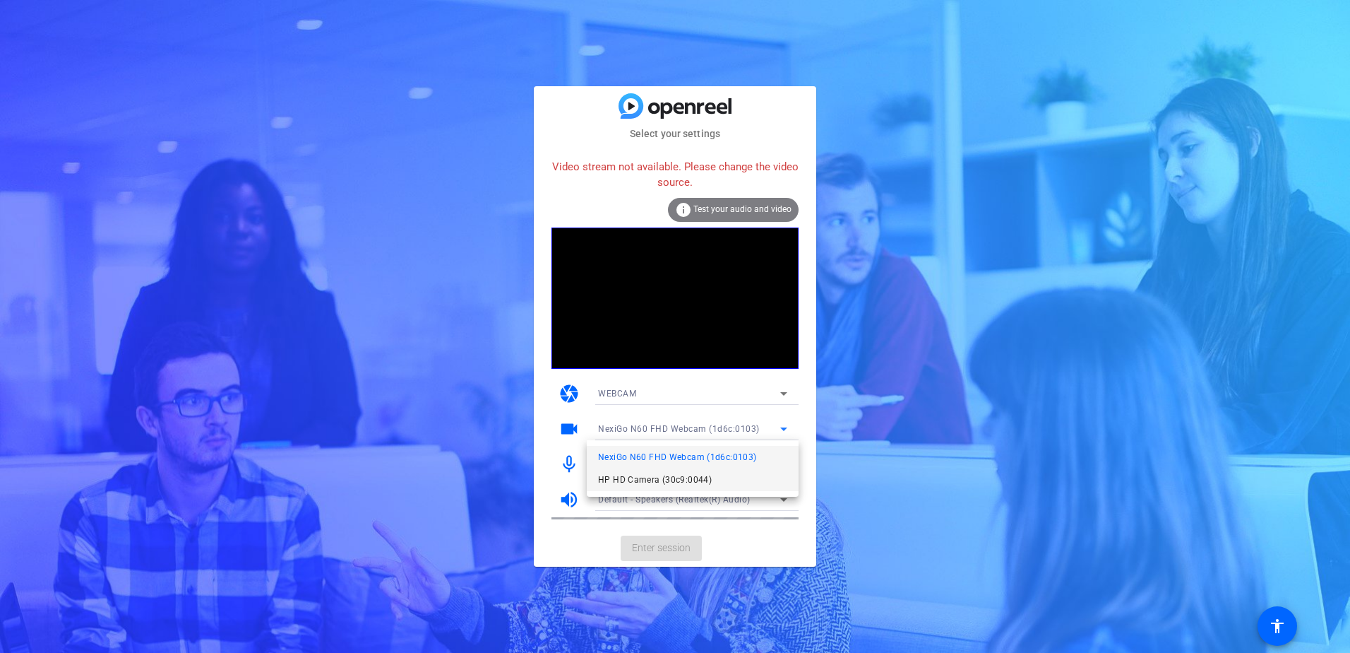
click at [646, 485] on span "HP HD Camera (30c9:0044)" at bounding box center [655, 479] width 114 height 17
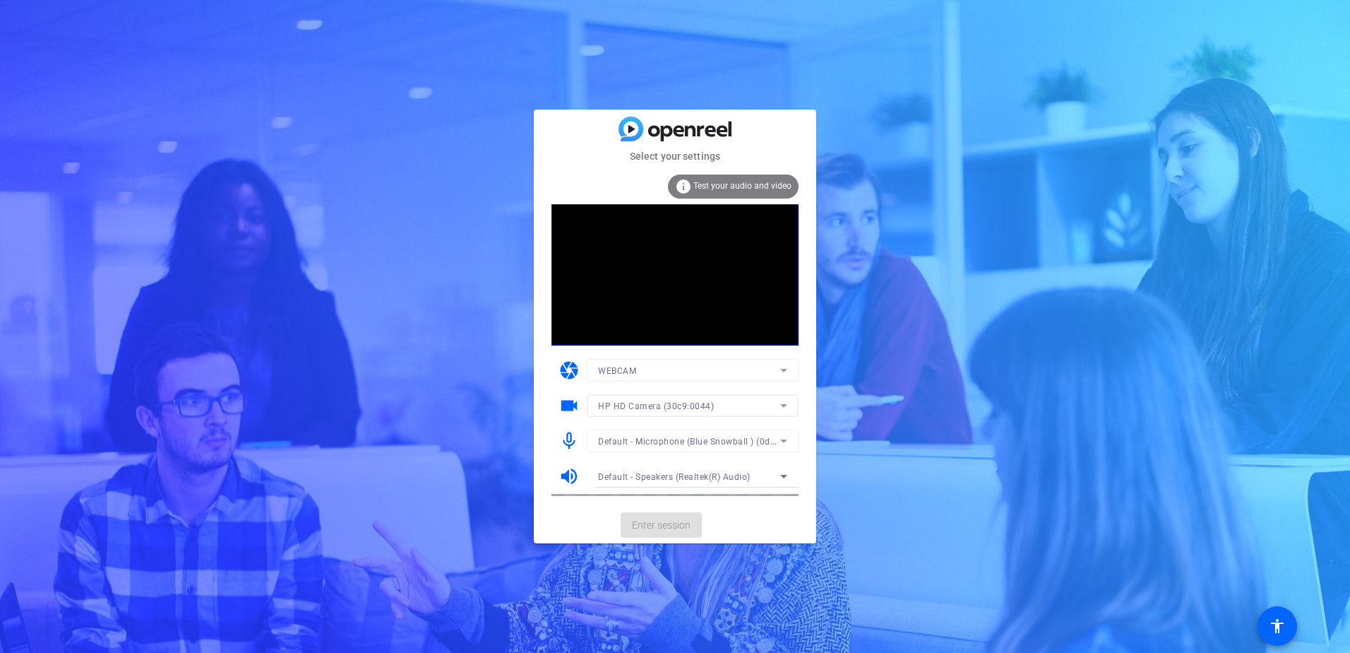
click at [655, 408] on mat-form-field "HP HD Camera (30c9:0044)" at bounding box center [693, 405] width 212 height 23
click at [655, 405] on span "HP HD Camera (30c9:0044)" at bounding box center [656, 406] width 116 height 10
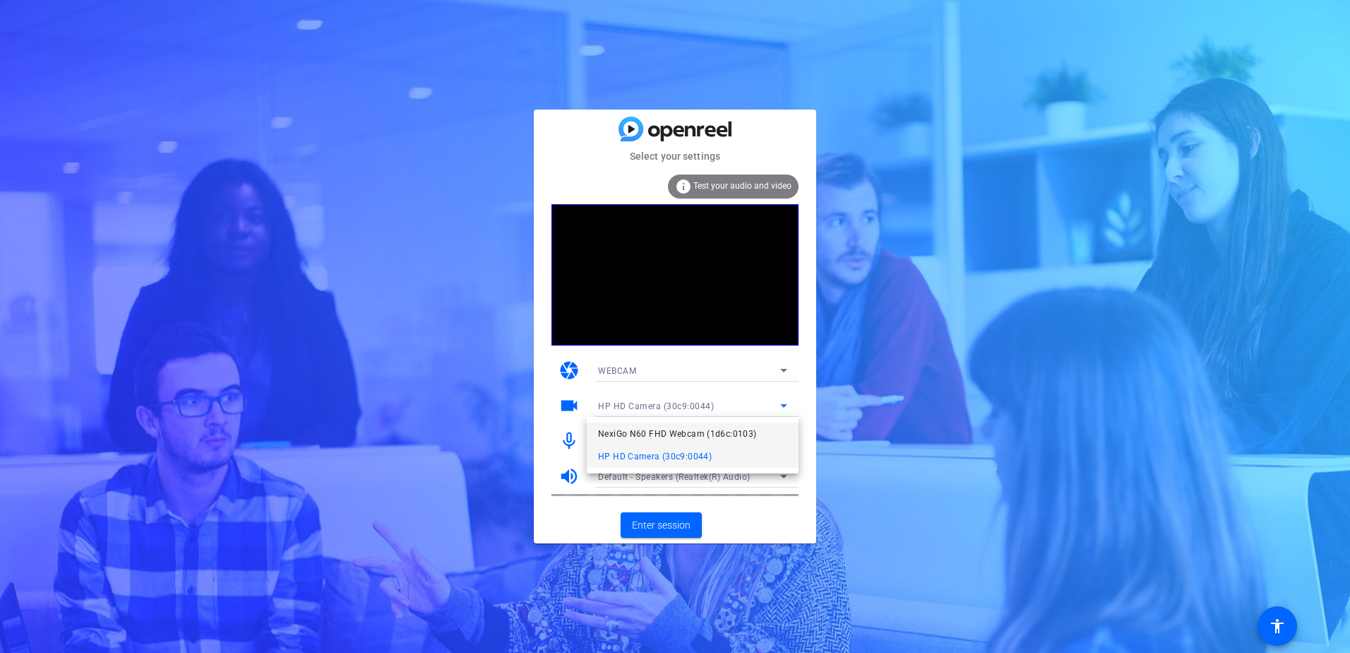
click at [656, 434] on span "NexiGo N60 FHD Webcam (1d6c:0103)" at bounding box center [677, 433] width 158 height 17
